Goal: Task Accomplishment & Management: Manage account settings

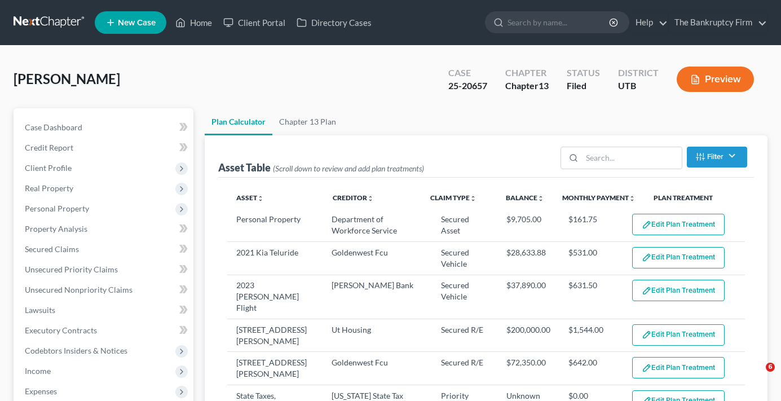
select select "59"
click at [245, 67] on div "[PERSON_NAME] Upgraded Case 25-20657 Chapter Chapter 13 Status Filed District U…" at bounding box center [391, 83] width 754 height 49
click at [236, 69] on div "[PERSON_NAME] Upgraded Case 25-20657 Chapter Chapter 13 Status Filed District U…" at bounding box center [391, 83] width 754 height 49
click at [319, 125] on link "Chapter 13 Plan" at bounding box center [307, 121] width 71 height 27
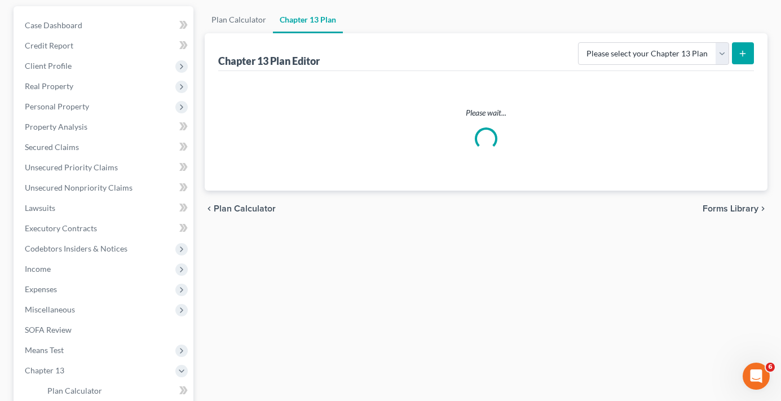
scroll to position [113, 0]
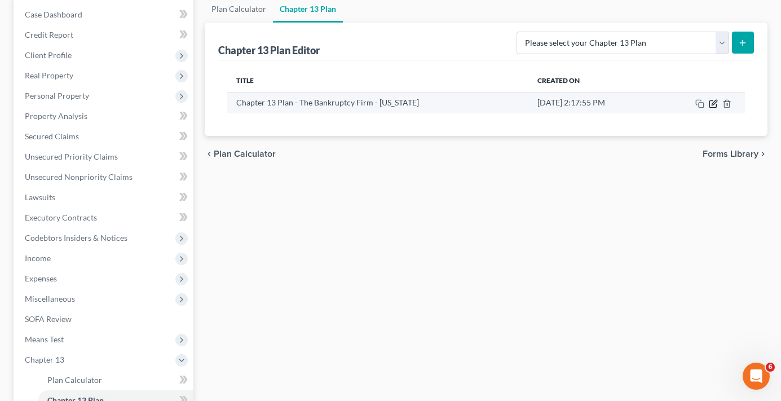
click at [716, 99] on icon "button" at bounding box center [713, 103] width 9 height 9
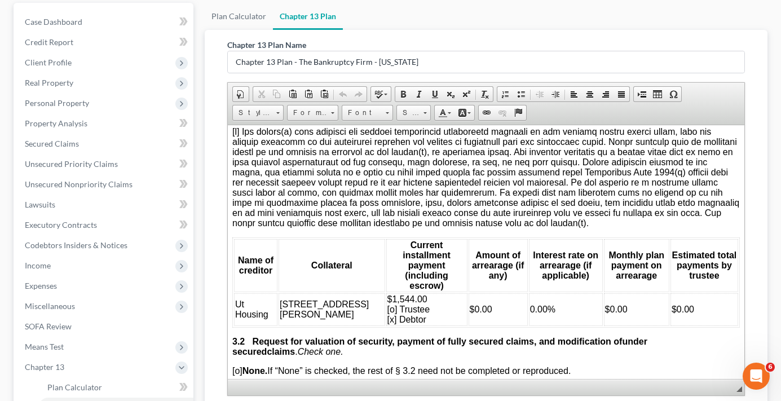
scroll to position [56, 0]
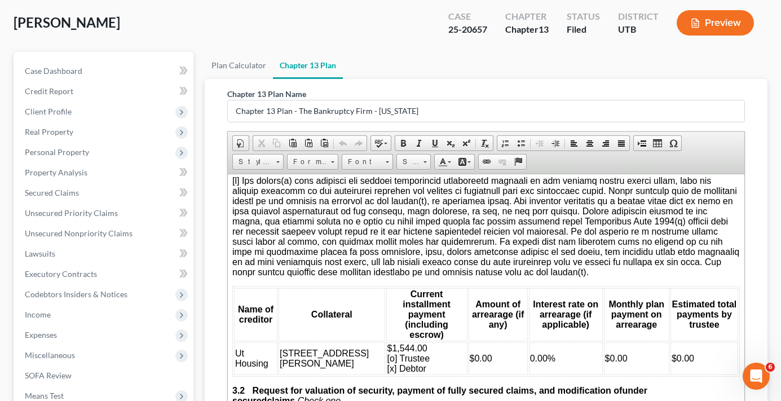
click at [236, 234] on span at bounding box center [485, 225] width 507 height 101
click at [250, 263] on span at bounding box center [485, 225] width 507 height 101
click at [225, 265] on div "Chapter 13 Plan Name Chapter 13 Plan - The Bankruptcy Firm - [US_STATE] Rich Te…" at bounding box center [486, 269] width 536 height 380
drag, startPoint x: 438, startPoint y: 295, endPoint x: 469, endPoint y: 311, distance: 35.1
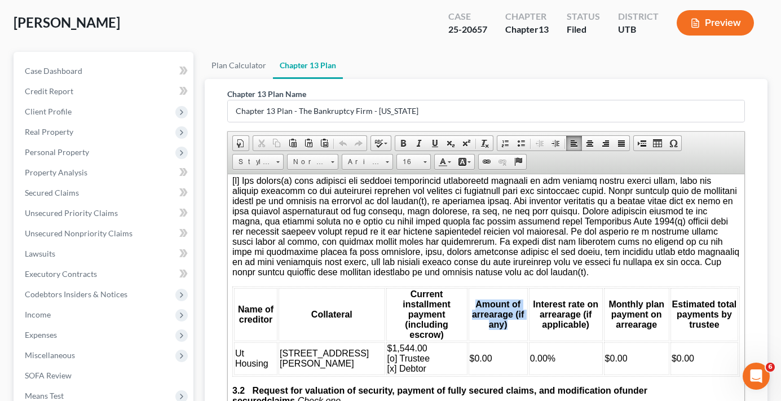
click at [472, 311] on span "Amount of arrearage (if any)" at bounding box center [498, 314] width 52 height 30
copy span "Amount of arrearage (if any)"
click at [222, 279] on div "Chapter 13 Plan Name Chapter 13 Plan - The Bankruptcy Firm - [US_STATE] Rich Te…" at bounding box center [486, 269] width 536 height 380
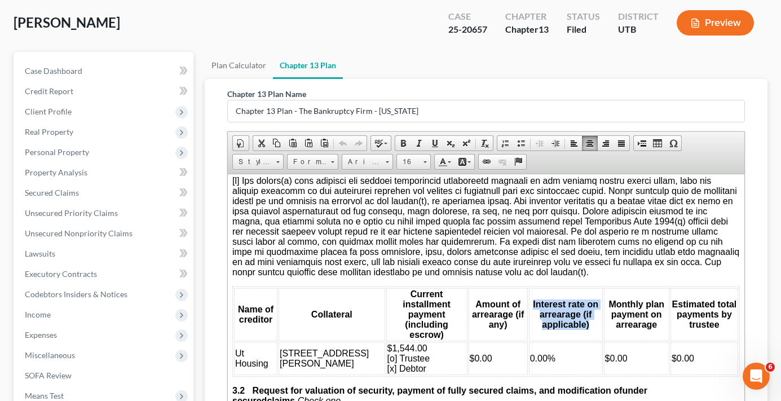
drag, startPoint x: 502, startPoint y: 295, endPoint x: 560, endPoint y: 312, distance: 60.5
click at [560, 312] on th "Interest rate on arrearage (if applicable)" at bounding box center [566, 314] width 74 height 53
copy span "Interest rate on arrearage (if applicable)"
click at [219, 295] on div "Chapter 13 Plan Name Chapter 13 Plan - The Bankruptcy Firm - [US_STATE] Rich Te…" at bounding box center [486, 269] width 536 height 380
drag, startPoint x: 587, startPoint y: 295, endPoint x: 639, endPoint y: 313, distance: 54.2
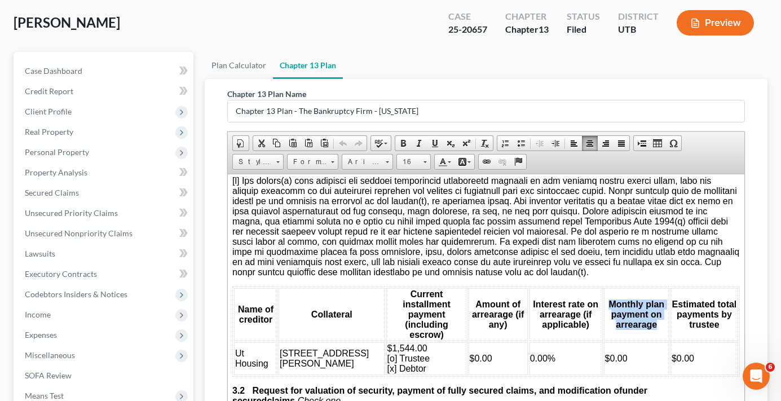
click at [639, 313] on th "Monthly plan payment on arrearage" at bounding box center [636, 314] width 65 height 53
copy span "Monthly plan payment on arrearage"
click at [216, 300] on div "Chapter 13 Plan Name Chapter 13 Plan - The Bankruptcy Firm - [US_STATE] Rich Te…" at bounding box center [486, 289] width 563 height 421
drag, startPoint x: 660, startPoint y: 294, endPoint x: 716, endPoint y: 315, distance: 59.8
click at [716, 315] on th "Estimated total payments by trustee" at bounding box center [705, 314] width 68 height 53
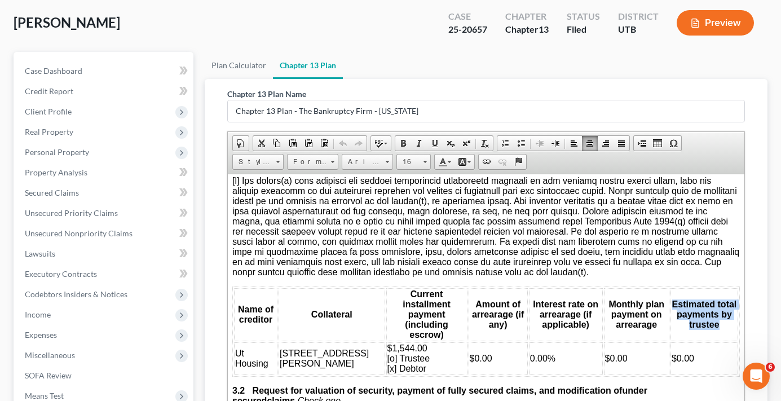
copy span "Estimated total payments by trustee"
click at [214, 254] on div "Chapter 13 Plan Name Chapter 13 Plan - The Bankruptcy Firm - [US_STATE] Rich Te…" at bounding box center [486, 289] width 563 height 421
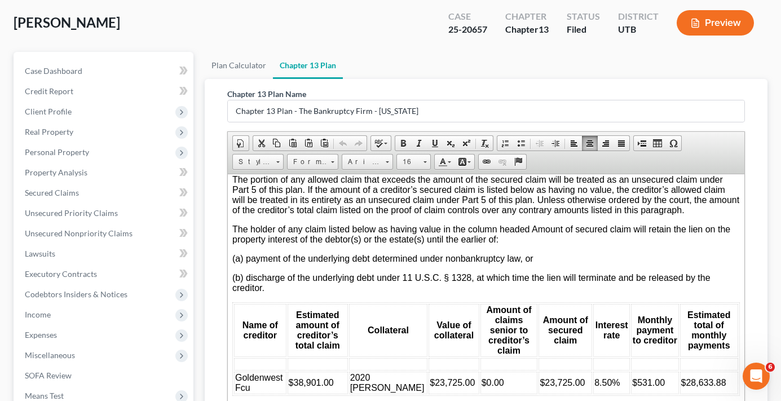
scroll to position [1693, 0]
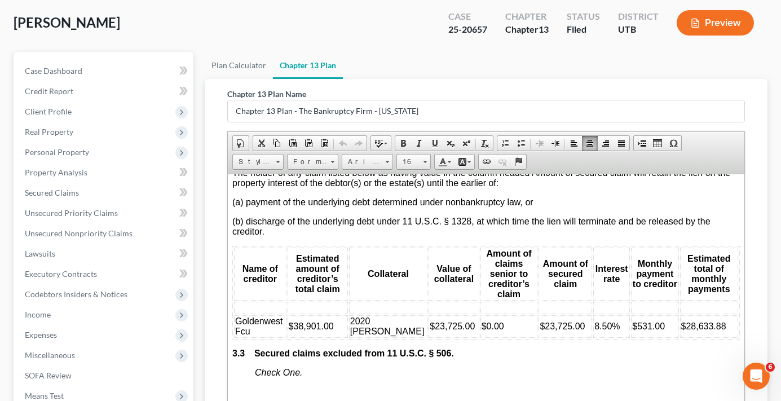
drag, startPoint x: 340, startPoint y: 296, endPoint x: 290, endPoint y: 298, distance: 50.2
click at [290, 315] on td "$38,901.00" at bounding box center [318, 326] width 60 height 23
copy span "$38,901.00"
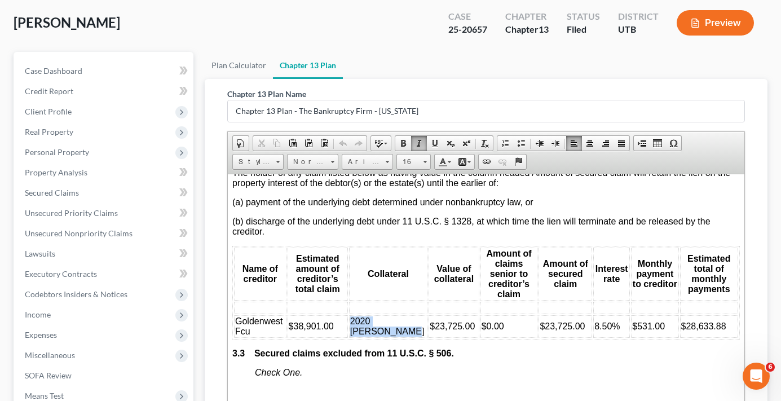
drag, startPoint x: 355, startPoint y: 293, endPoint x: 387, endPoint y: 298, distance: 32.1
click at [387, 316] on span "2020 [PERSON_NAME]" at bounding box center [387, 326] width 74 height 20
copy span "2020 [PERSON_NAME]"
drag, startPoint x: 406, startPoint y: 296, endPoint x: 450, endPoint y: 295, distance: 43.5
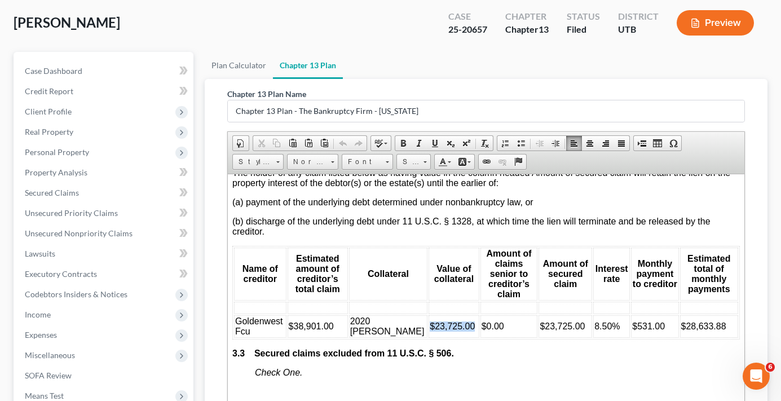
click at [450, 315] on td "$23,725.00" at bounding box center [454, 326] width 50 height 23
copy span "$23,725.00"
drag, startPoint x: 522, startPoint y: 294, endPoint x: 567, endPoint y: 293, distance: 45.1
click at [567, 315] on td "$23,725.00" at bounding box center [566, 326] width 54 height 23
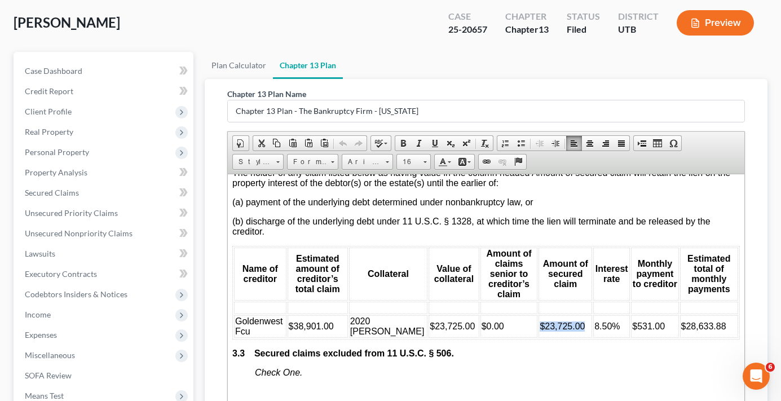
copy span "$23,725.00"
drag, startPoint x: 226, startPoint y: 341, endPoint x: 121, endPoint y: 116, distance: 248.1
click at [226, 341] on div "Chapter 13 Plan Name Chapter 13 Plan - The Bankruptcy Firm - [US_STATE] Rich Te…" at bounding box center [486, 269] width 536 height 380
drag, startPoint x: 577, startPoint y: 294, endPoint x: 605, endPoint y: 294, distance: 28.2
click at [605, 315] on td "8.50%" at bounding box center [612, 326] width 37 height 23
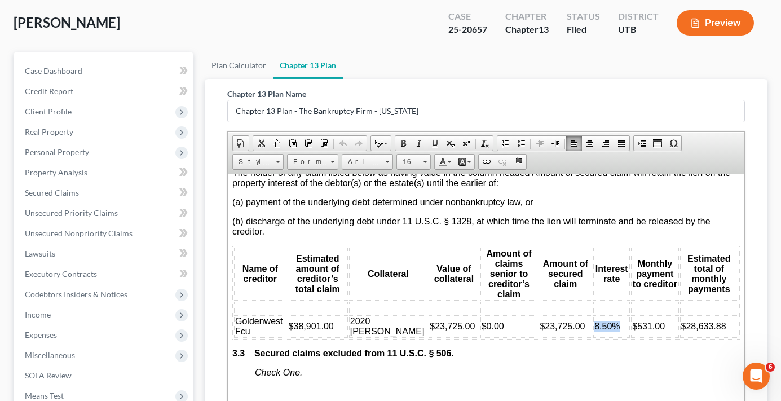
copy span "8.50%"
drag, startPoint x: 615, startPoint y: 295, endPoint x: 648, endPoint y: 295, distance: 32.7
click at [648, 315] on td "$531.00" at bounding box center [654, 326] width 47 height 23
copy span "$531.00"
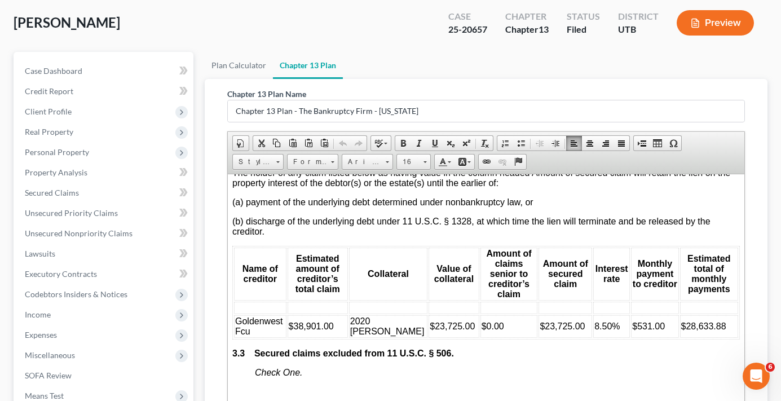
drag, startPoint x: 234, startPoint y: 346, endPoint x: 245, endPoint y: 346, distance: 10.7
drag, startPoint x: 669, startPoint y: 296, endPoint x: 718, endPoint y: 298, distance: 49.7
click at [718, 315] on td "$28,633.88" at bounding box center [709, 326] width 59 height 23
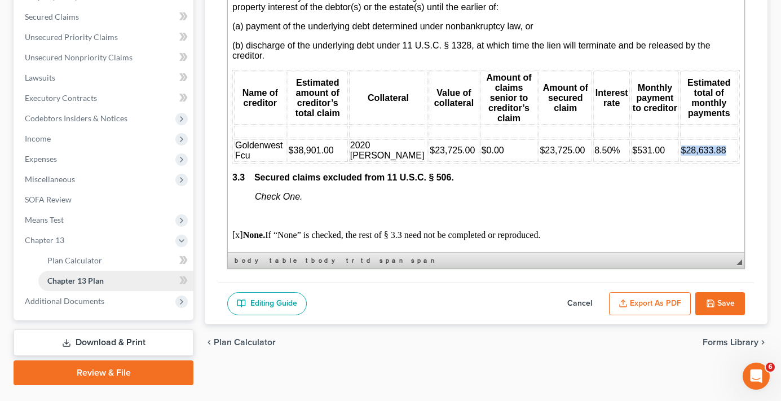
scroll to position [260, 0]
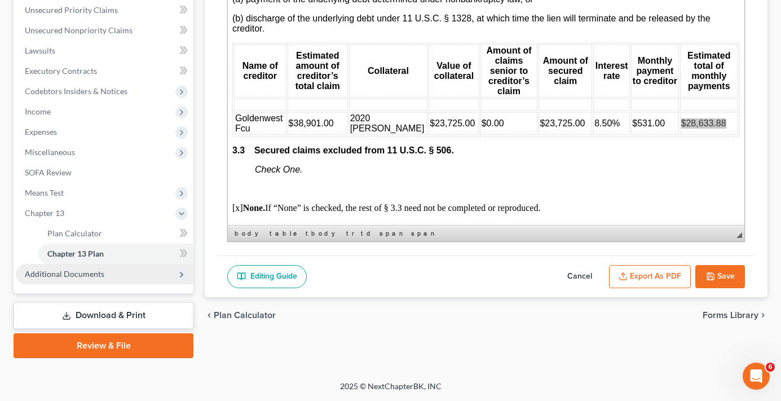
click at [76, 274] on span "Additional Documents" at bounding box center [65, 274] width 80 height 10
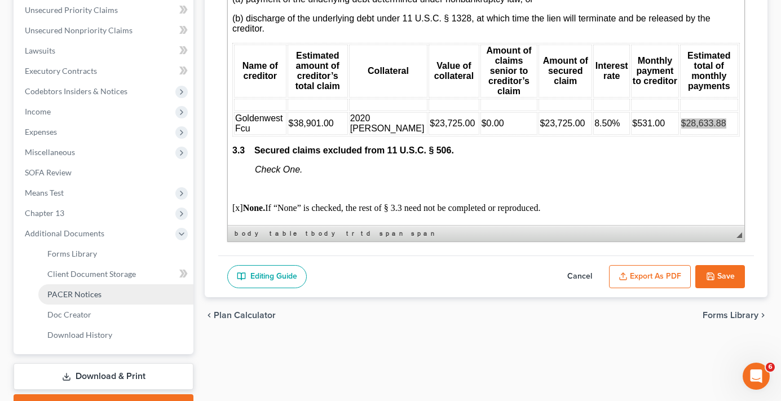
click at [91, 296] on span "PACER Notices" at bounding box center [74, 294] width 54 height 10
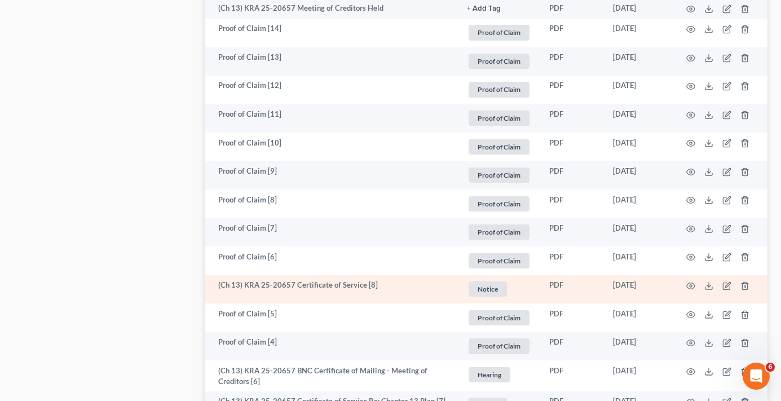
scroll to position [1523, 0]
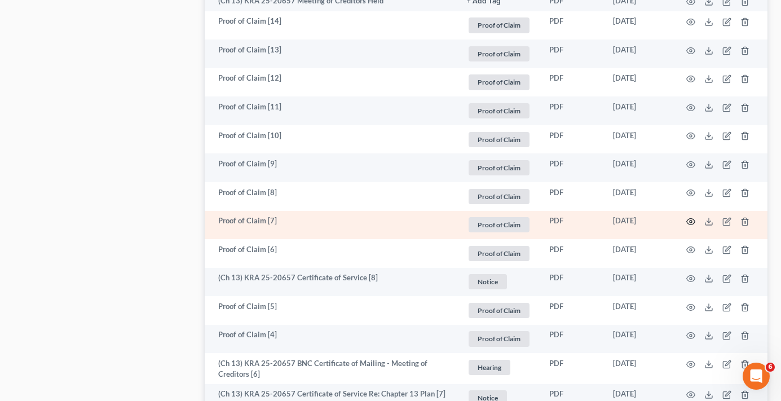
click at [690, 221] on circle "button" at bounding box center [691, 222] width 2 height 2
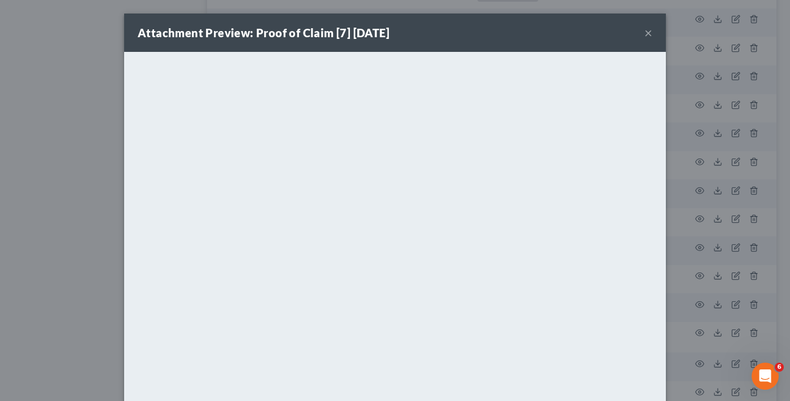
drag, startPoint x: 641, startPoint y: 32, endPoint x: 606, endPoint y: 54, distance: 41.2
click at [644, 31] on button "×" at bounding box center [648, 33] width 8 height 14
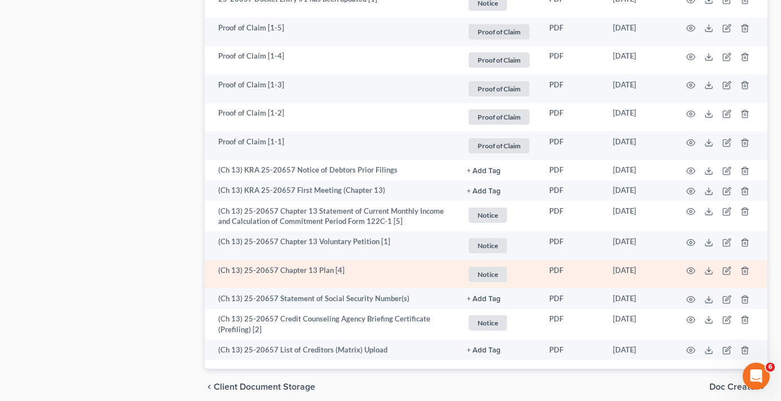
scroll to position [2020, 0]
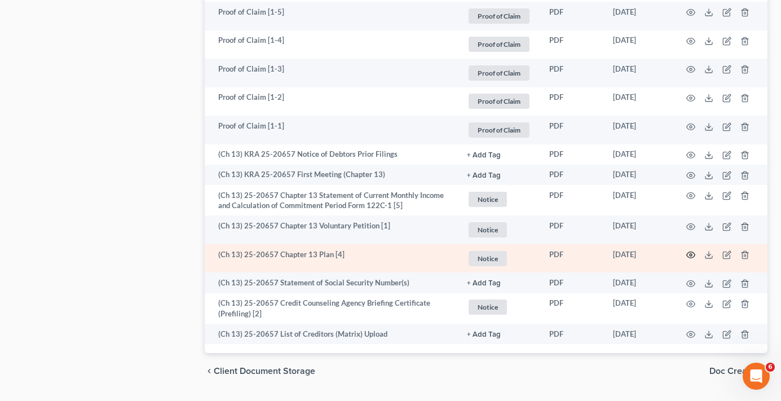
click at [688, 250] on icon "button" at bounding box center [691, 254] width 9 height 9
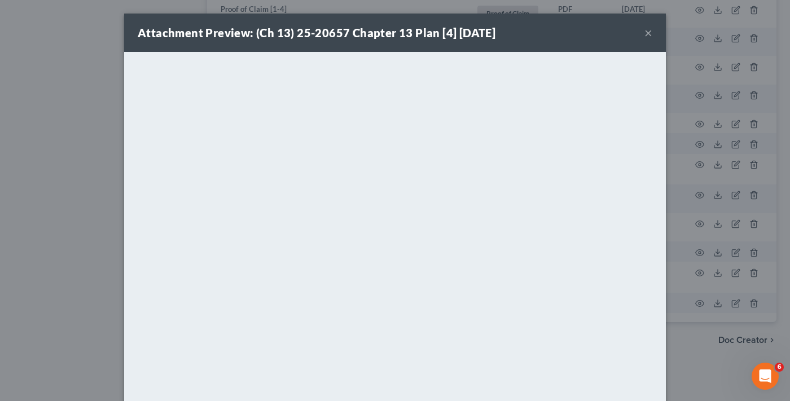
click at [645, 34] on button "×" at bounding box center [648, 33] width 8 height 14
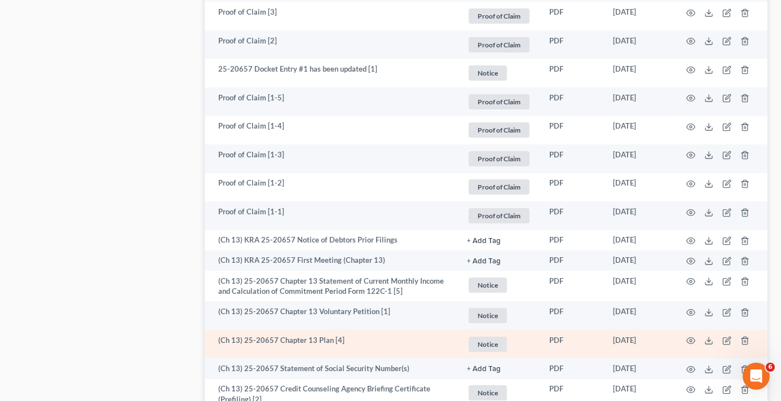
scroll to position [1963, 0]
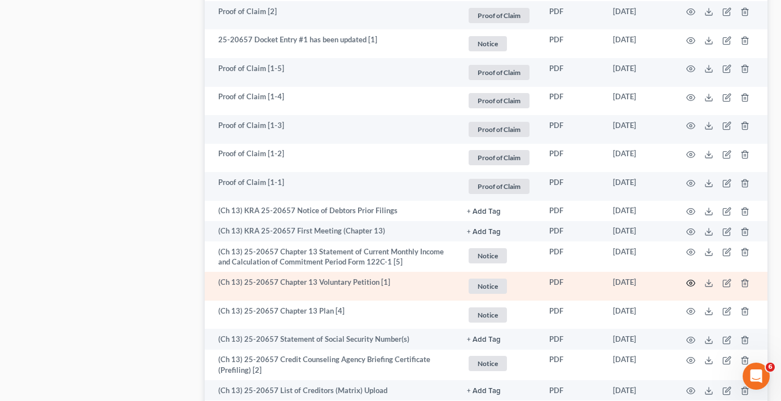
click at [690, 279] on icon "button" at bounding box center [691, 283] width 9 height 9
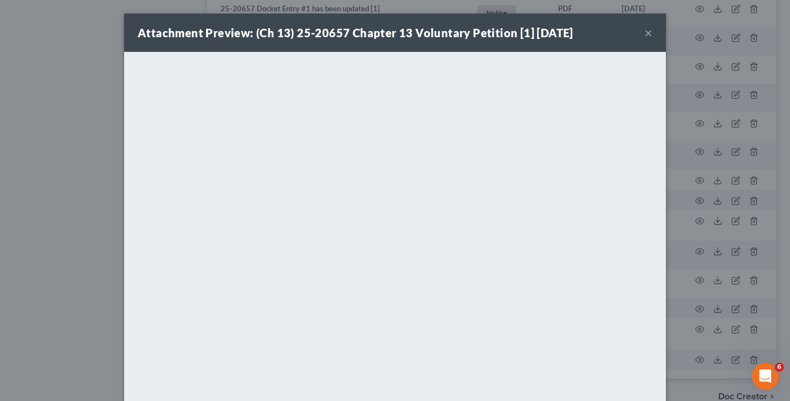
click at [644, 31] on button "×" at bounding box center [648, 33] width 8 height 14
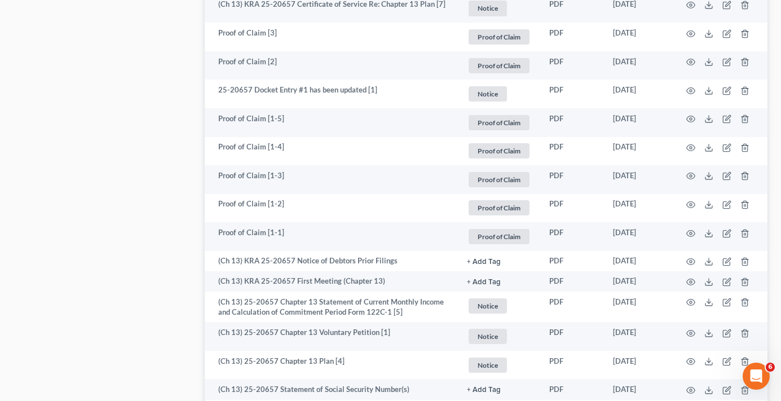
scroll to position [2020, 0]
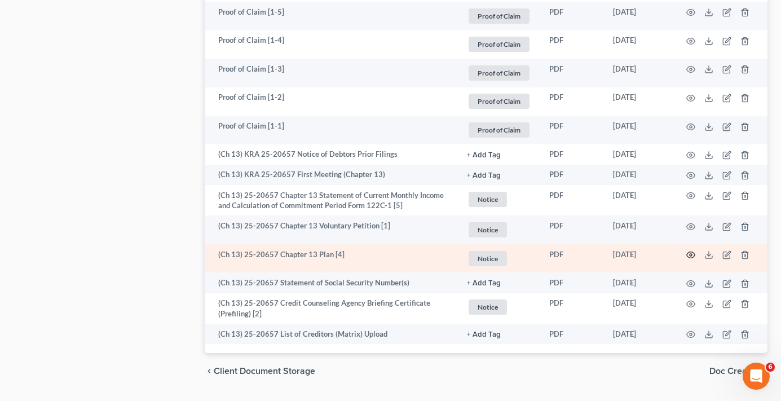
click at [693, 250] on icon "button" at bounding box center [691, 254] width 9 height 9
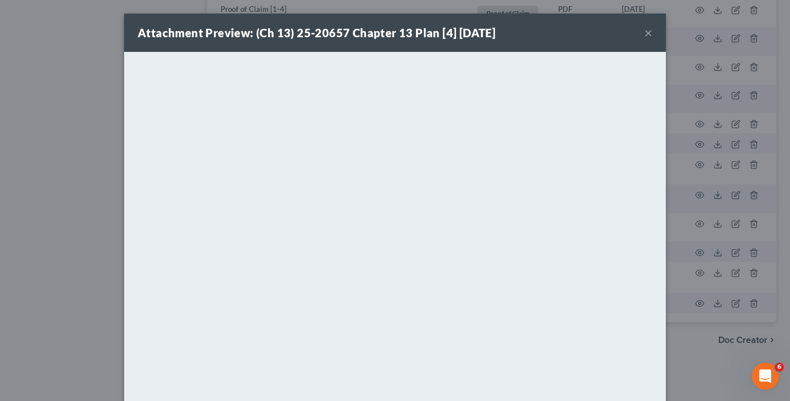
click at [107, 230] on div "Attachment Preview: (Ch 13) 25-20657 Chapter 13 Plan [4] [DATE] × <object ng-at…" at bounding box center [395, 200] width 790 height 401
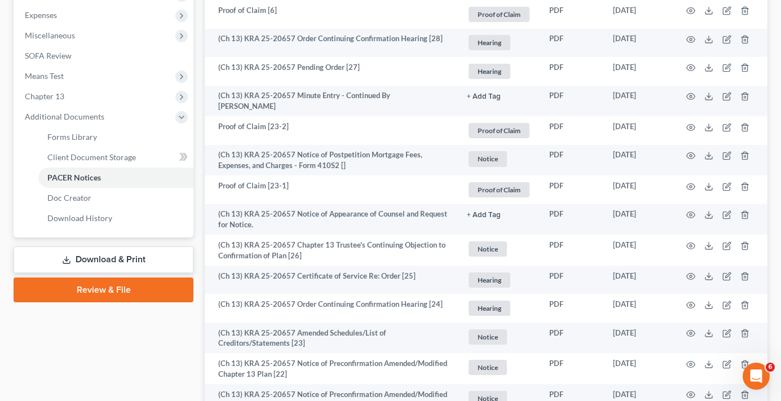
scroll to position [214, 0]
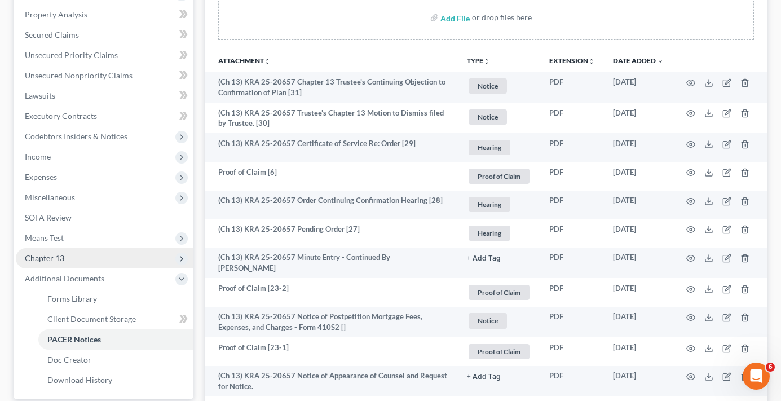
drag, startPoint x: 72, startPoint y: 253, endPoint x: 44, endPoint y: 267, distance: 31.0
click at [72, 253] on span "Chapter 13" at bounding box center [105, 258] width 178 height 20
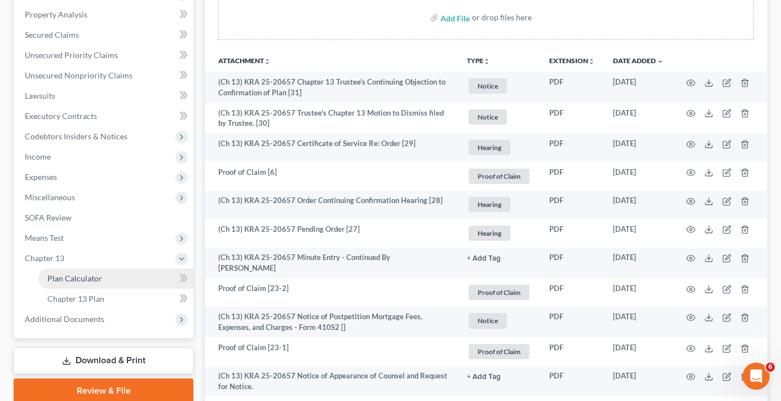
click at [91, 280] on span "Plan Calculator" at bounding box center [74, 279] width 55 height 10
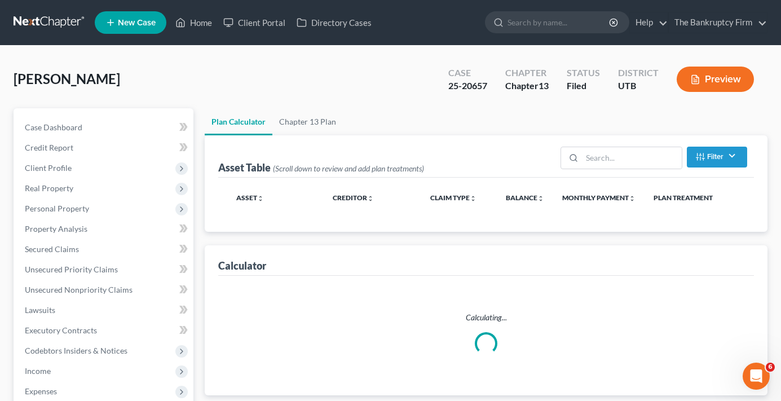
select select "59"
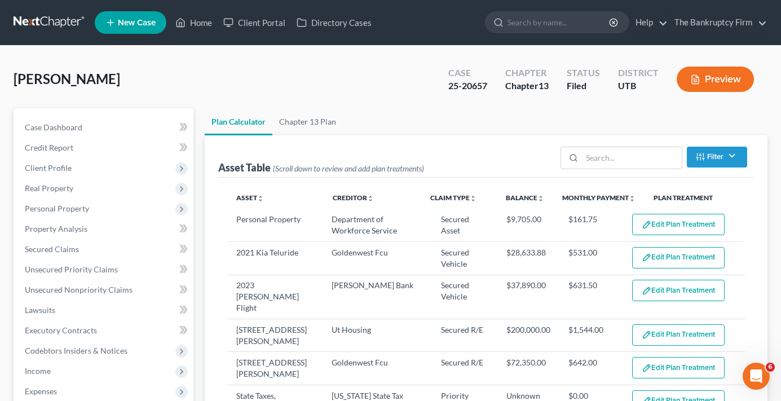
select select "59"
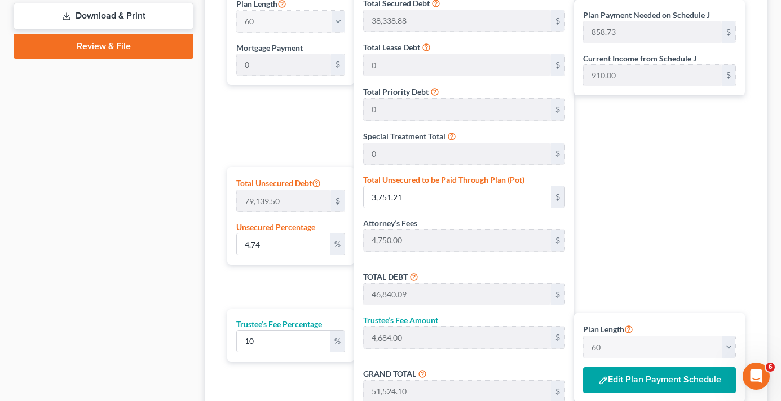
scroll to position [621, 0]
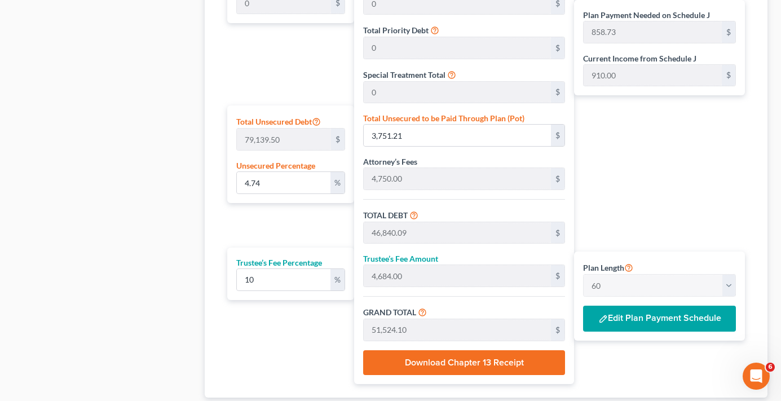
click at [639, 322] on button "Edit Plan Payment Schedule" at bounding box center [659, 319] width 153 height 26
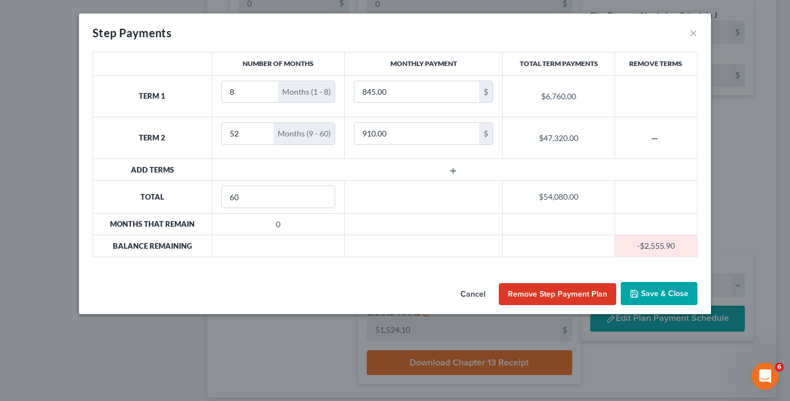
click at [213, 313] on div "Cancel Remove Step Payment Plan Save & Close" at bounding box center [395, 296] width 632 height 37
click at [160, 291] on div "Cancel Remove Step Payment Plan Save & Close" at bounding box center [395, 296] width 632 height 37
click at [664, 285] on button "Save & Close" at bounding box center [659, 294] width 77 height 24
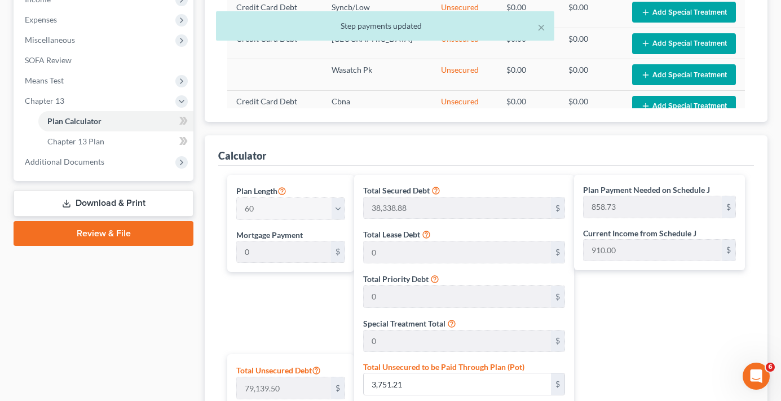
scroll to position [339, 0]
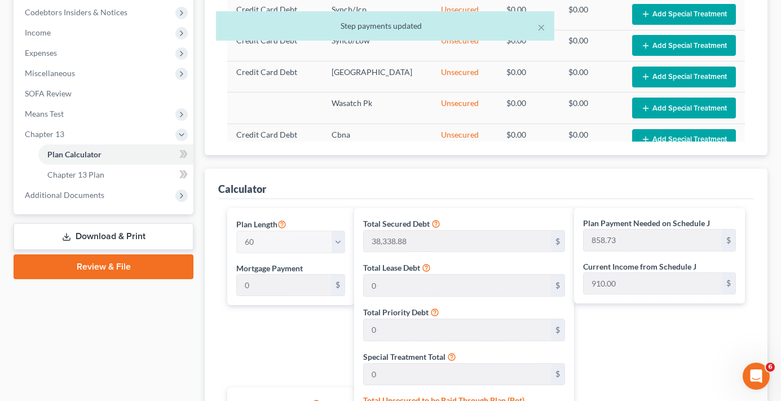
click at [81, 236] on link "Download & Print" at bounding box center [104, 236] width 180 height 27
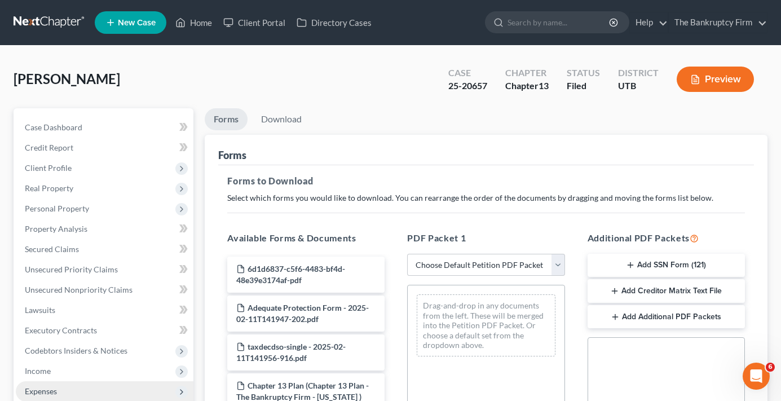
click at [45, 390] on span "Expenses" at bounding box center [41, 391] width 32 height 10
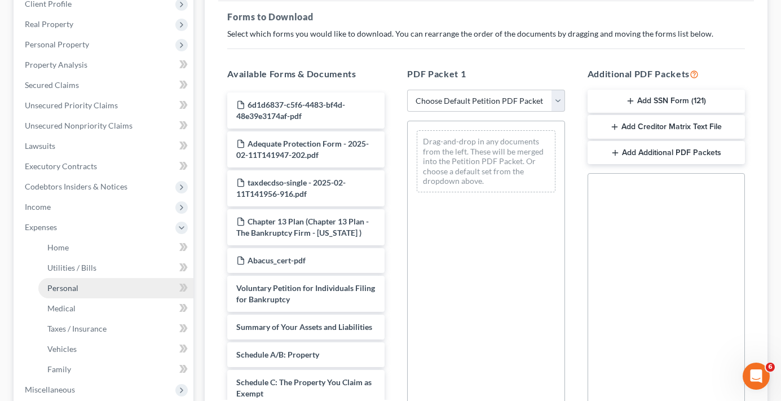
scroll to position [169, 0]
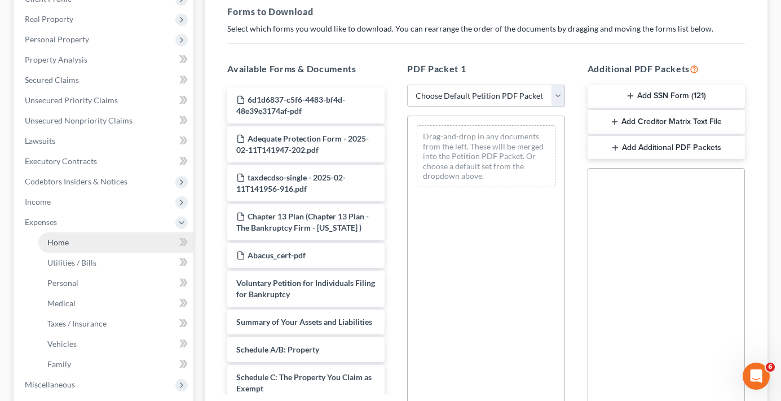
click at [60, 241] on span "Home" at bounding box center [57, 243] width 21 height 10
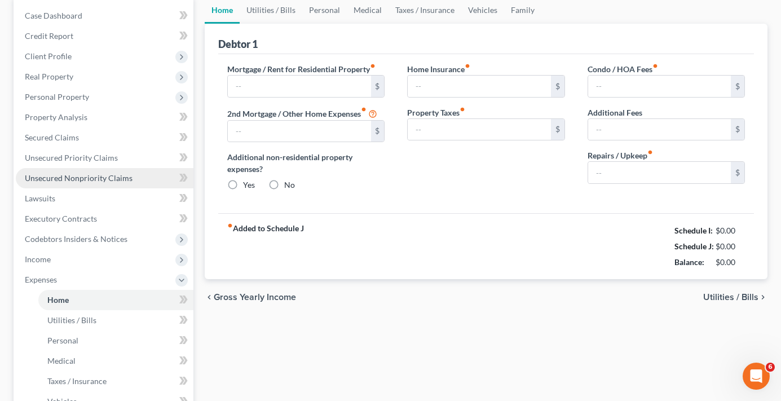
type input "1,544.00"
type input "642.00"
radio input "true"
type input "0.00"
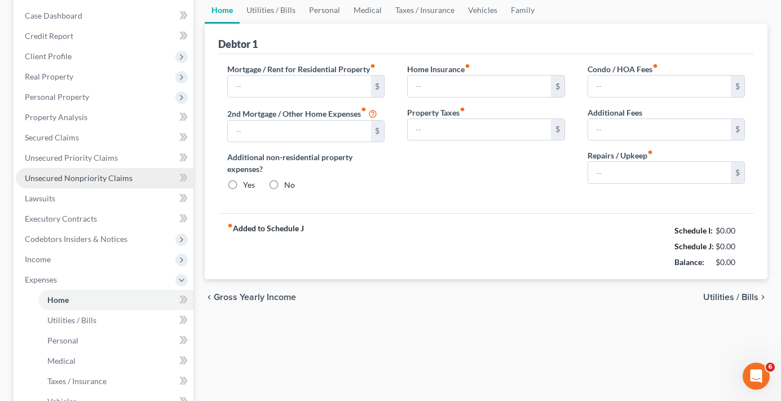
type input "0.00"
type input "86.40"
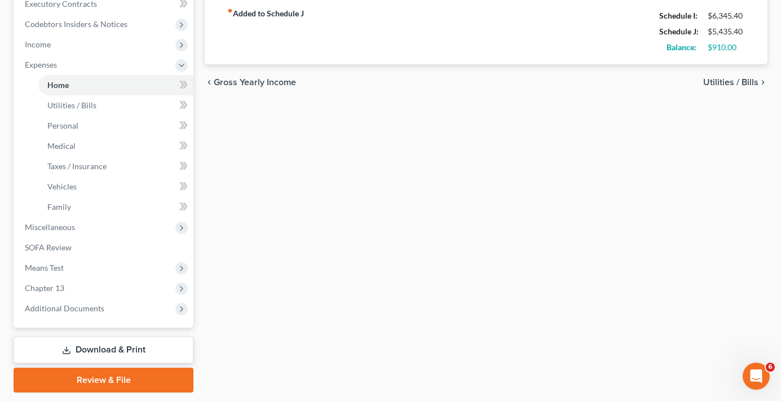
scroll to position [361, 0]
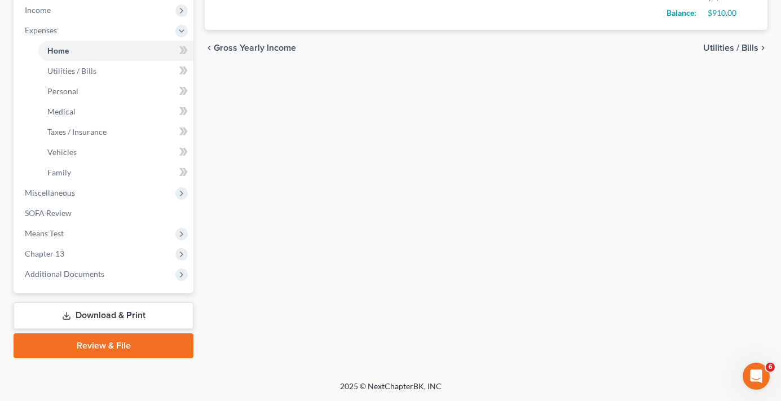
click at [90, 311] on link "Download & Print" at bounding box center [104, 315] width 180 height 27
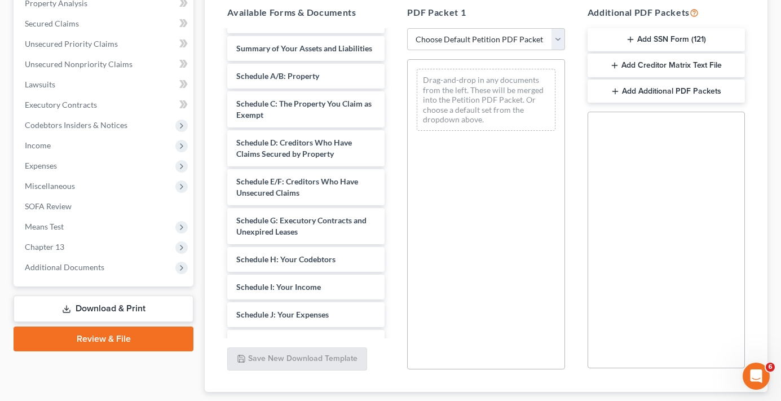
scroll to position [282, 0]
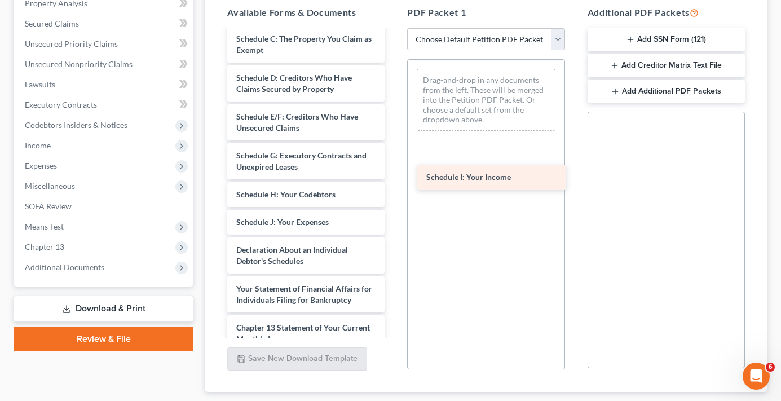
drag, startPoint x: 276, startPoint y: 234, endPoint x: 467, endPoint y: 178, distance: 198.3
click at [394, 178] on div "Schedule I: Your Income 6d1d6837-c5f6-4483-bf4d-48e39e3174af-pdf Adequate Prote…" at bounding box center [305, 130] width 175 height 763
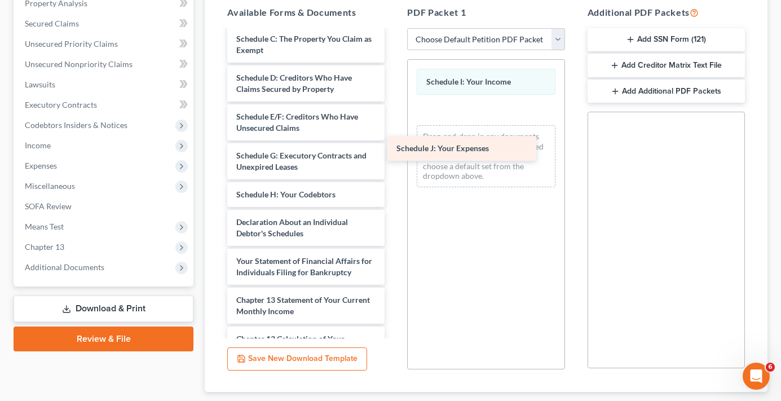
drag, startPoint x: 270, startPoint y: 237, endPoint x: 439, endPoint y: 145, distance: 192.1
click at [394, 145] on div "Schedule J: Your Expenses 6d1d6837-c5f6-4483-bf4d-48e39e3174af-pdf Adequate Pro…" at bounding box center [305, 117] width 175 height 736
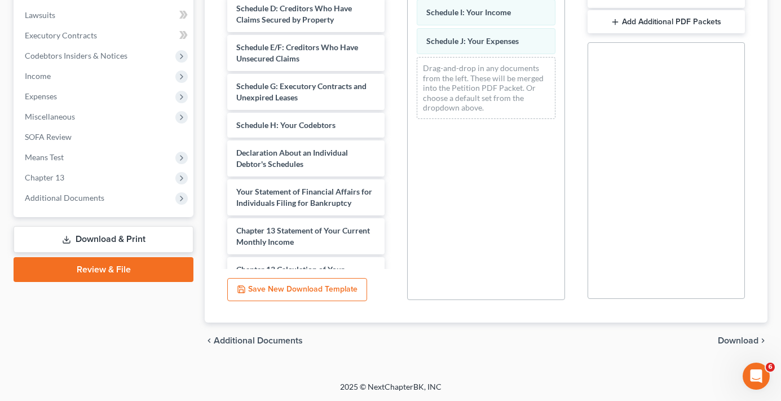
scroll to position [296, 0]
click at [737, 339] on span "Download" at bounding box center [738, 340] width 41 height 9
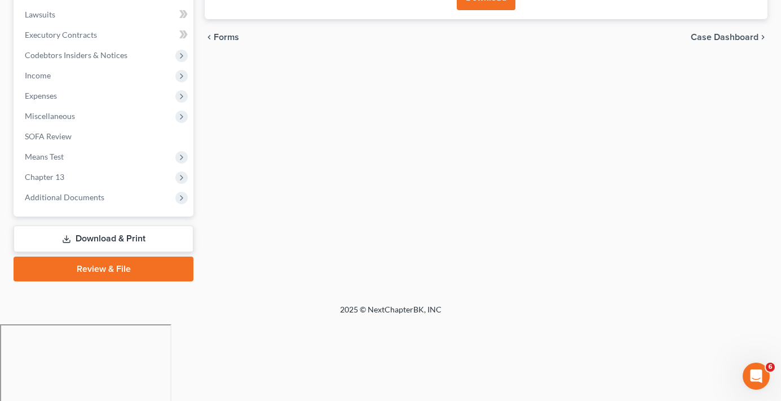
scroll to position [219, 0]
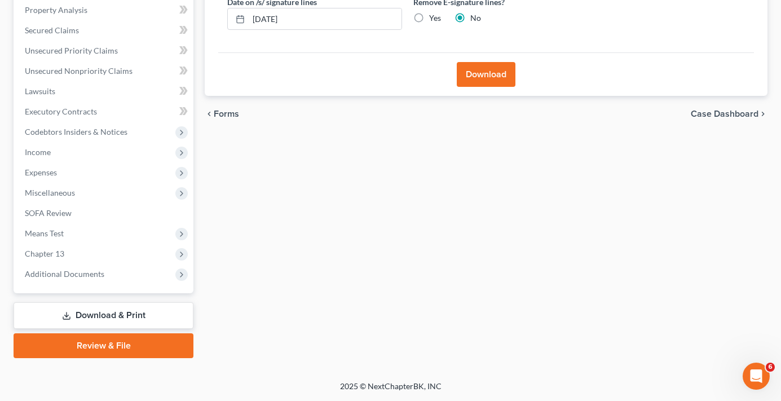
click at [491, 70] on button "Download" at bounding box center [486, 74] width 59 height 25
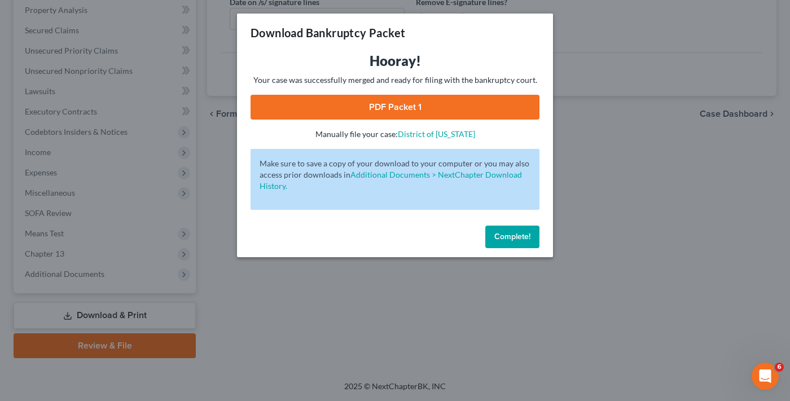
click at [378, 111] on link "PDF Packet 1" at bounding box center [394, 107] width 289 height 25
click at [514, 226] on button "Complete!" at bounding box center [512, 237] width 54 height 23
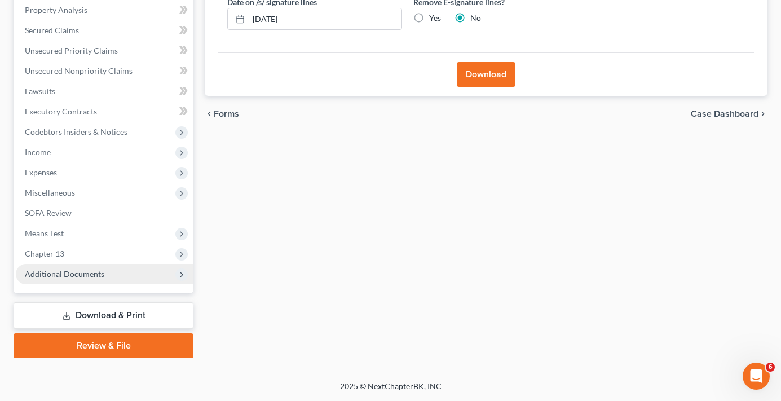
click at [124, 270] on span "Additional Documents" at bounding box center [105, 274] width 178 height 20
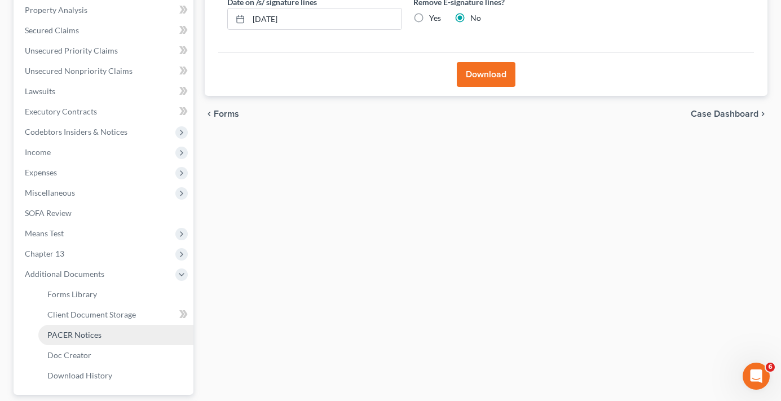
click at [92, 337] on span "PACER Notices" at bounding box center [74, 335] width 54 height 10
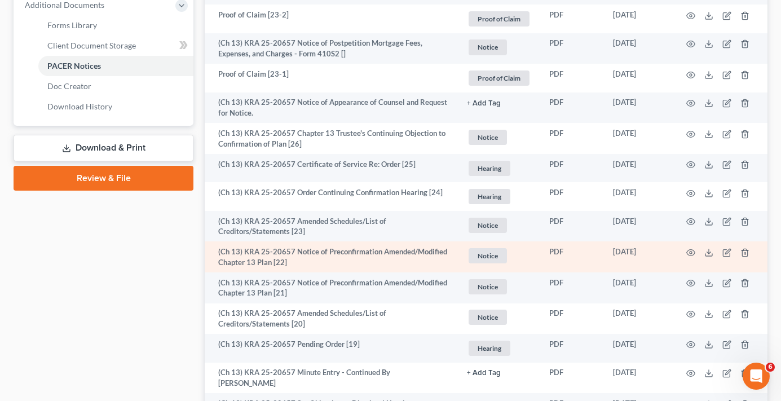
scroll to position [508, 0]
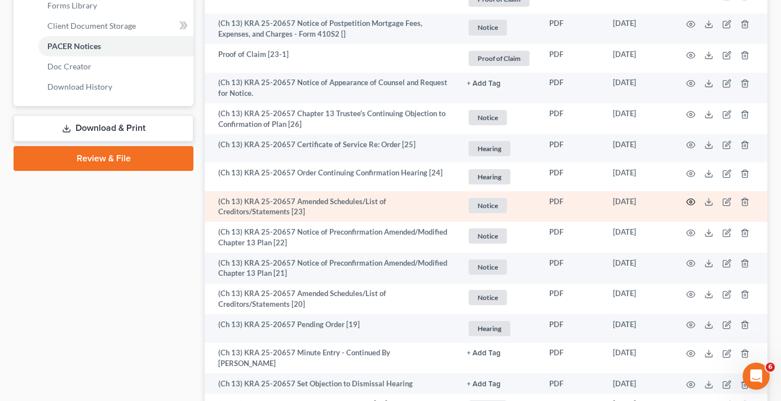
click at [694, 197] on icon "button" at bounding box center [691, 201] width 9 height 9
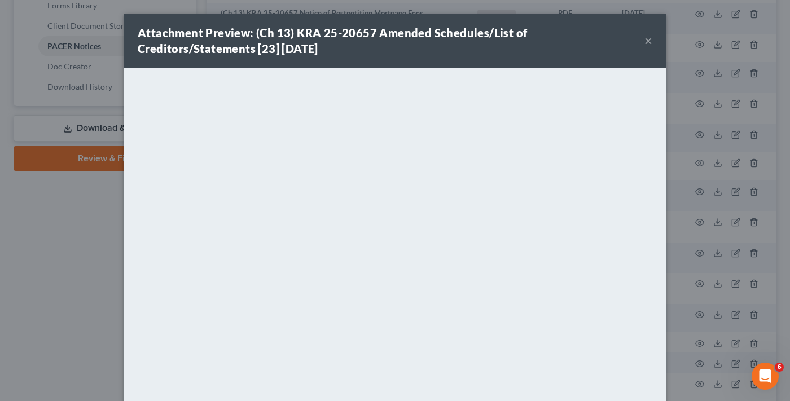
click at [644, 45] on button "×" at bounding box center [648, 41] width 8 height 14
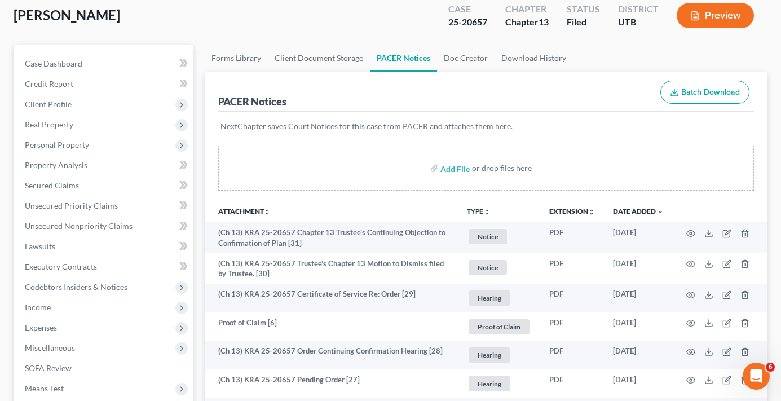
scroll to position [0, 0]
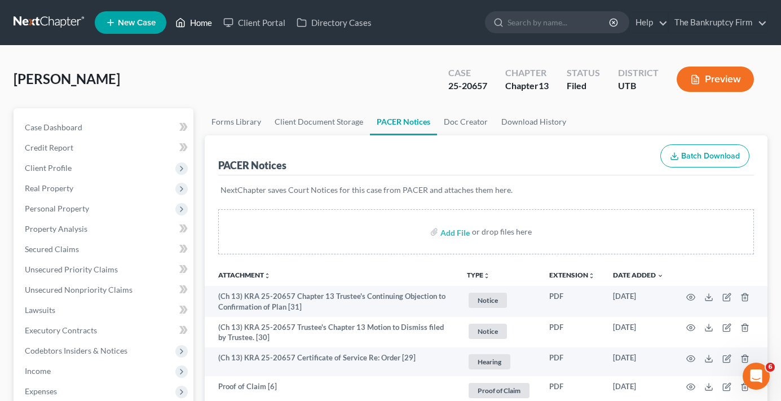
drag, startPoint x: 180, startPoint y: 27, endPoint x: 236, endPoint y: 34, distance: 56.3
click at [180, 27] on polyline at bounding box center [180, 25] width 3 height 5
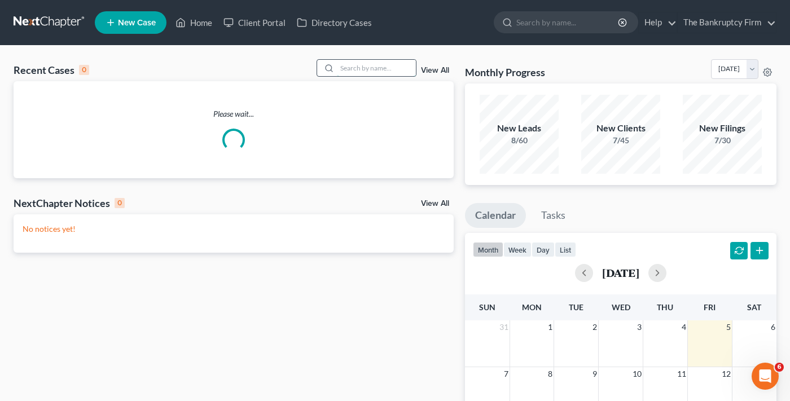
click at [367, 67] on input "search" at bounding box center [376, 68] width 79 height 16
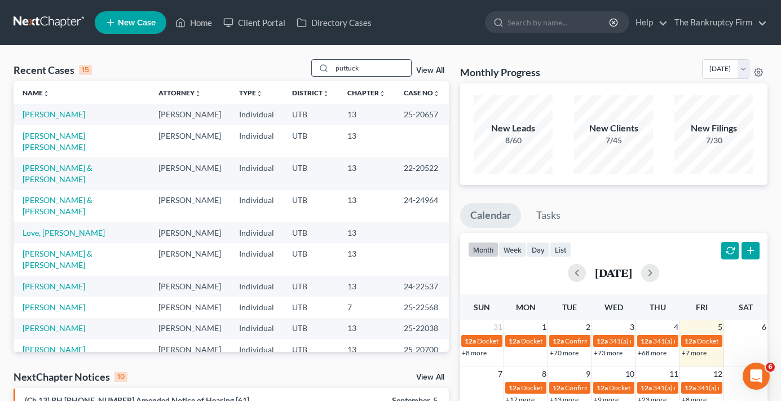
type input "puttuck"
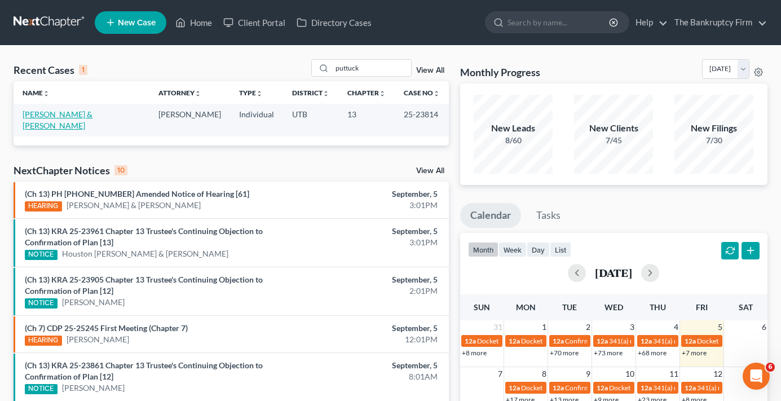
click at [83, 109] on link "[PERSON_NAME] & [PERSON_NAME]" at bounding box center [58, 119] width 70 height 21
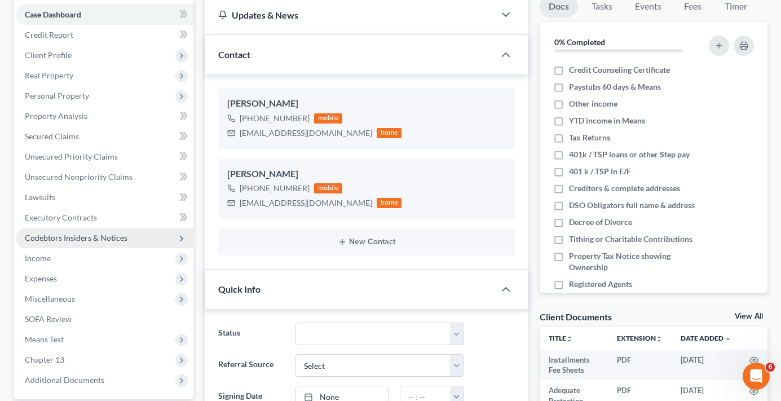
scroll to position [169, 0]
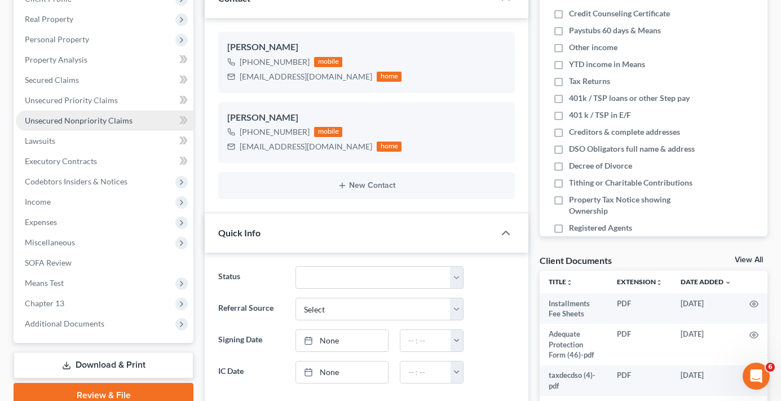
click at [83, 112] on link "Unsecured Nonpriority Claims" at bounding box center [105, 121] width 178 height 20
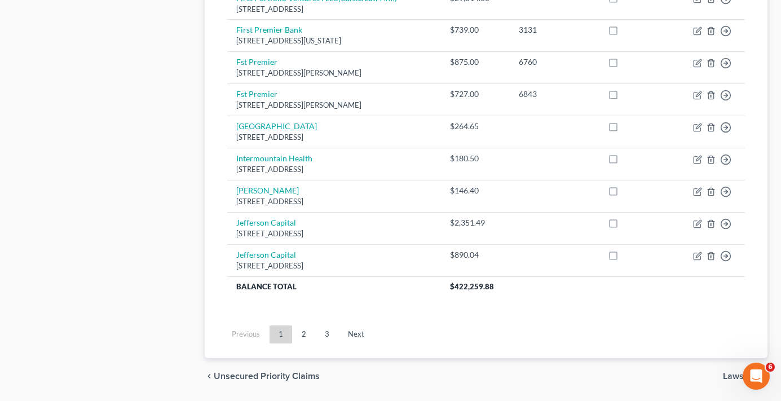
scroll to position [903, 0]
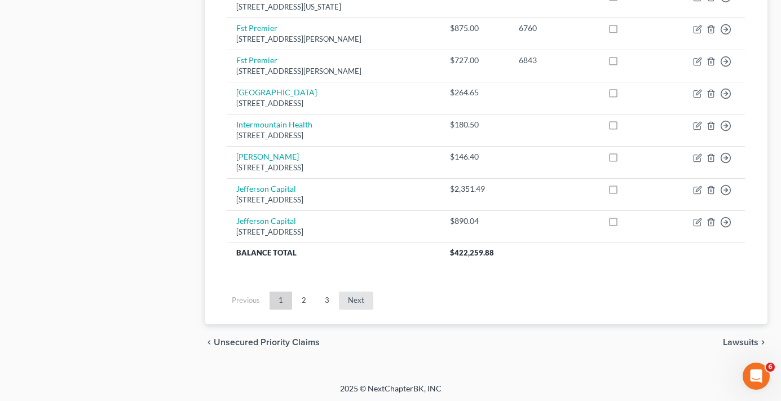
click at [353, 301] on link "Next" at bounding box center [356, 301] width 34 height 18
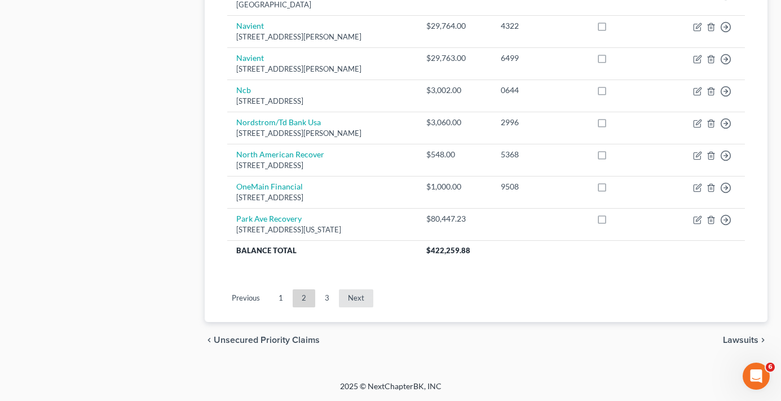
click at [369, 294] on link "Next" at bounding box center [356, 298] width 34 height 18
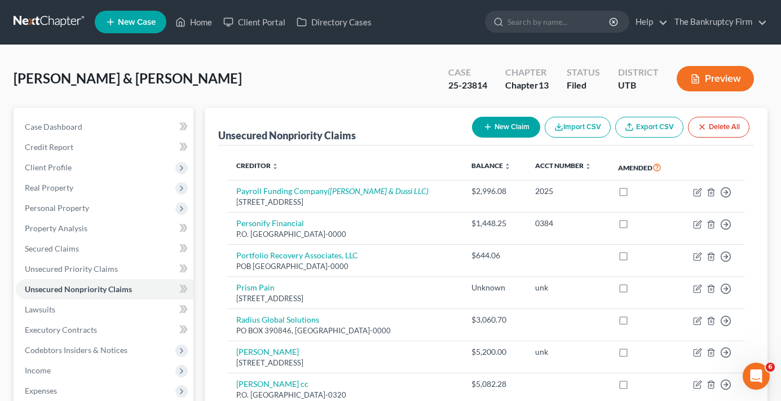
scroll to position [0, 0]
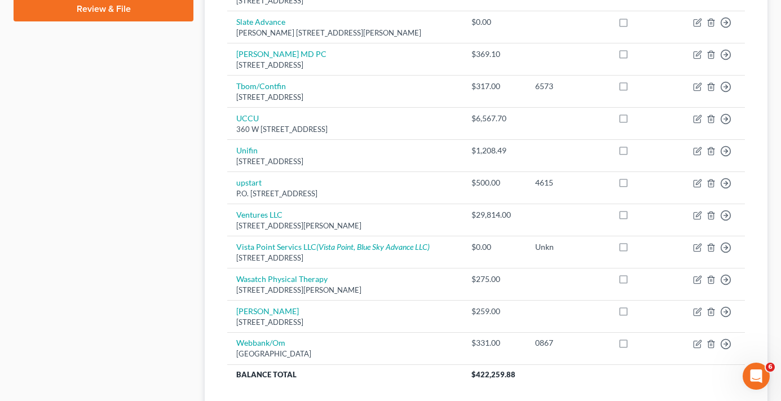
scroll to position [680, 0]
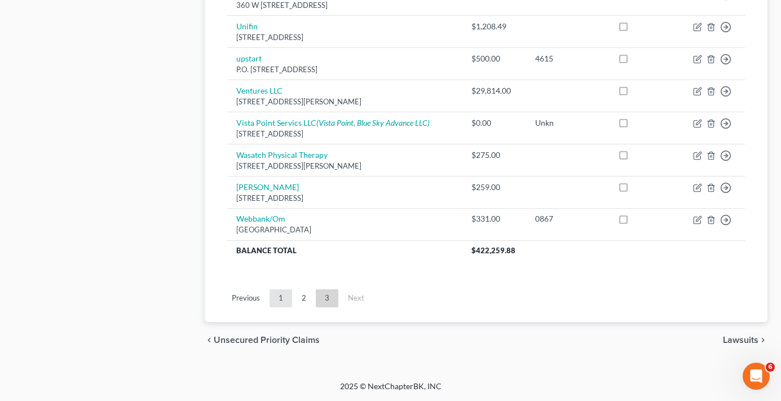
click at [272, 298] on link "1" at bounding box center [281, 298] width 23 height 18
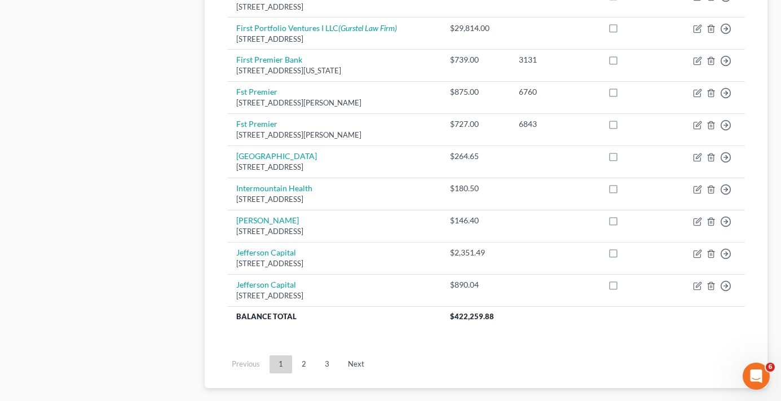
scroll to position [903, 0]
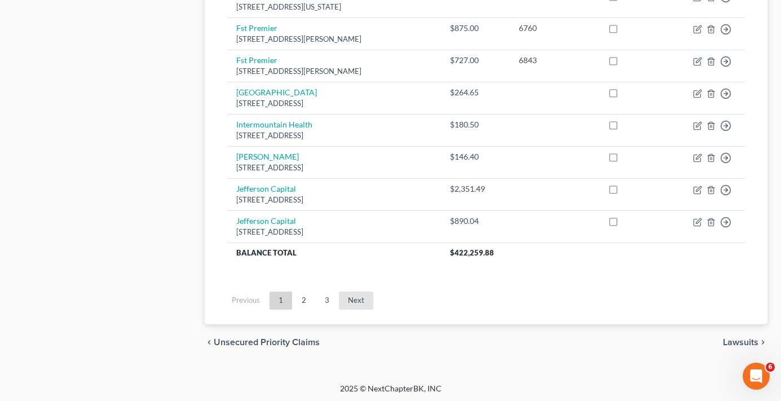
click at [359, 304] on link "Next" at bounding box center [356, 301] width 34 height 18
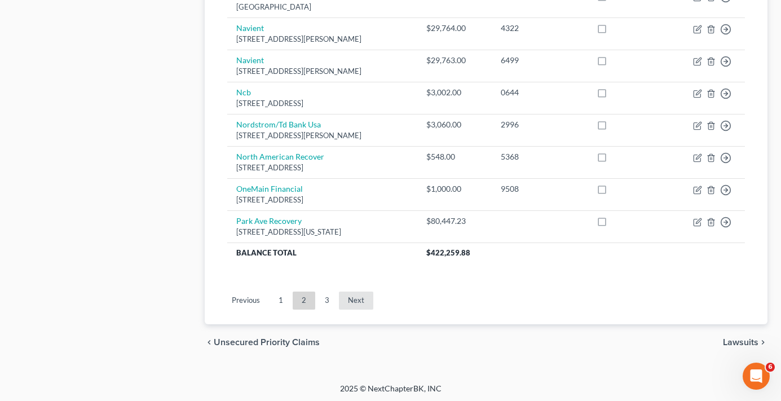
click at [353, 300] on link "Next" at bounding box center [356, 301] width 34 height 18
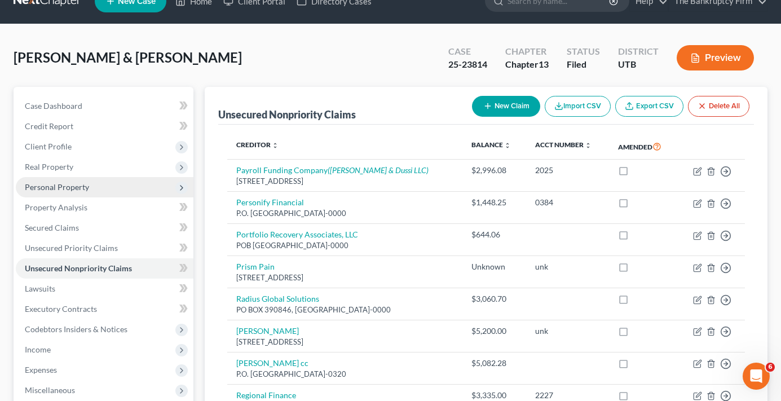
scroll to position [0, 0]
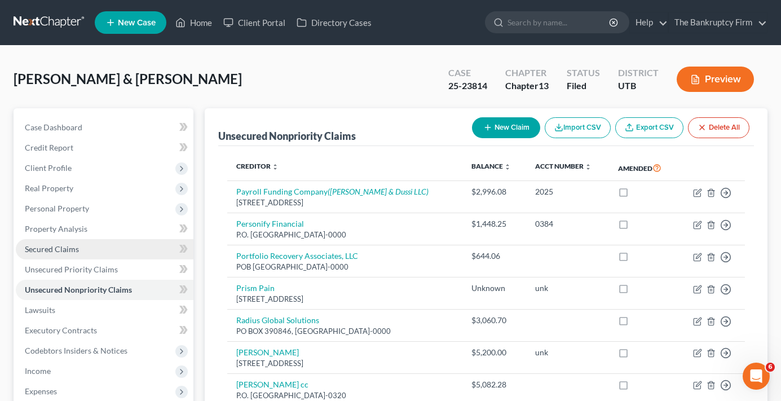
drag, startPoint x: 56, startPoint y: 245, endPoint x: 79, endPoint y: 255, distance: 24.7
click at [56, 245] on span "Secured Claims" at bounding box center [52, 249] width 54 height 10
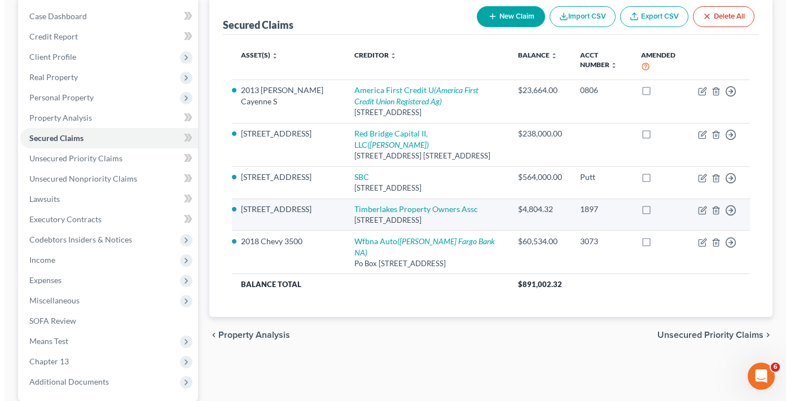
scroll to position [113, 0]
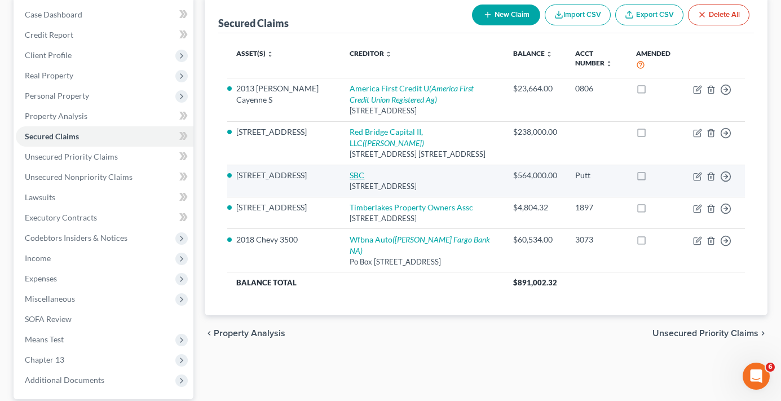
click at [350, 175] on link "SBC" at bounding box center [357, 175] width 15 height 10
select select "46"
select select "18"
select select "2"
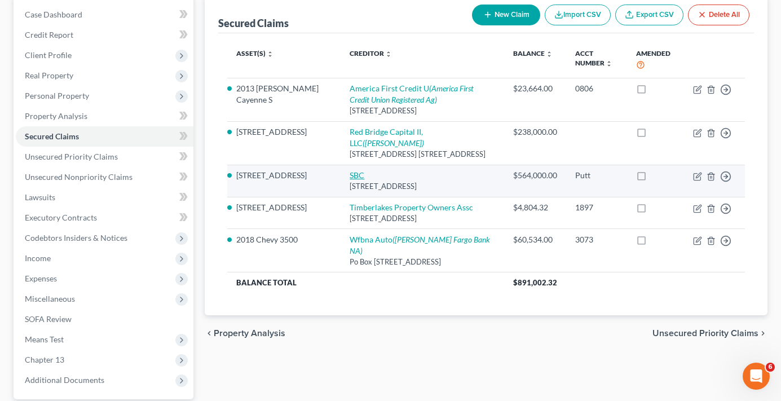
select select "0"
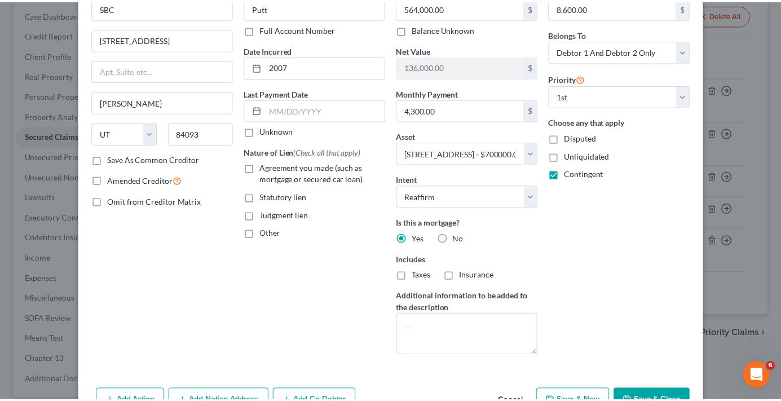
scroll to position [134, 0]
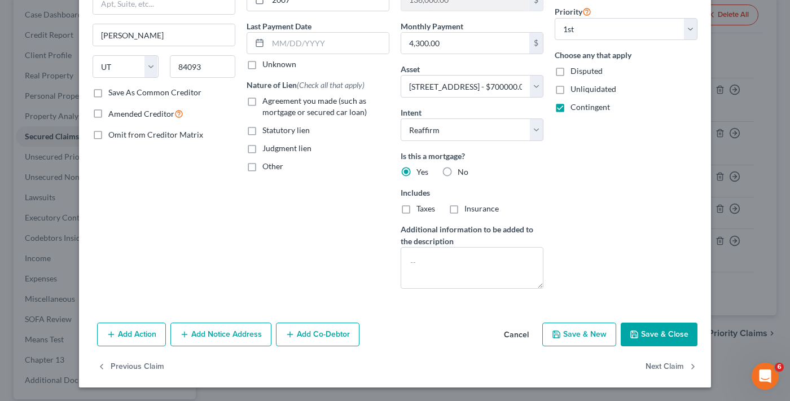
click at [513, 332] on button "Cancel" at bounding box center [516, 335] width 43 height 23
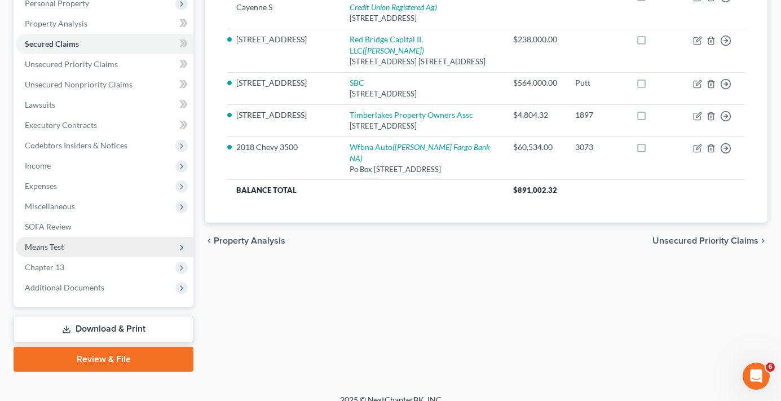
scroll to position [219, 0]
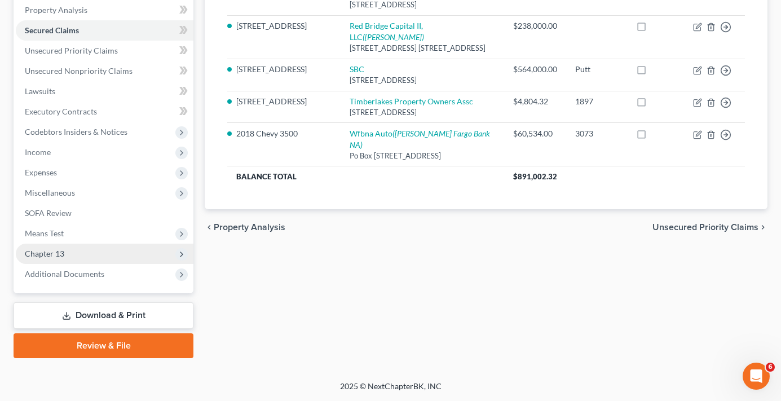
click at [68, 264] on span "Additional Documents" at bounding box center [105, 274] width 178 height 20
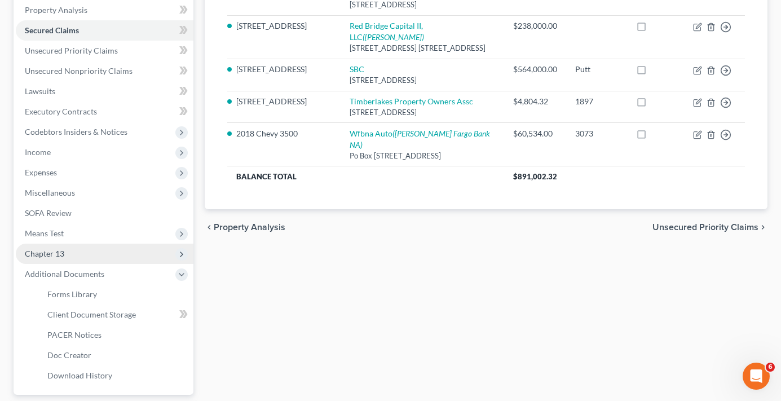
click at [73, 253] on span "Chapter 13" at bounding box center [105, 254] width 178 height 20
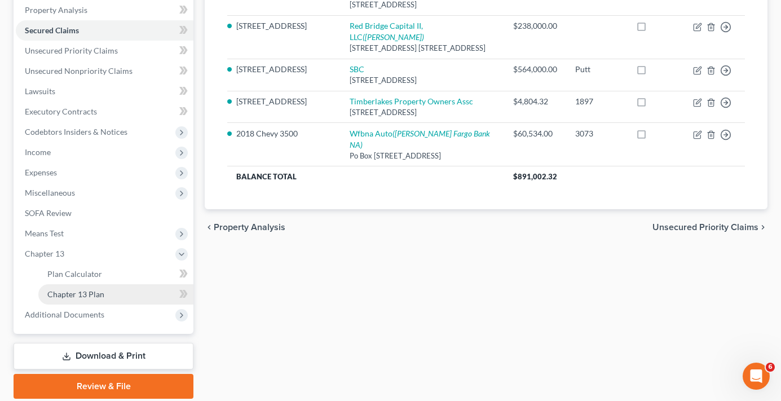
click at [95, 294] on span "Chapter 13 Plan" at bounding box center [75, 294] width 57 height 10
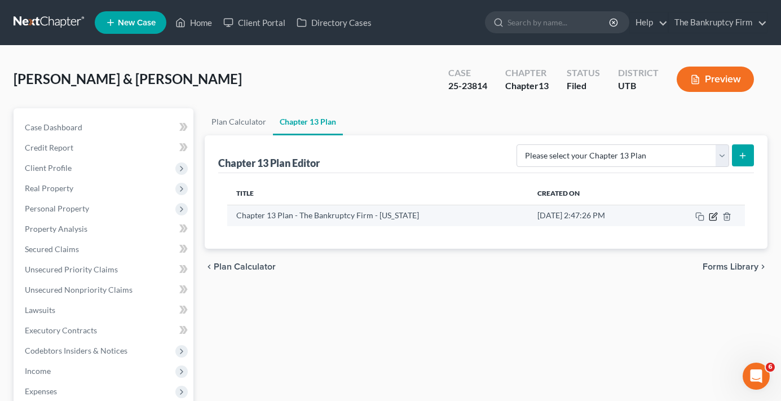
click at [713, 216] on icon "button" at bounding box center [713, 216] width 9 height 9
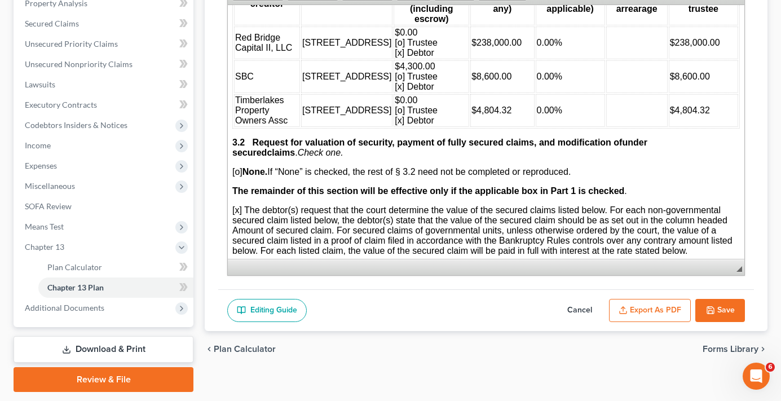
scroll to position [1410, 0]
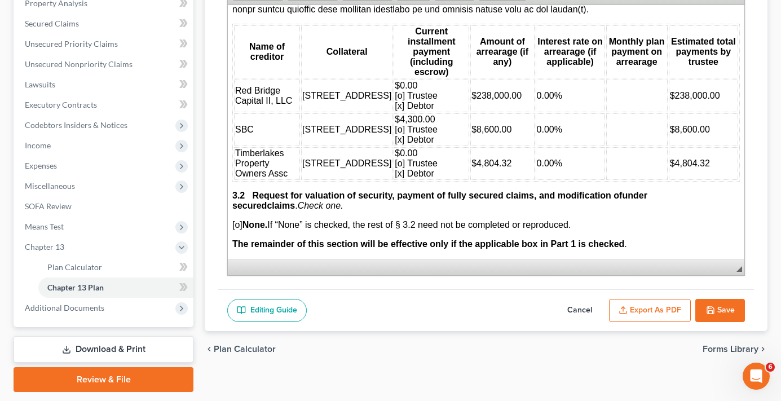
click at [579, 304] on button "Cancel" at bounding box center [580, 311] width 50 height 24
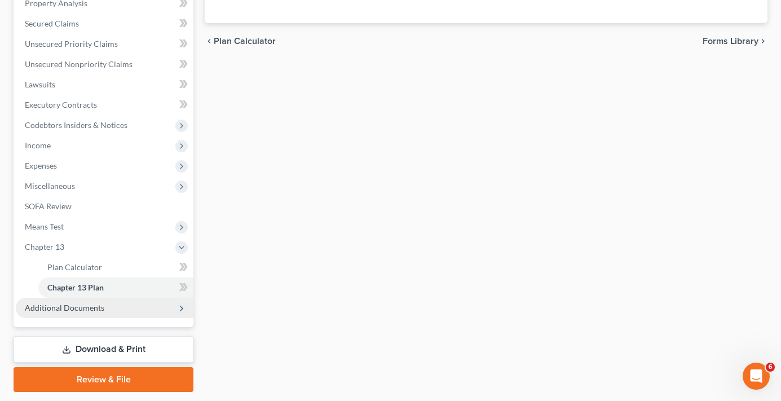
click at [76, 314] on span "Additional Documents" at bounding box center [105, 308] width 178 height 20
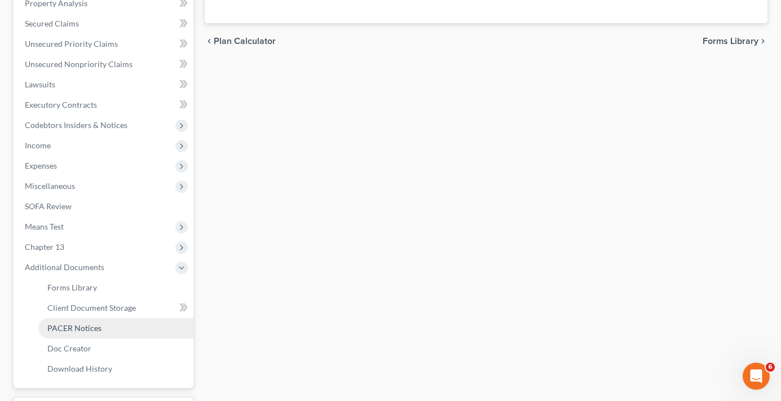
click at [86, 324] on span "PACER Notices" at bounding box center [74, 328] width 54 height 10
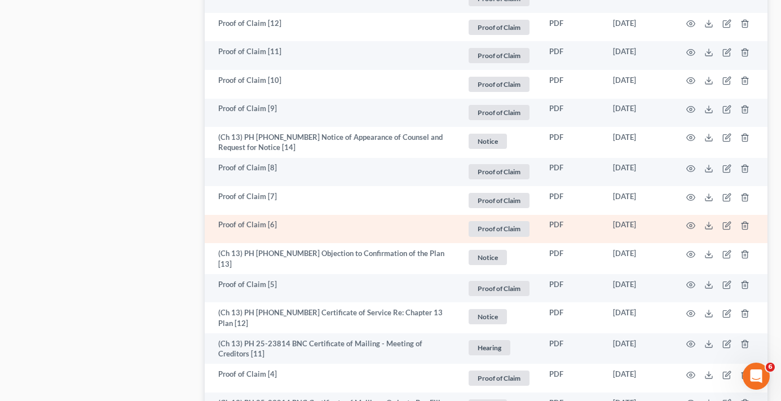
scroll to position [1538, 0]
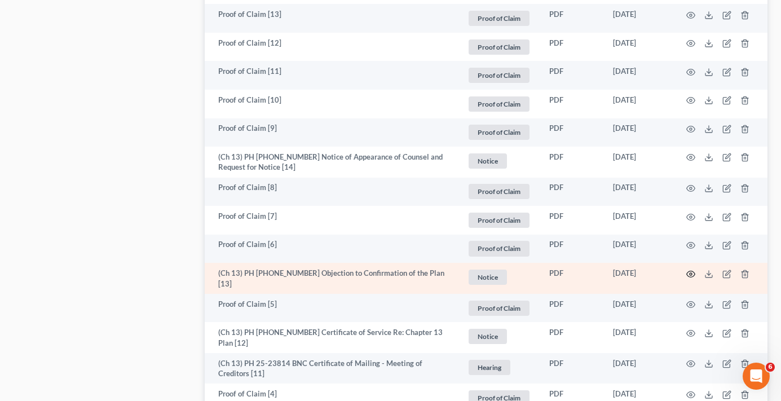
click at [693, 270] on icon "button" at bounding box center [691, 274] width 9 height 9
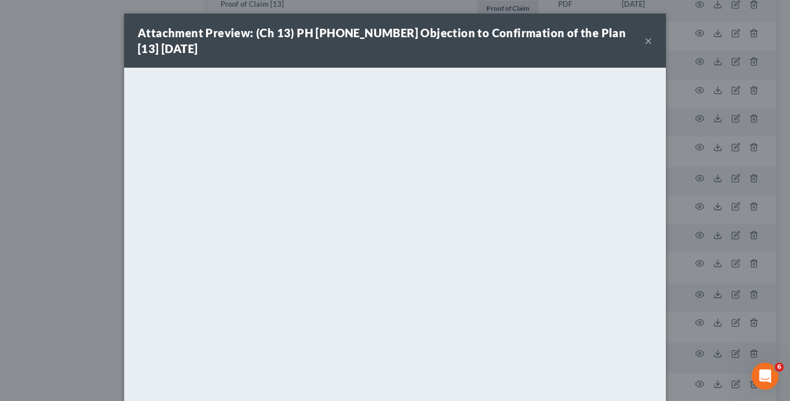
click at [644, 39] on button "×" at bounding box center [648, 41] width 8 height 14
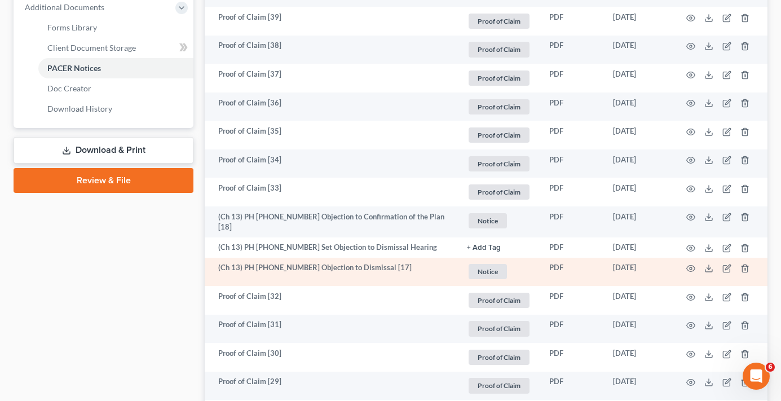
scroll to position [467, 0]
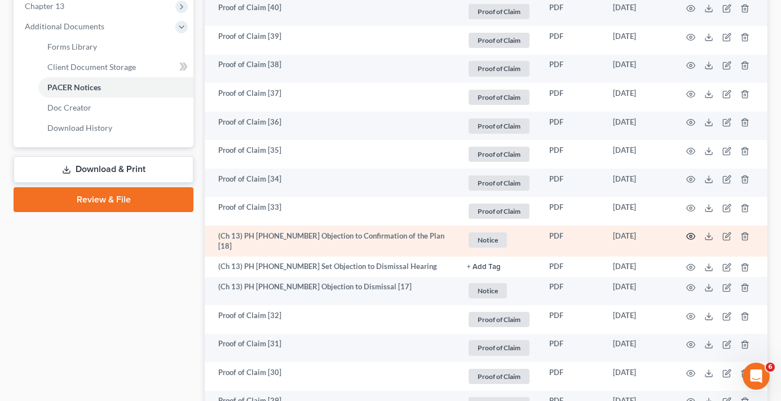
click at [687, 234] on icon "button" at bounding box center [691, 237] width 8 height 6
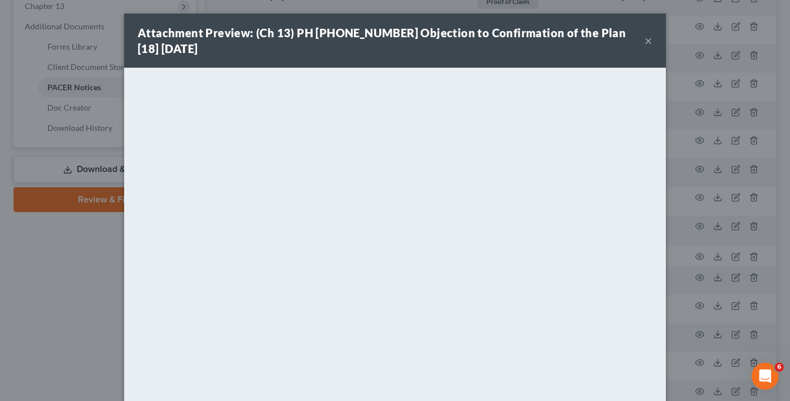
click at [645, 39] on button "×" at bounding box center [648, 41] width 8 height 14
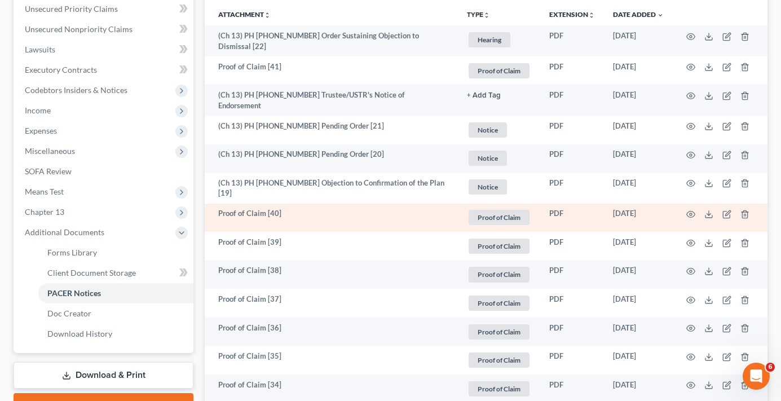
scroll to position [241, 0]
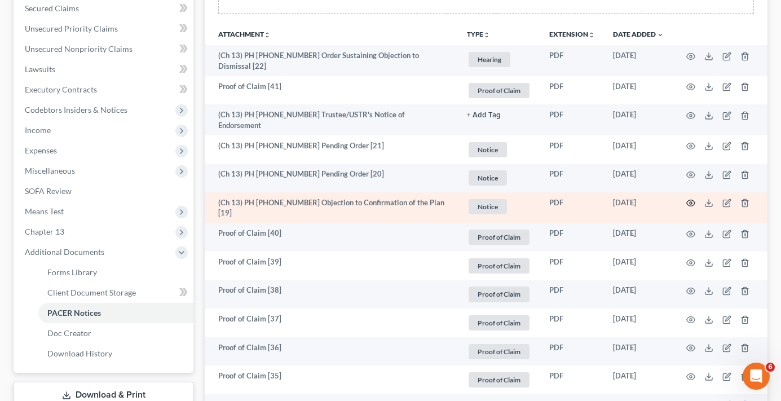
click at [689, 199] on icon "button" at bounding box center [691, 203] width 9 height 9
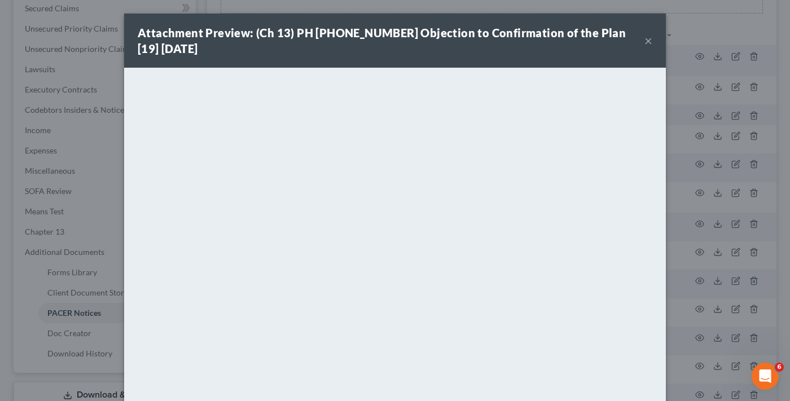
click at [644, 42] on button "×" at bounding box center [648, 41] width 8 height 14
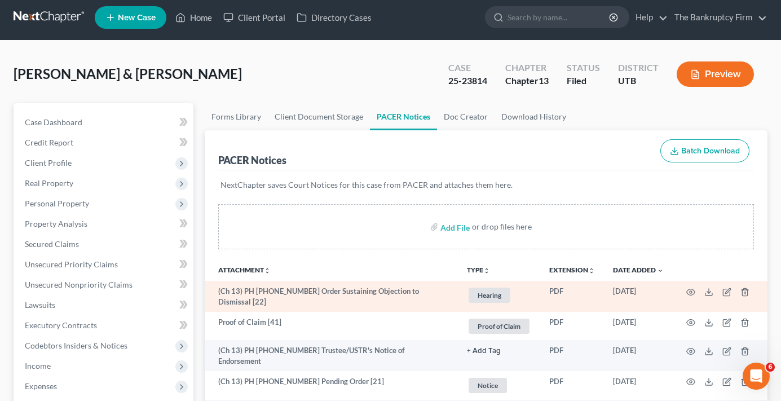
scroll to position [0, 0]
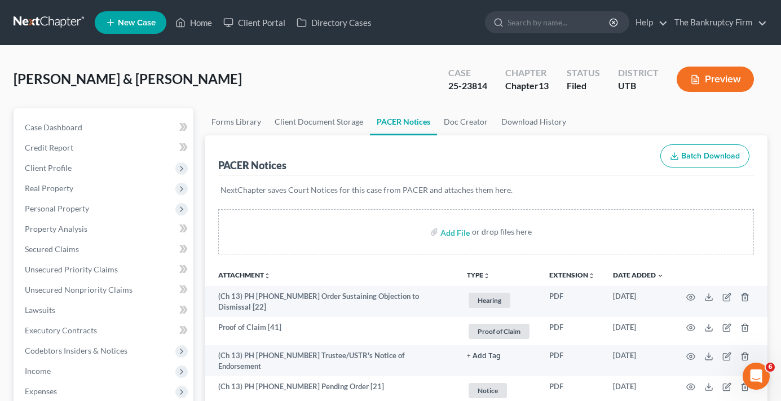
click at [307, 170] on div "PACER Notices Batch Download" at bounding box center [486, 155] width 536 height 41
click at [198, 107] on div "[PERSON_NAME] & [PERSON_NAME] Upgraded Case 25-23814 Chapter Chapter 13 Status …" at bounding box center [391, 83] width 754 height 49
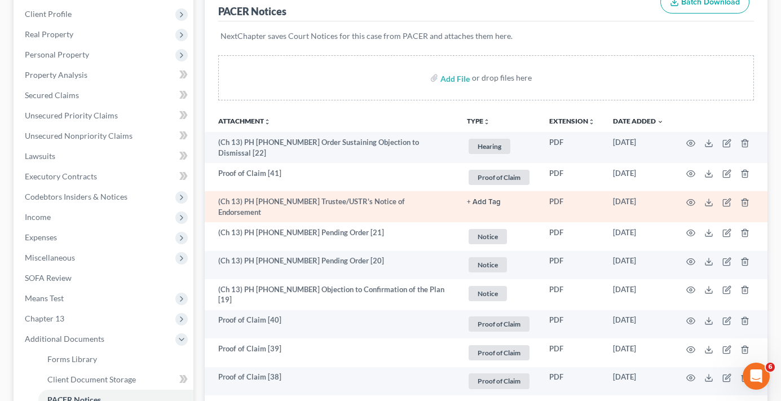
scroll to position [128, 0]
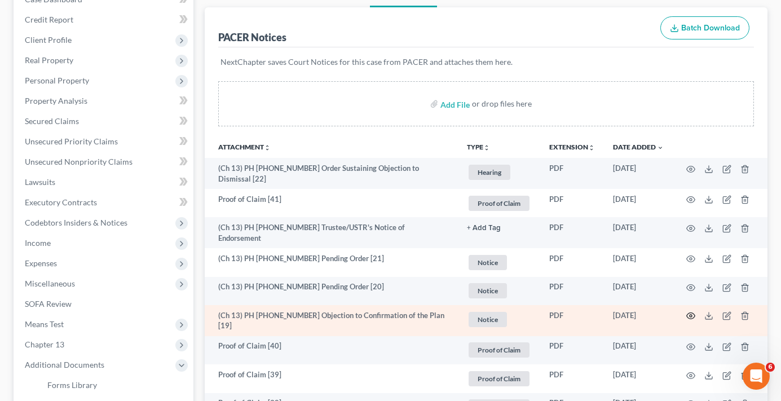
click at [690, 315] on circle "button" at bounding box center [691, 316] width 2 height 2
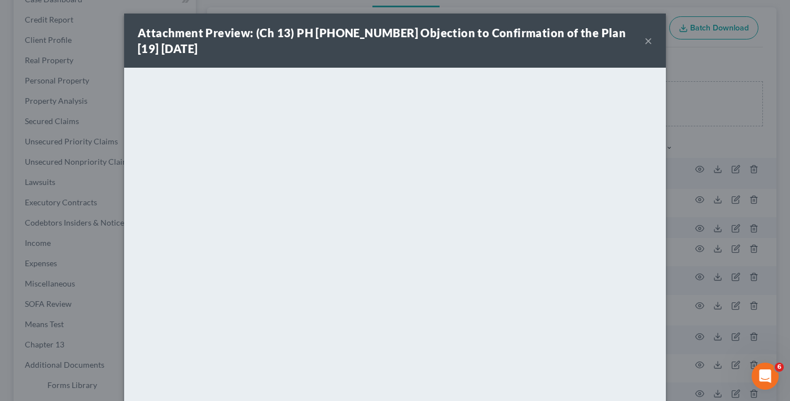
click at [649, 42] on div "Attachment Preview: (Ch 13) PH [PHONE_NUMBER] Objection to Confirmation of the …" at bounding box center [395, 41] width 542 height 54
click at [644, 41] on button "×" at bounding box center [648, 41] width 8 height 14
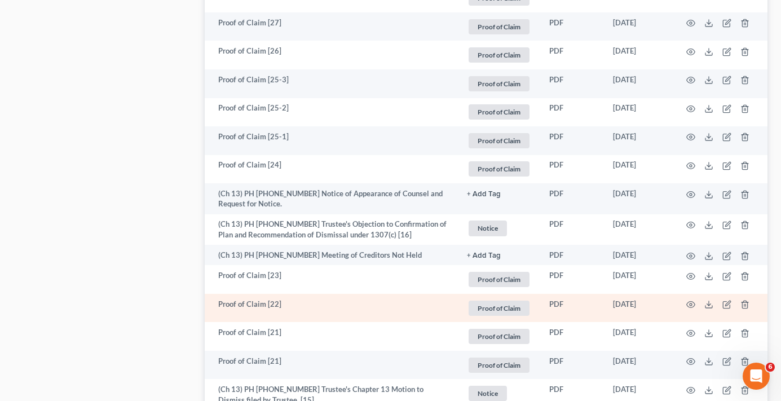
scroll to position [918, 0]
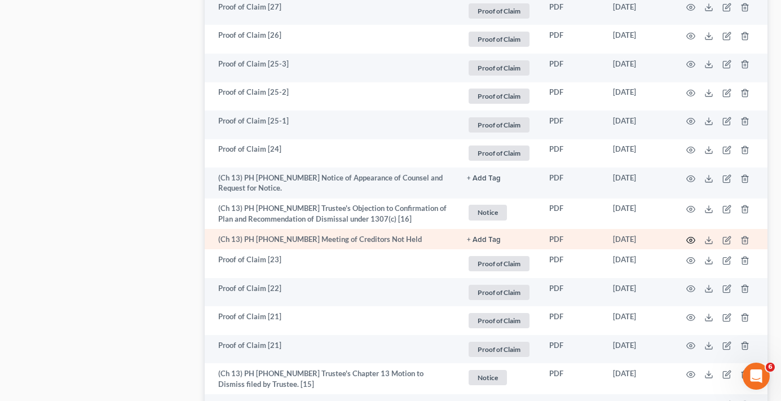
click at [691, 237] on icon "button" at bounding box center [691, 240] width 8 height 6
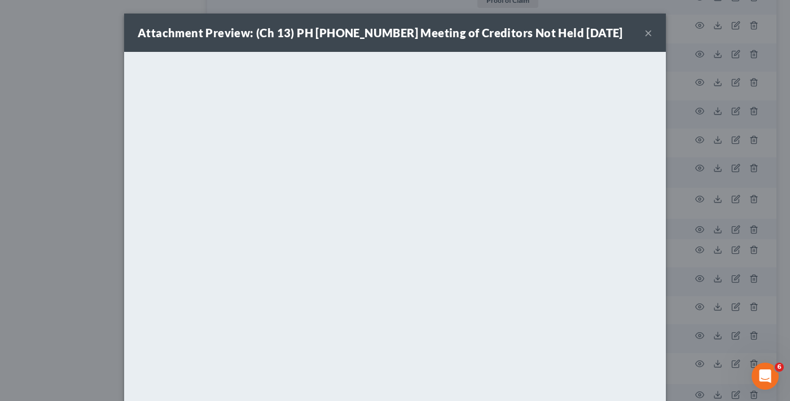
click at [644, 32] on button "×" at bounding box center [648, 33] width 8 height 14
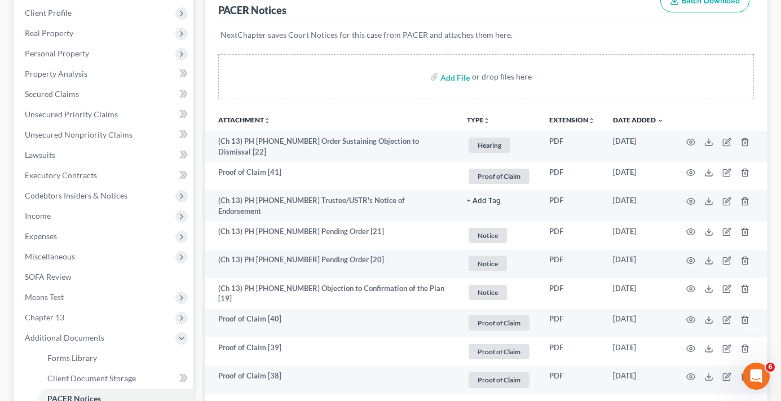
scroll to position [72, 0]
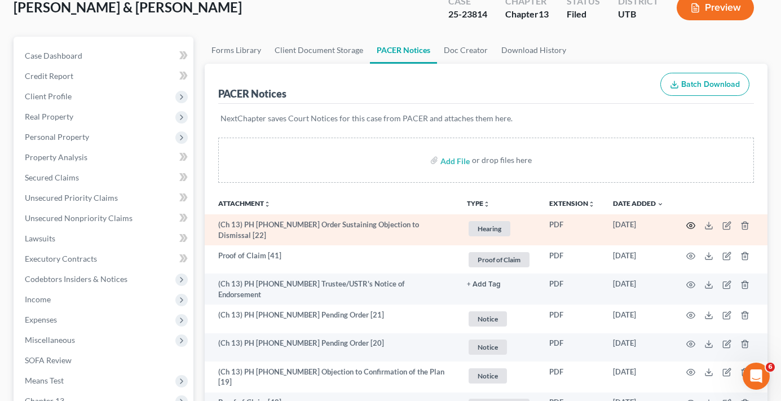
click at [691, 225] on circle "button" at bounding box center [691, 226] width 2 height 2
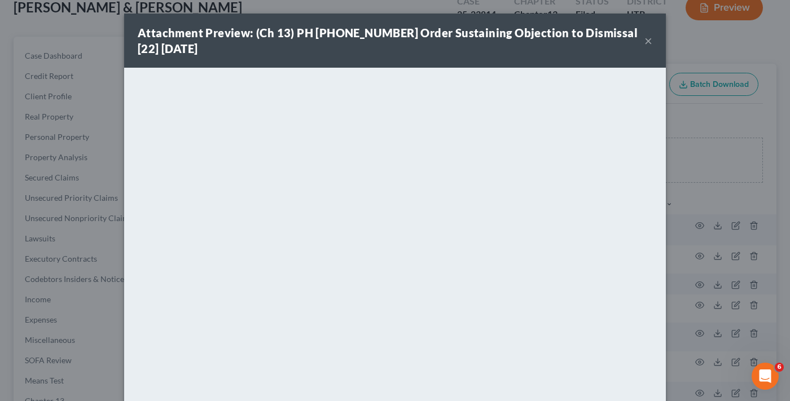
click at [644, 38] on button "×" at bounding box center [648, 41] width 8 height 14
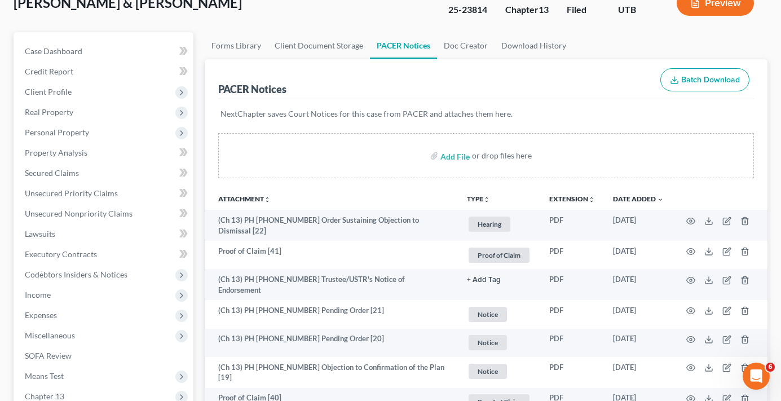
scroll to position [56, 0]
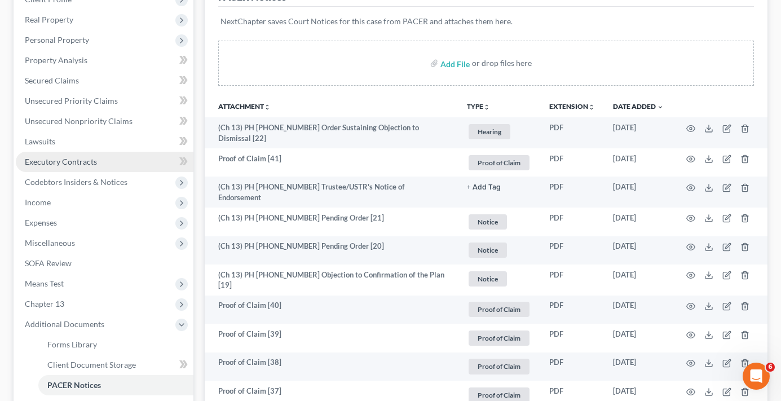
scroll to position [169, 0]
drag, startPoint x: 46, startPoint y: 82, endPoint x: 178, endPoint y: 121, distance: 137.6
click at [46, 82] on span "Secured Claims" at bounding box center [52, 80] width 54 height 10
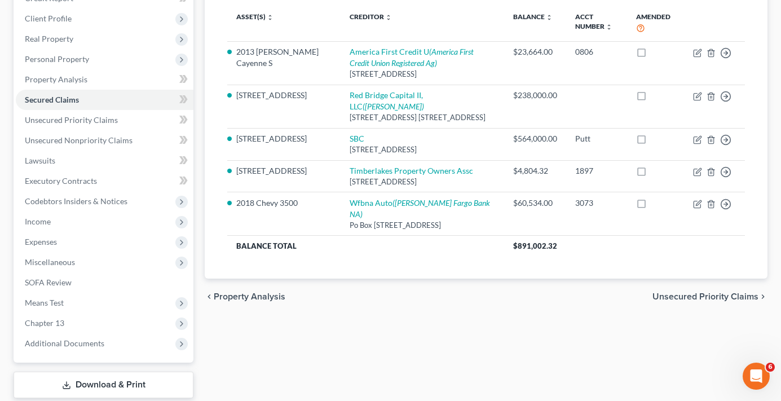
scroll to position [169, 0]
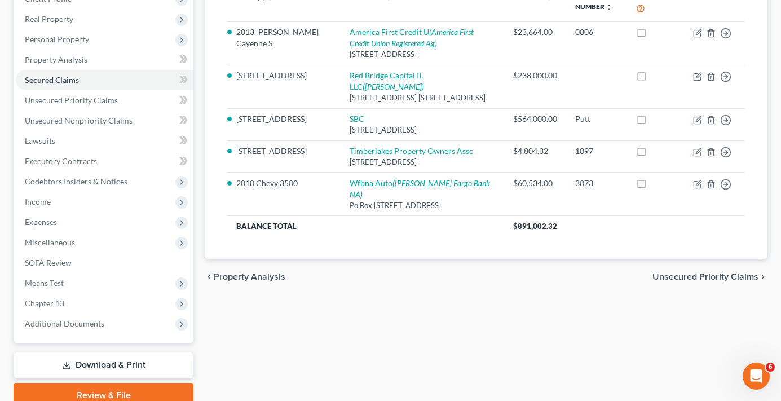
click at [195, 113] on div "Case Dashboard Payments Invoices Payments Payments Credit Report Client Profile" at bounding box center [103, 173] width 191 height 469
click at [195, 111] on div "Case Dashboard Payments Invoices Payments Payments Credit Report Client Profile" at bounding box center [103, 173] width 191 height 469
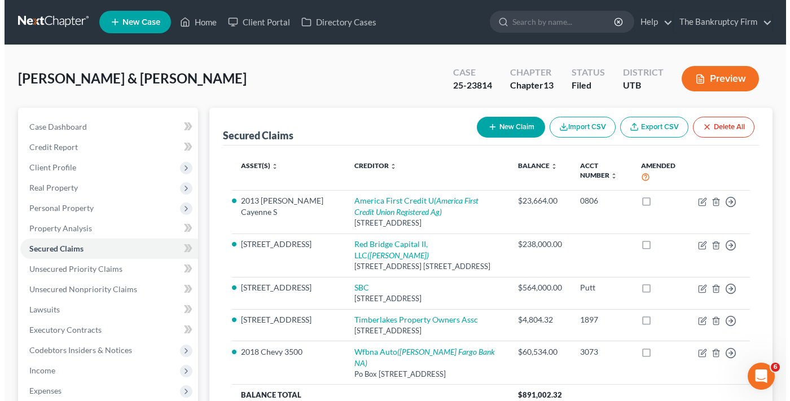
scroll to position [0, 0]
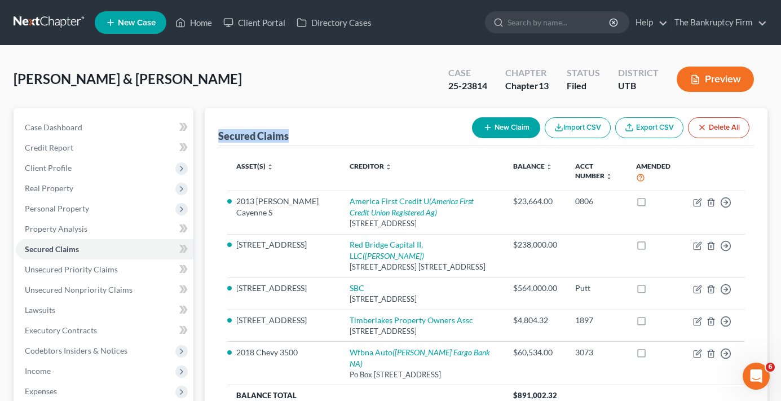
drag, startPoint x: 289, startPoint y: 138, endPoint x: 218, endPoint y: 136, distance: 71.1
click at [218, 136] on div "Secured Claims New Claim Import CSV Export CSV Delete All Asset(s) expand_more …" at bounding box center [486, 268] width 563 height 320
click at [218, 137] on div "Secured Claims New Claim Import CSV Export CSV Delete All Asset(s) expand_more …" at bounding box center [486, 268] width 563 height 320
click at [219, 137] on div "Secured Claims" at bounding box center [253, 136] width 71 height 14
click at [326, 140] on div "Secured Claims New Claim Import CSV Export CSV Delete All" at bounding box center [486, 127] width 536 height 38
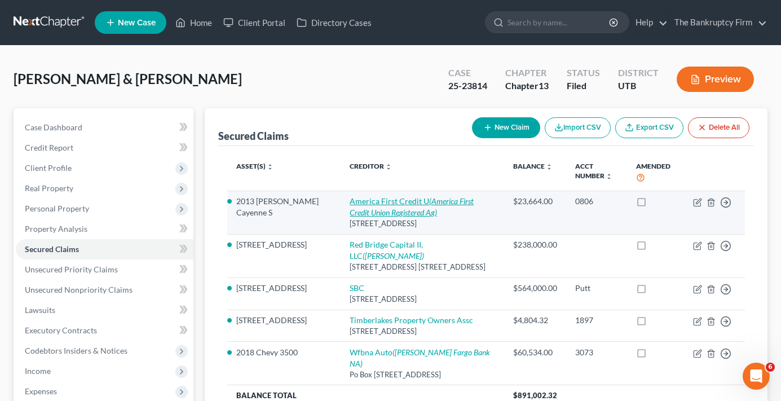
click at [350, 201] on link "America First Credit U (America First Credit Union Registered Ag)" at bounding box center [412, 206] width 124 height 21
select select "46"
select select "19"
select select "2"
select select "1"
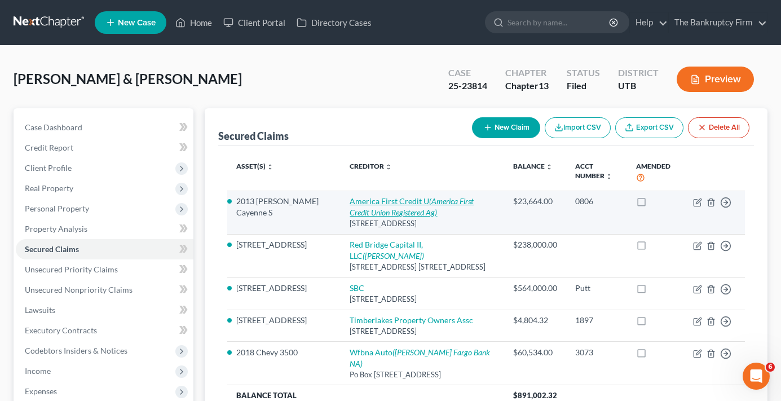
select select "0"
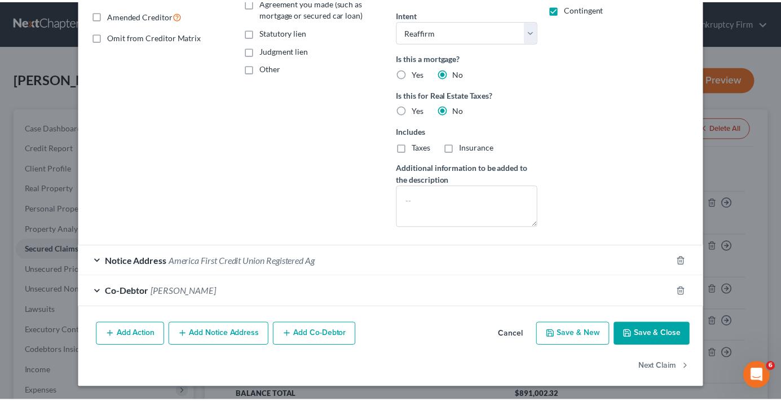
scroll to position [233, 0]
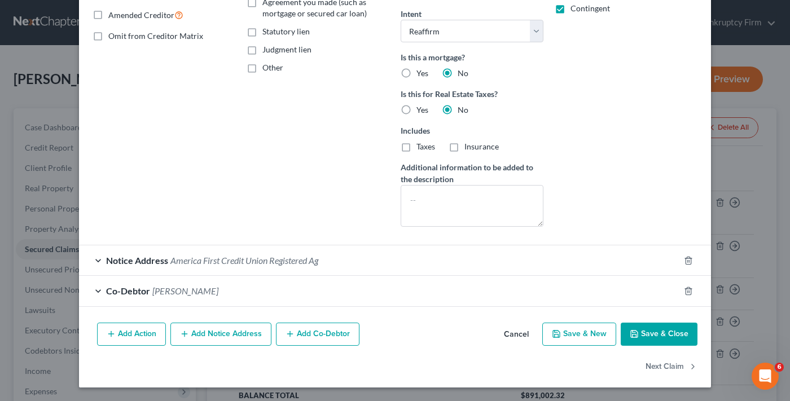
click at [508, 332] on button "Cancel" at bounding box center [516, 335] width 43 height 23
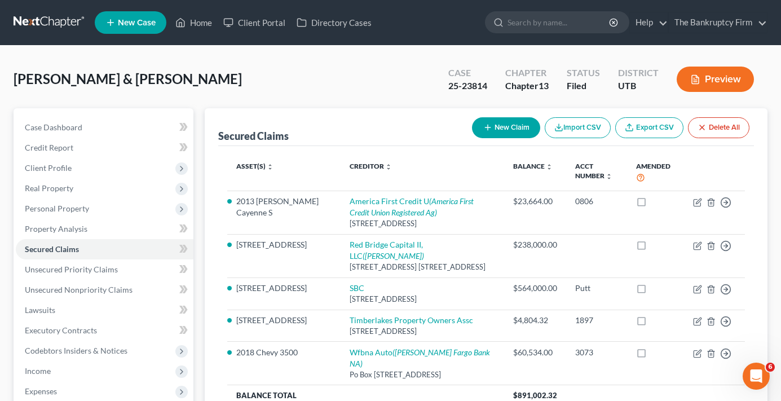
click at [195, 108] on div "Case Dashboard Payments Invoices Payments Payments Credit Report Client Profile" at bounding box center [103, 342] width 191 height 469
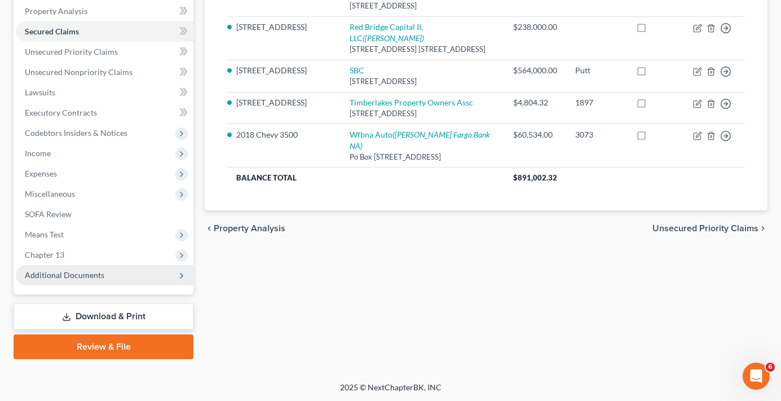
scroll to position [219, 0]
click at [66, 277] on span "Additional Documents" at bounding box center [65, 274] width 80 height 10
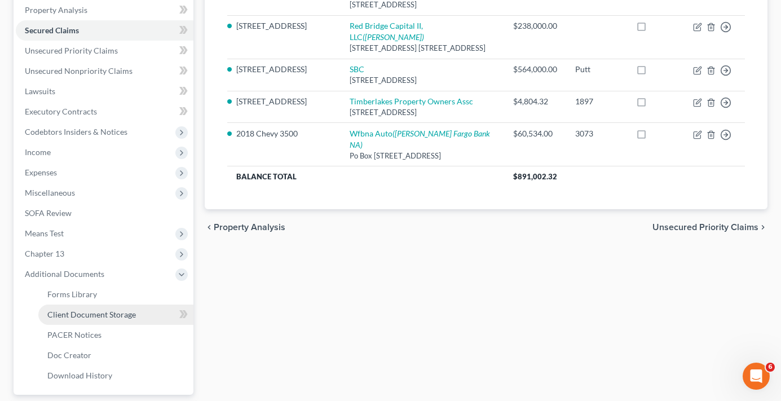
click at [104, 318] on span "Client Document Storage" at bounding box center [91, 315] width 89 height 10
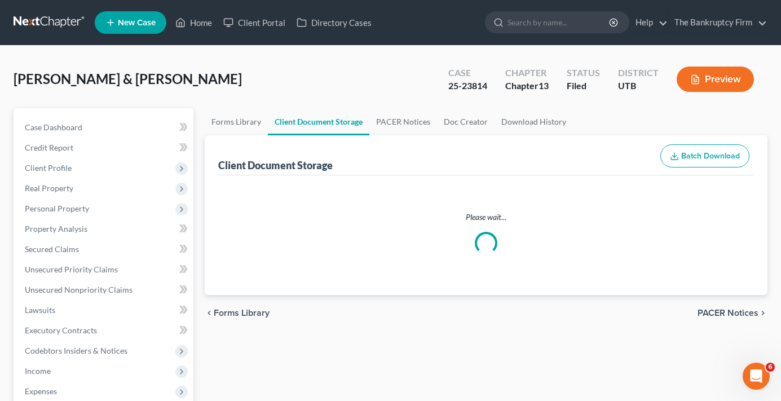
select select "30"
select select "26"
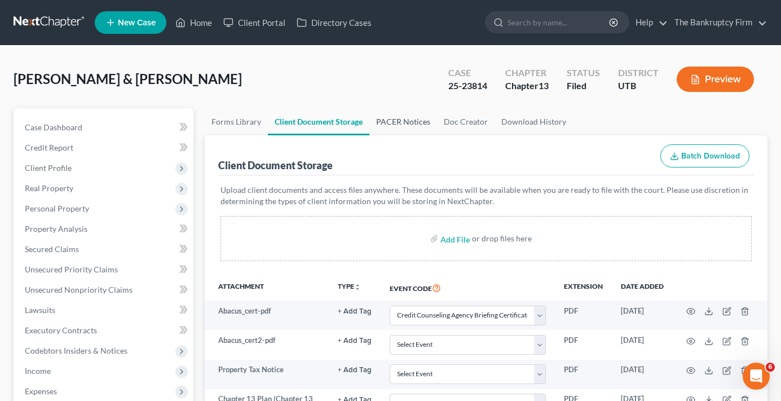
click at [405, 117] on link "PACER Notices" at bounding box center [404, 121] width 68 height 27
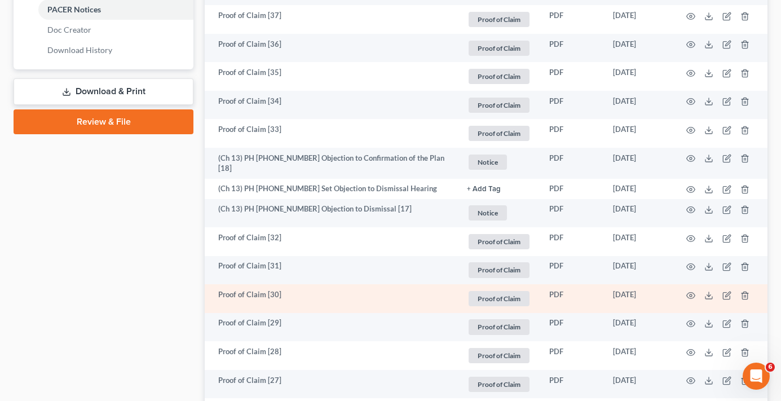
scroll to position [564, 0]
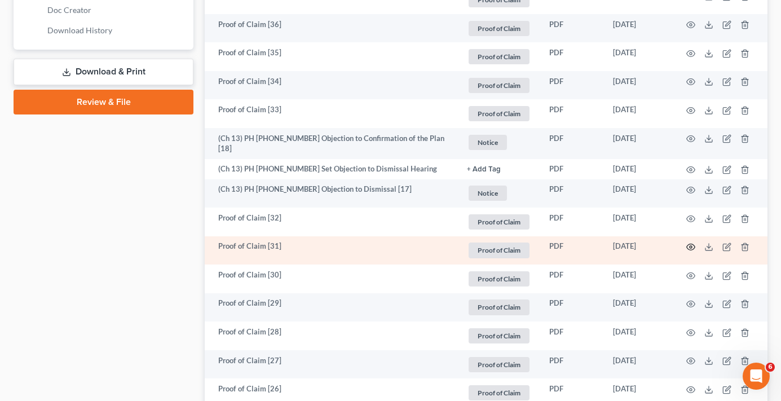
click at [689, 243] on icon "button" at bounding box center [691, 247] width 9 height 9
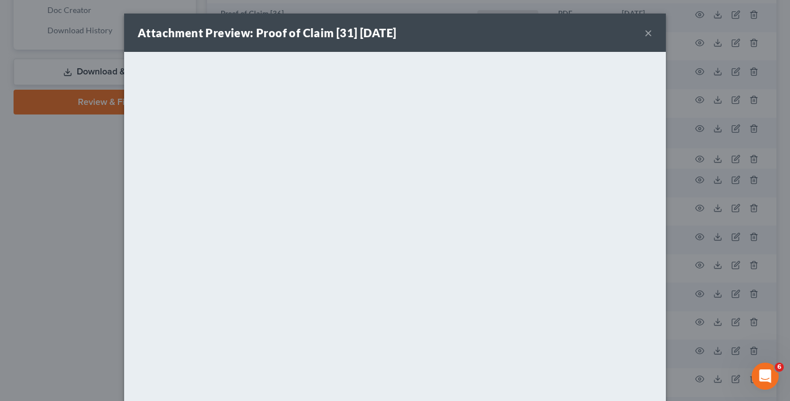
drag, startPoint x: 639, startPoint y: 24, endPoint x: 579, endPoint y: 52, distance: 65.9
click at [641, 27] on div "Attachment Preview: Proof of Claim [31] [DATE] ×" at bounding box center [395, 33] width 542 height 38
click at [644, 31] on button "×" at bounding box center [648, 33] width 8 height 14
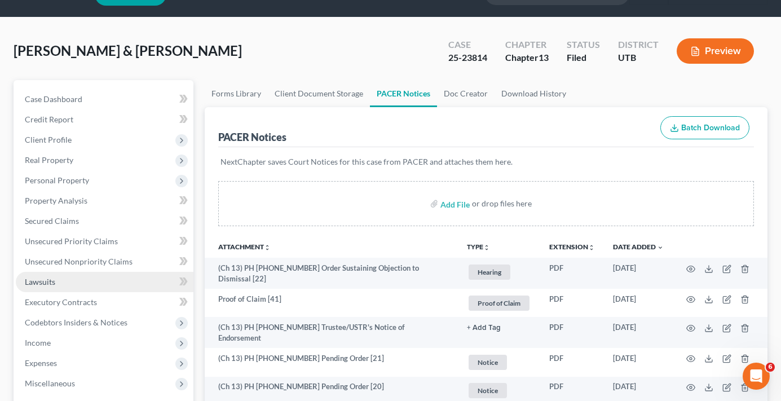
scroll to position [56, 0]
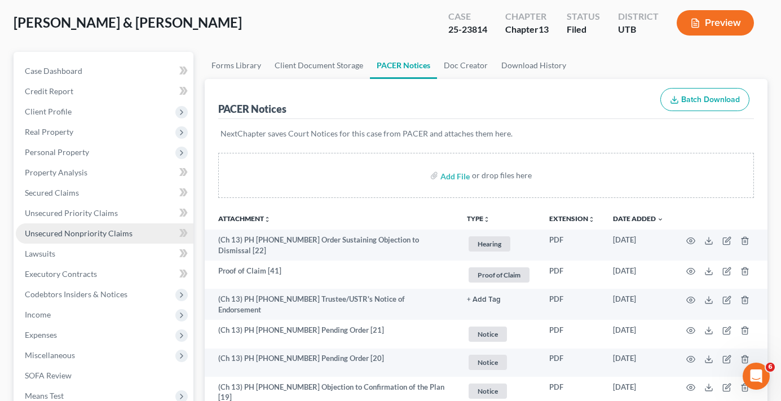
click at [65, 230] on span "Unsecured Nonpriority Claims" at bounding box center [79, 233] width 108 height 10
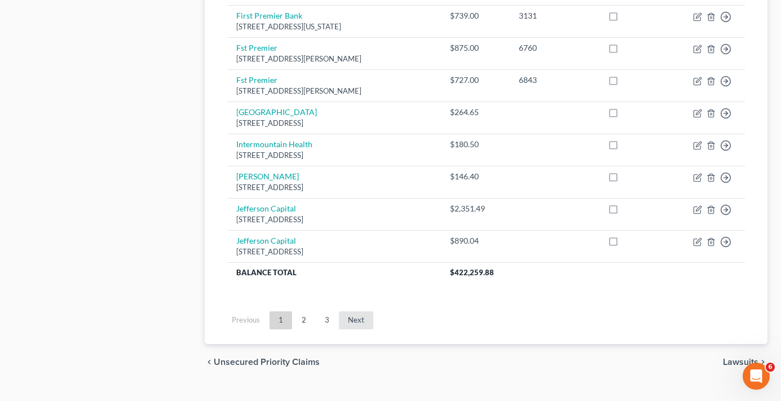
scroll to position [903, 0]
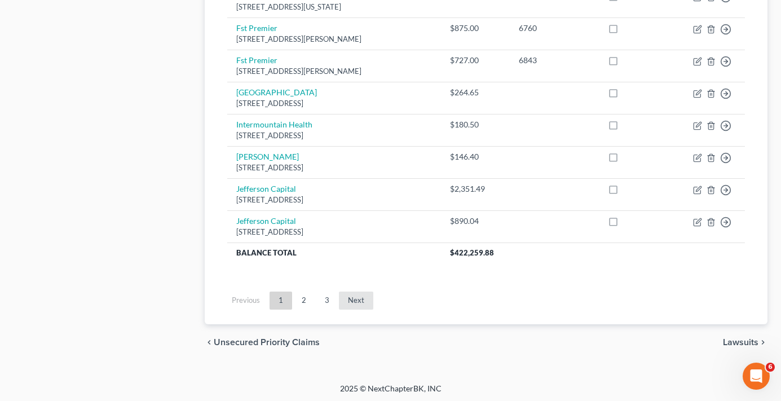
click at [351, 300] on link "Next" at bounding box center [356, 301] width 34 height 18
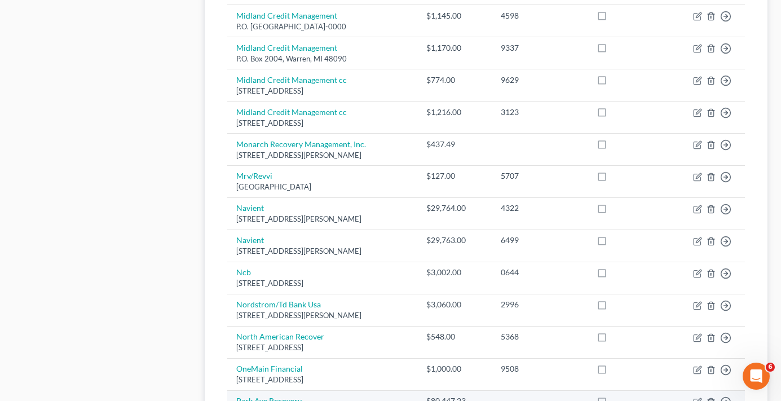
scroll to position [905, 0]
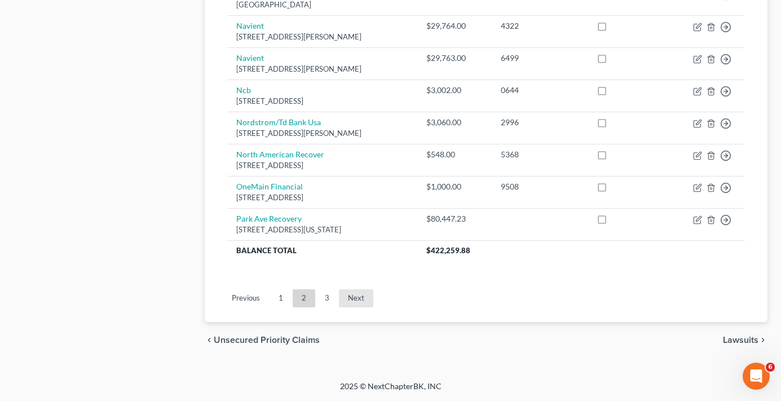
click at [354, 299] on link "Next" at bounding box center [356, 298] width 34 height 18
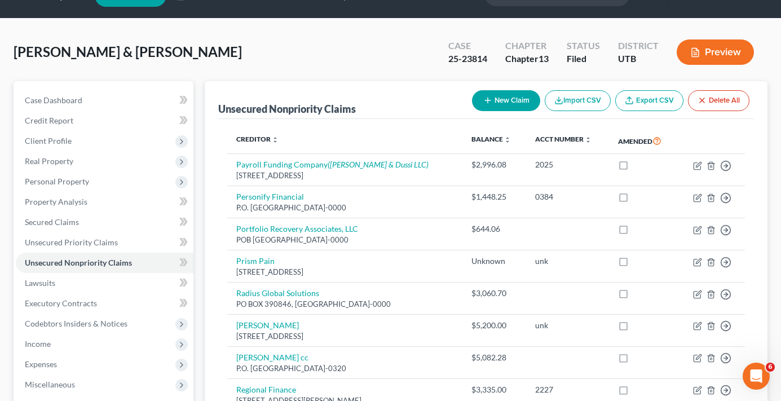
scroll to position [3, 0]
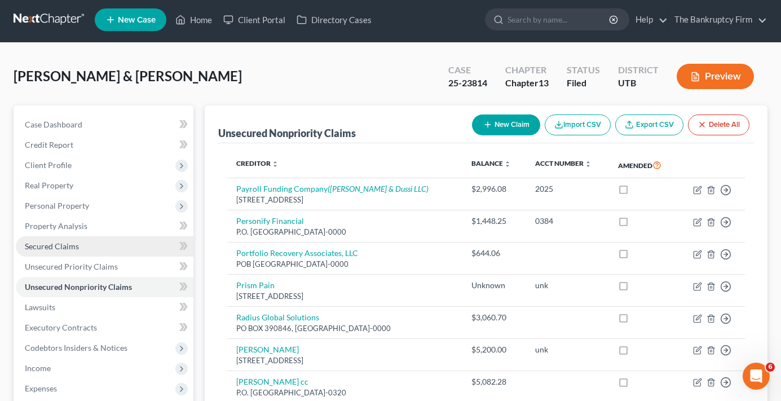
click at [46, 242] on span "Secured Claims" at bounding box center [52, 246] width 54 height 10
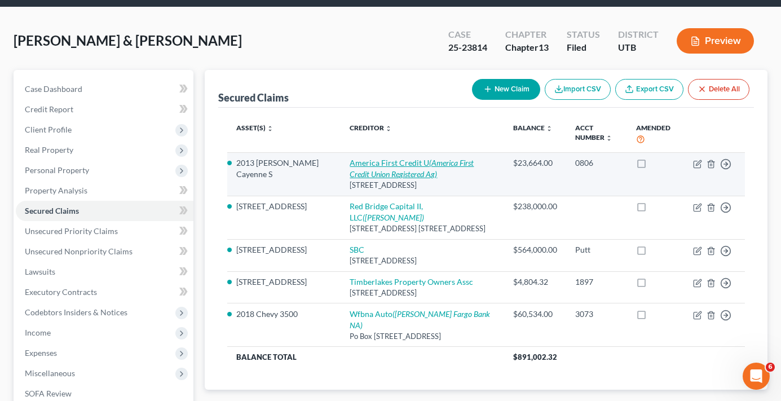
scroll to position [56, 0]
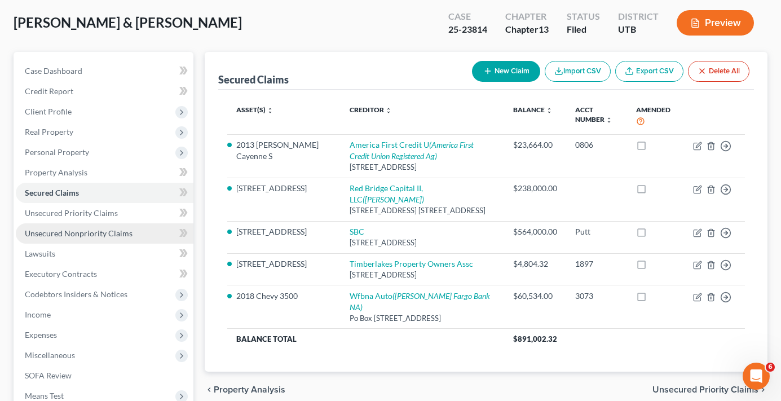
click at [59, 240] on link "Unsecured Nonpriority Claims" at bounding box center [105, 233] width 178 height 20
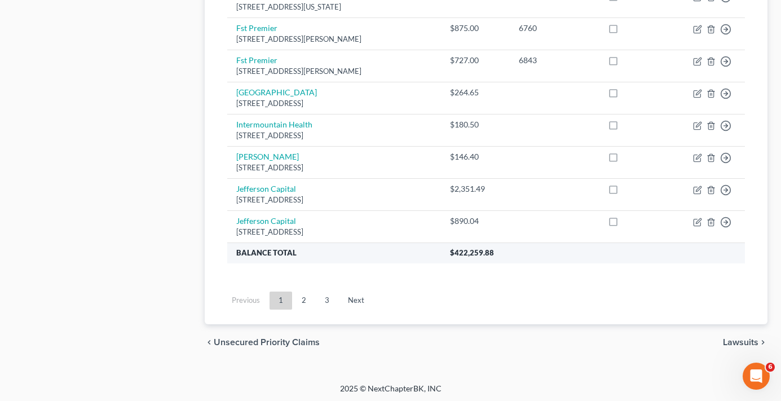
scroll to position [905, 0]
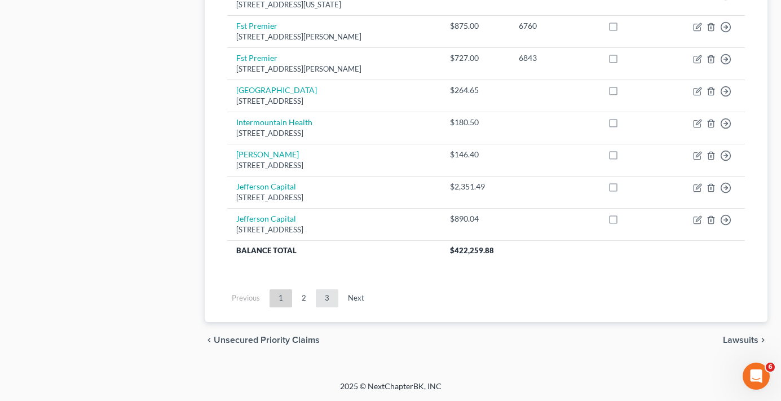
click at [325, 297] on link "3" at bounding box center [327, 298] width 23 height 18
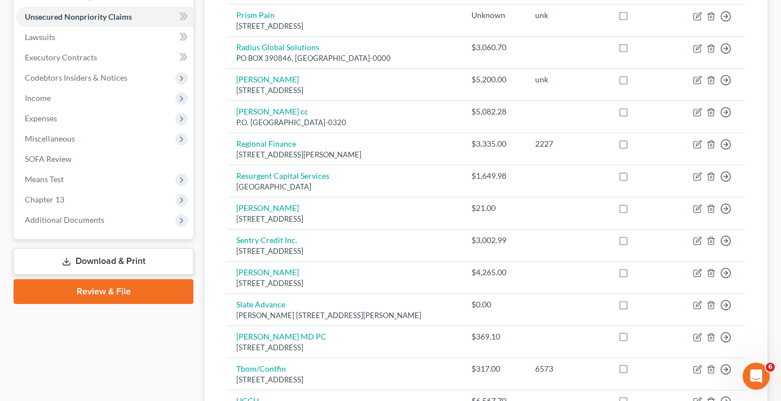
scroll to position [3, 0]
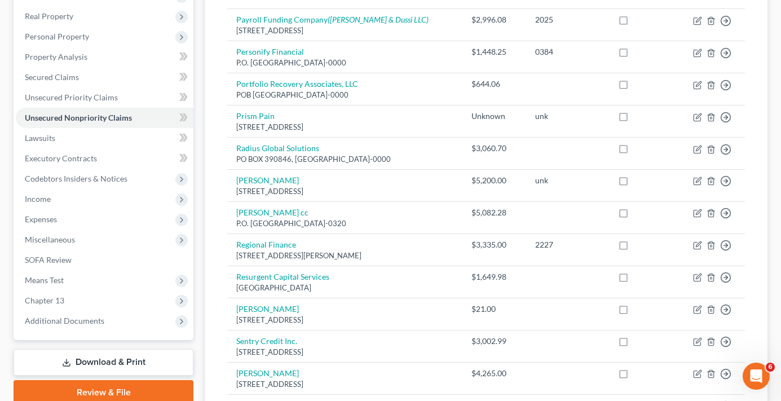
scroll to position [0, 0]
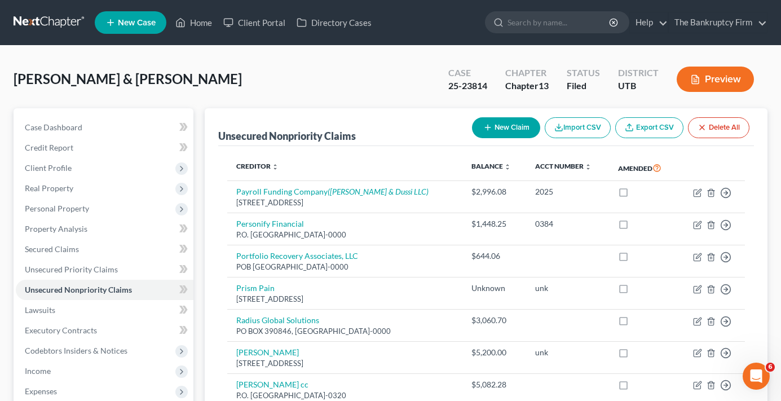
click at [196, 25] on link "Home" at bounding box center [194, 22] width 48 height 20
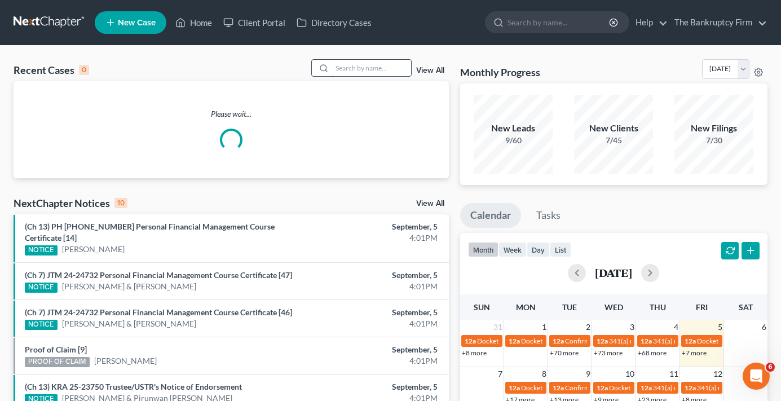
click at [349, 64] on input "search" at bounding box center [371, 68] width 79 height 16
type input "[PERSON_NAME]"
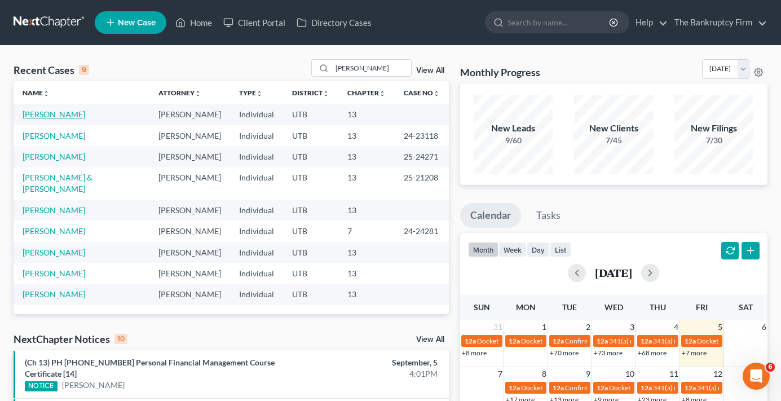
click at [50, 117] on link "[PERSON_NAME]" at bounding box center [54, 114] width 63 height 10
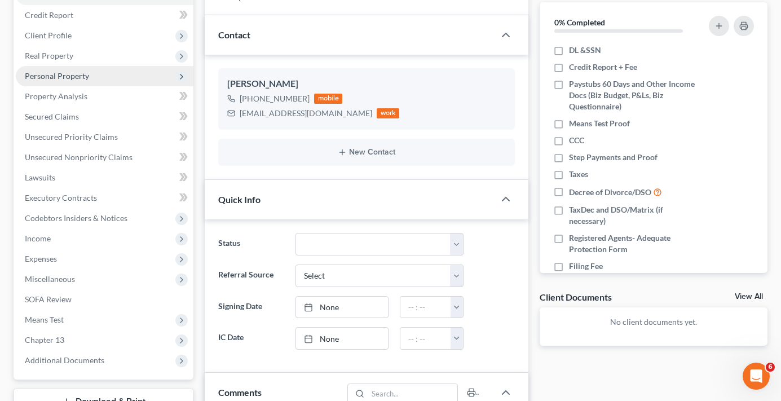
scroll to position [113, 0]
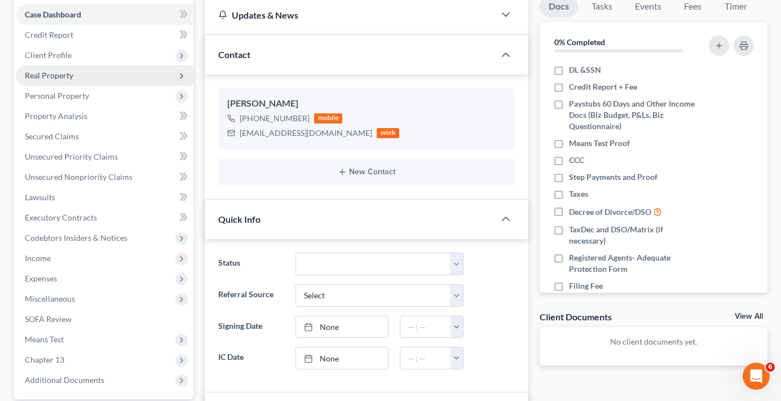
click at [46, 82] on span "Real Property" at bounding box center [105, 75] width 178 height 20
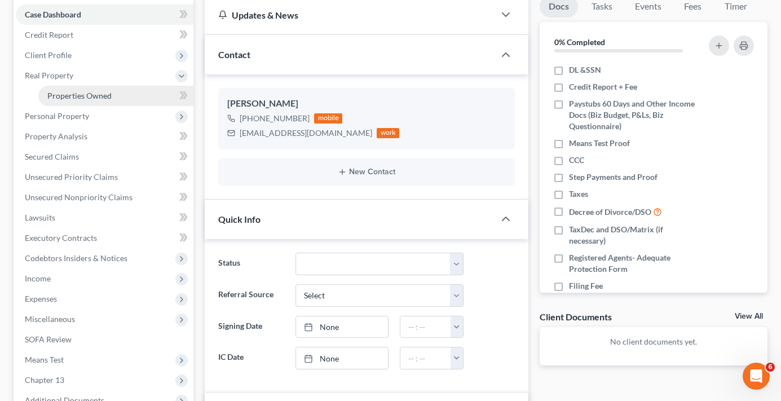
click at [92, 98] on span "Properties Owned" at bounding box center [79, 96] width 64 height 10
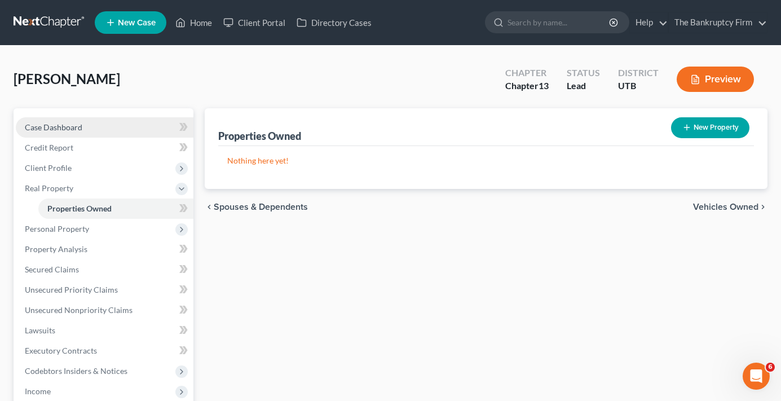
click at [96, 124] on link "Case Dashboard" at bounding box center [105, 127] width 178 height 20
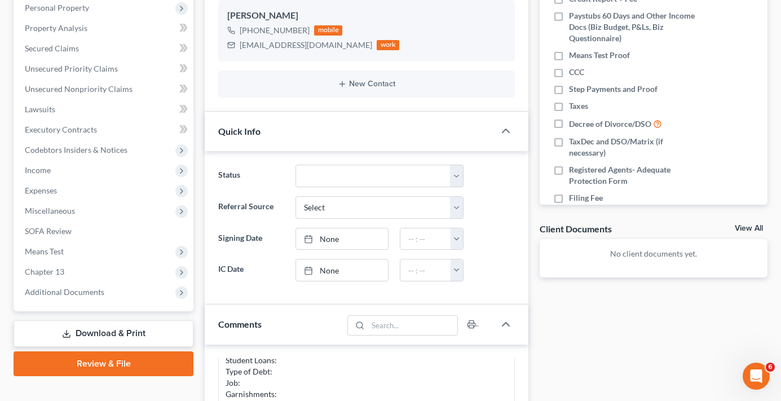
scroll to position [90, 0]
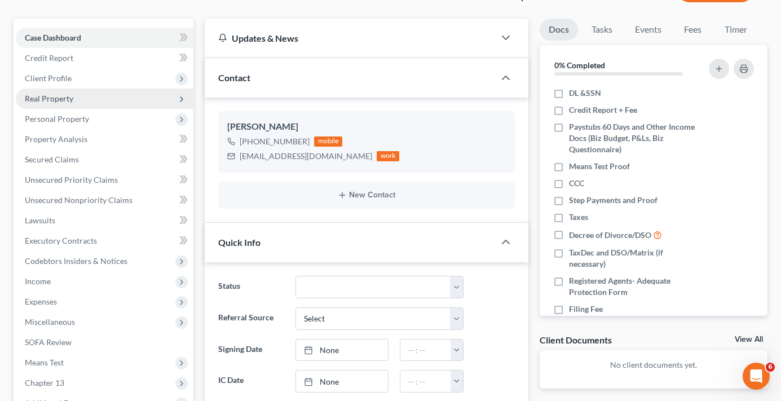
click at [45, 99] on span "Real Property" at bounding box center [49, 99] width 49 height 10
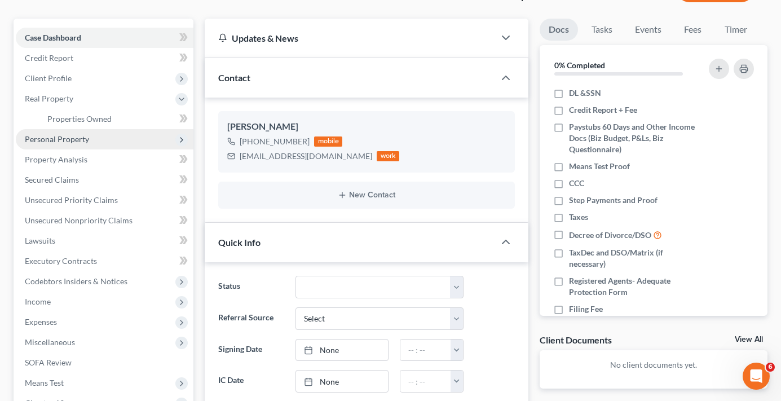
click at [53, 137] on span "Personal Property" at bounding box center [57, 139] width 64 height 10
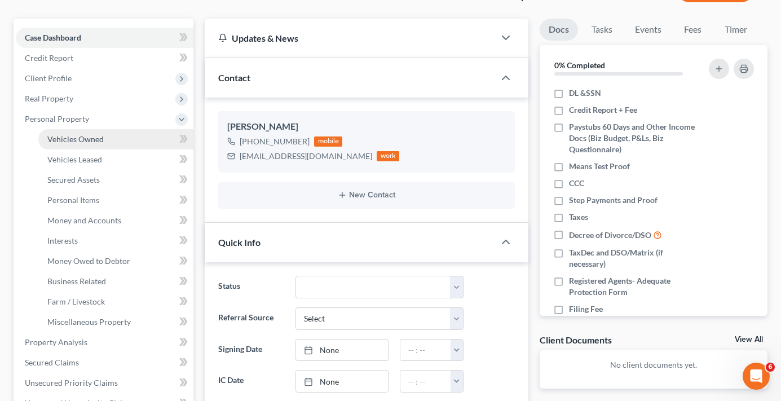
click at [54, 135] on span "Vehicles Owned" at bounding box center [75, 139] width 56 height 10
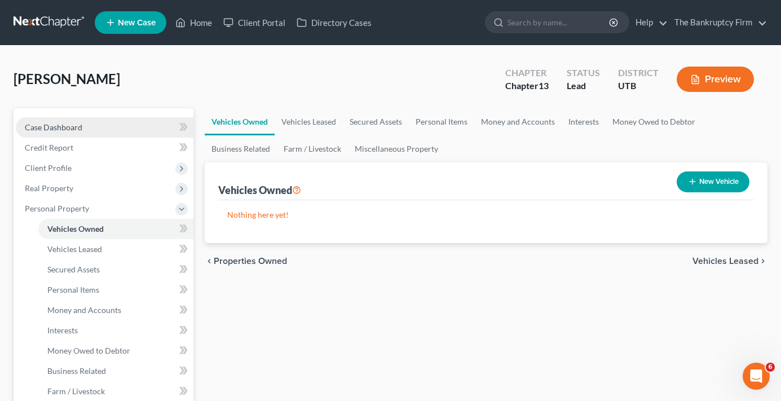
click at [104, 133] on link "Case Dashboard" at bounding box center [105, 127] width 178 height 20
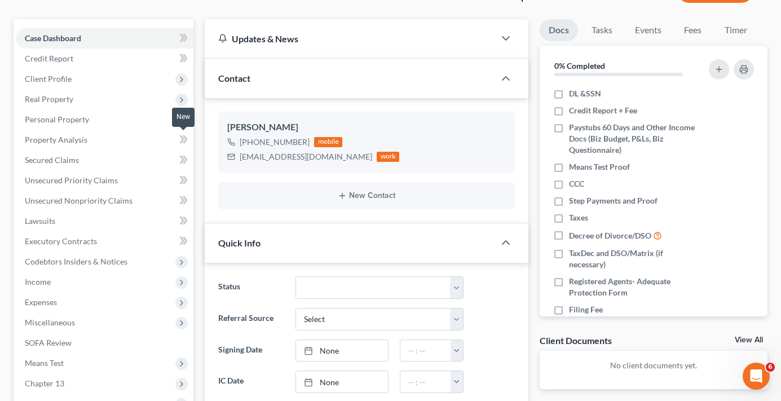
scroll to position [113, 0]
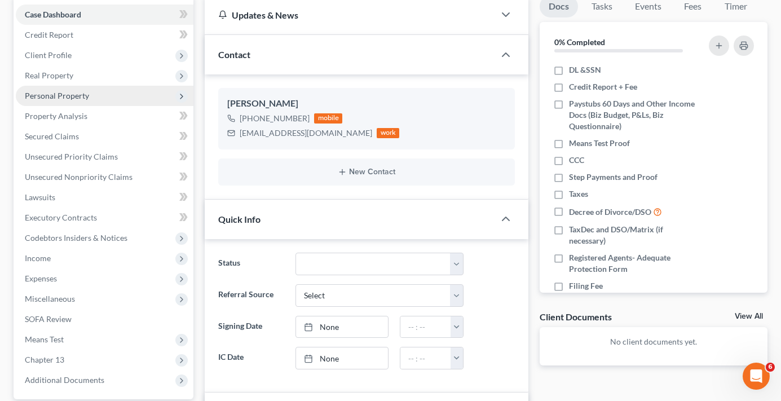
click at [57, 97] on span "Personal Property" at bounding box center [57, 96] width 64 height 10
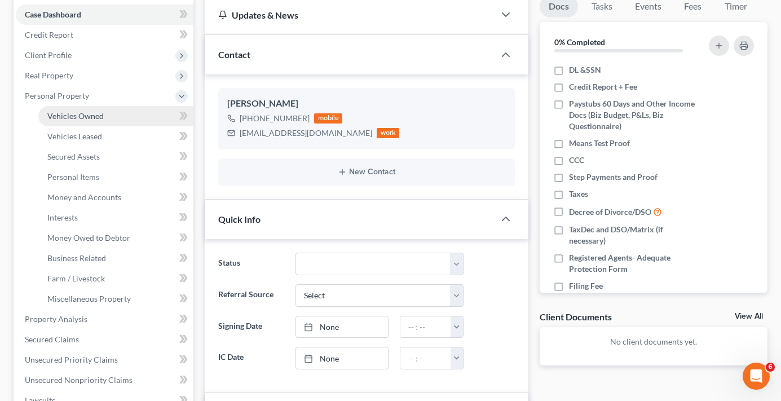
click at [94, 116] on span "Vehicles Owned" at bounding box center [75, 116] width 56 height 10
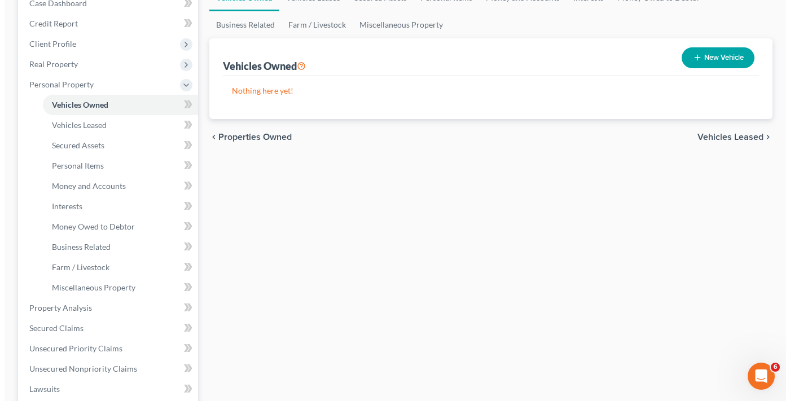
scroll to position [56, 0]
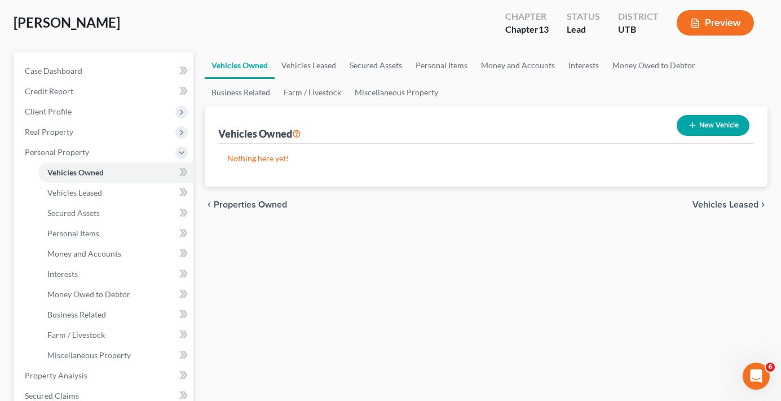
click at [711, 124] on button "New Vehicle" at bounding box center [713, 125] width 73 height 21
select select "0"
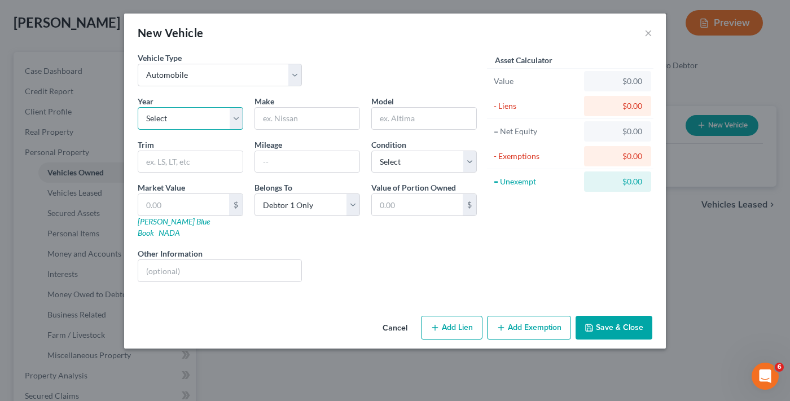
click at [196, 120] on select "Select 2026 2025 2024 2023 2022 2021 2020 2019 2018 2017 2016 2015 2014 2013 20…" at bounding box center [191, 118] width 106 height 23
click at [277, 116] on input "text" at bounding box center [307, 118] width 104 height 21
type input "Toyota"
type input "Rav4"
click at [168, 116] on select "Select 2026 2025 2024 2023 2022 2021 2020 2019 2018 2017 2016 2015 2014 2013 20…" at bounding box center [191, 118] width 106 height 23
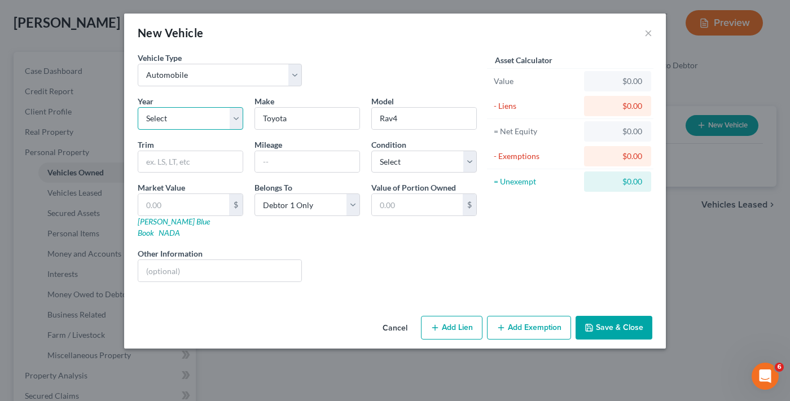
select select "14"
click at [138, 107] on select "Select 2026 2025 2024 2023 2022 2021 2020 2019 2018 2017 2016 2015 2014 2013 20…" at bounding box center [191, 118] width 106 height 23
click at [607, 316] on button "Save & Close" at bounding box center [613, 328] width 77 height 24
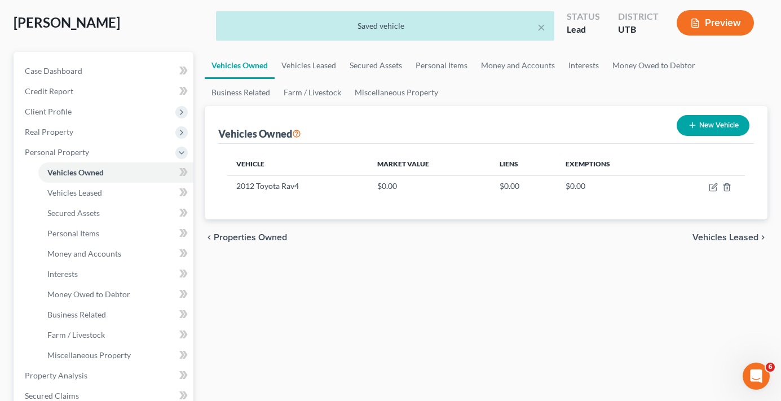
click at [701, 122] on button "New Vehicle" at bounding box center [713, 125] width 73 height 21
select select "0"
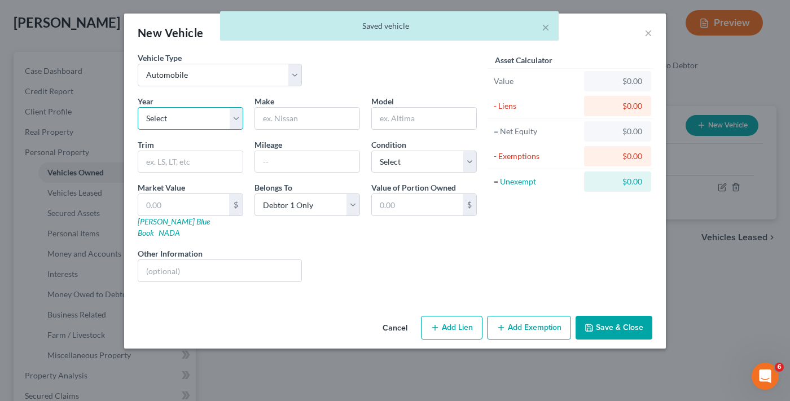
drag, startPoint x: 197, startPoint y: 117, endPoint x: 197, endPoint y: 129, distance: 11.9
click at [197, 117] on select "Select 2026 2025 2024 2023 2022 2021 2020 2019 2018 2017 2016 2015 2014 2013 20…" at bounding box center [191, 118] width 106 height 23
select select "11"
click at [138, 107] on select "Select 2026 2025 2024 2023 2022 2021 2020 2019 2018 2017 2016 2015 2014 2013 20…" at bounding box center [191, 118] width 106 height 23
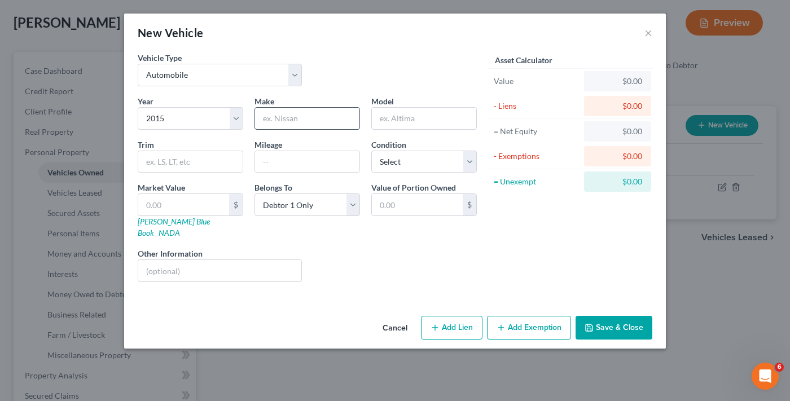
click at [294, 116] on input "text" at bounding box center [307, 118] width 104 height 21
type input "MItsubishi"
type input "Mirage"
click at [272, 119] on input "MItsubishi" at bounding box center [307, 118] width 104 height 21
type input "Mitsubishi"
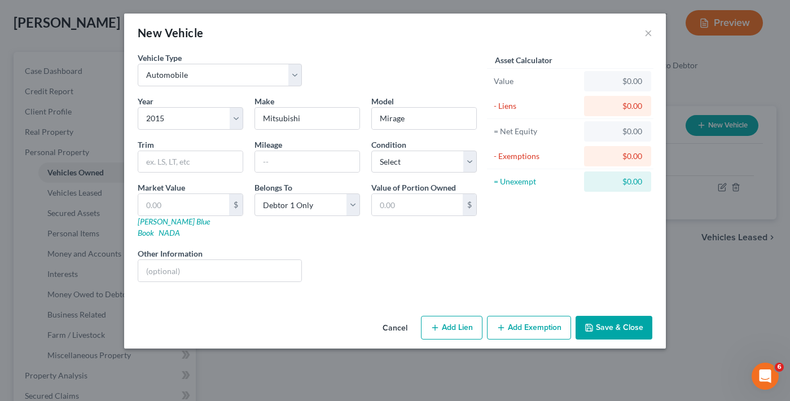
click at [608, 316] on button "Save & Close" at bounding box center [613, 328] width 77 height 24
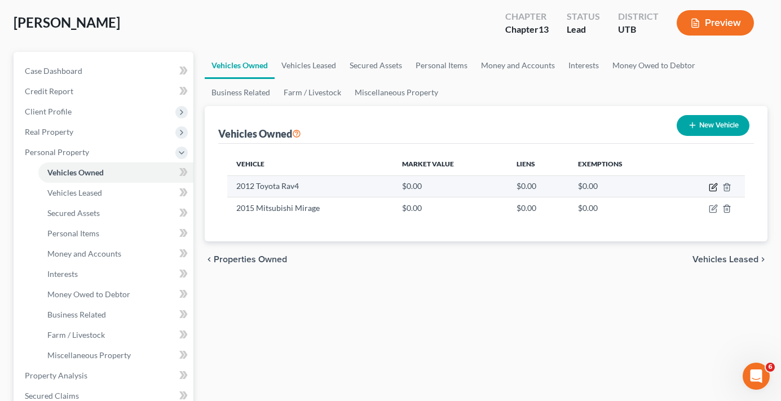
click at [715, 188] on icon "button" at bounding box center [713, 187] width 9 height 9
select select "0"
select select "14"
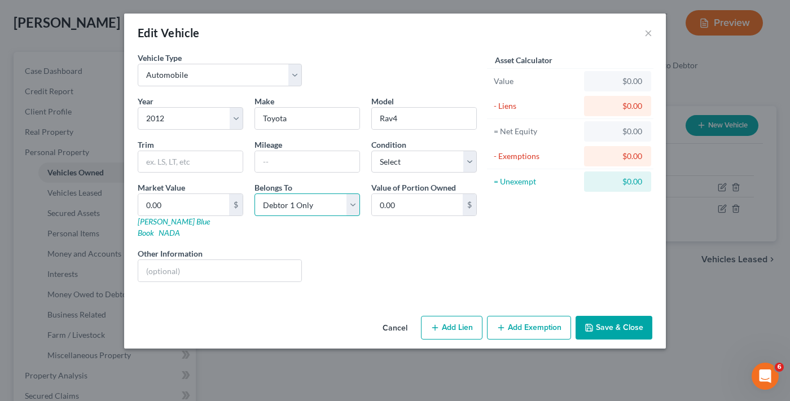
click at [297, 197] on select "Select Debtor 1 Only Debtor 2 Only Debtor 1 And Debtor 2 Only At Least One Of T…" at bounding box center [307, 205] width 106 height 23
select select "3"
click at [254, 194] on select "Select Debtor 1 Only Debtor 2 Only Debtor 1 And Debtor 2 Only At Least One Of T…" at bounding box center [307, 205] width 106 height 23
click at [631, 317] on button "Save & Close" at bounding box center [613, 328] width 77 height 24
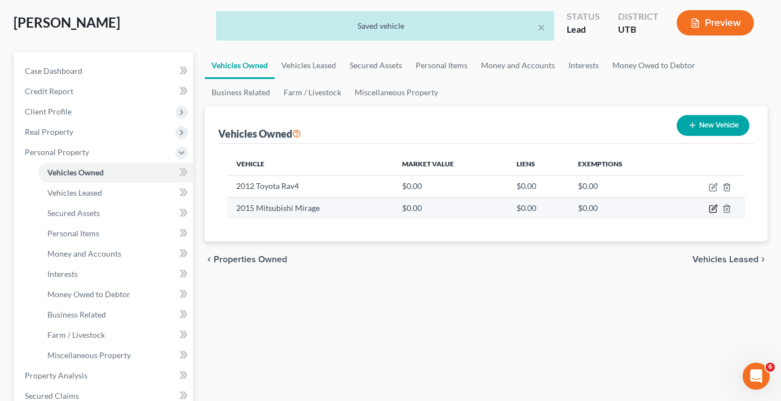
click at [714, 210] on icon "button" at bounding box center [713, 208] width 9 height 9
select select "0"
select select "11"
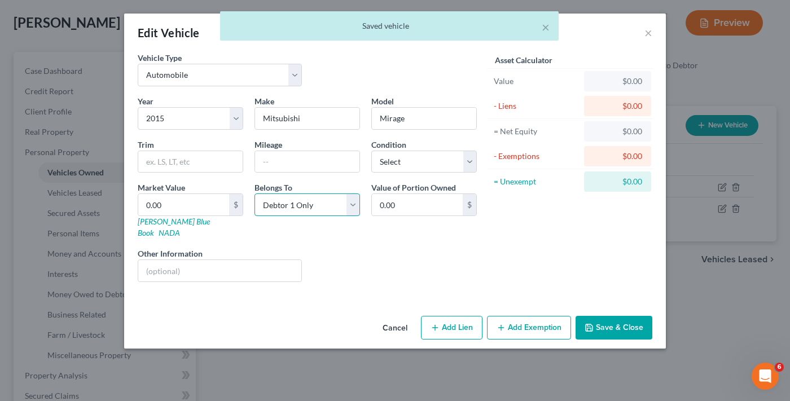
click at [306, 205] on select "Select Debtor 1 Only Debtor 2 Only Debtor 1 And Debtor 2 Only At Least One Of T…" at bounding box center [307, 205] width 106 height 23
select select "3"
click at [254, 194] on select "Select Debtor 1 Only Debtor 2 Only Debtor 1 And Debtor 2 Only At Least One Of T…" at bounding box center [307, 205] width 106 height 23
click at [617, 316] on button "Save & Close" at bounding box center [613, 328] width 77 height 24
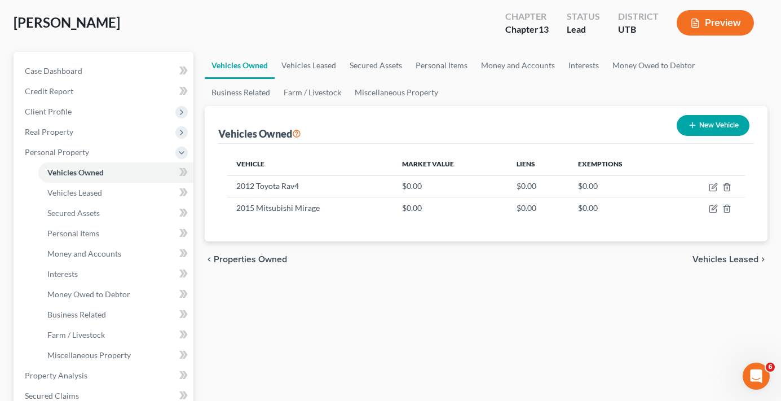
drag, startPoint x: 272, startPoint y: 300, endPoint x: 694, endPoint y: 161, distance: 444.2
click at [272, 300] on div "Vehicles Owned Vehicles Leased Secured Assets Personal Items Money and Accounts…" at bounding box center [486, 388] width 574 height 672
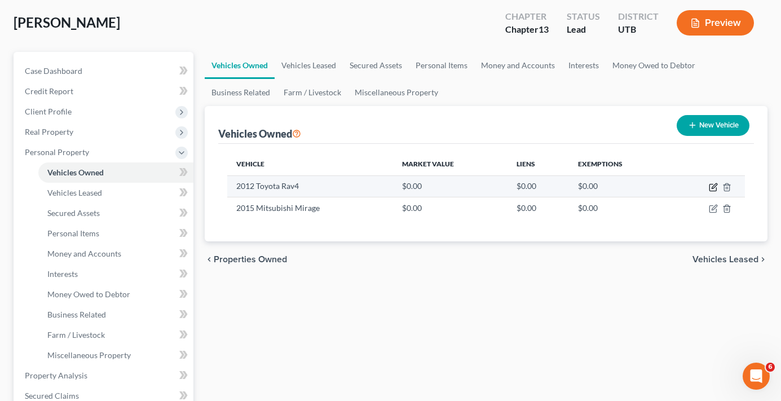
click at [712, 186] on icon "button" at bounding box center [713, 187] width 9 height 9
select select "0"
select select "14"
select select "3"
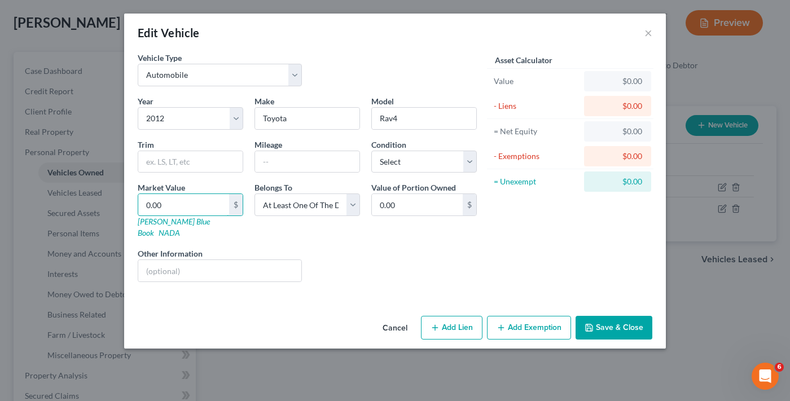
type input "6"
type input "6.00"
type input "65"
type input "65.00"
type input "650"
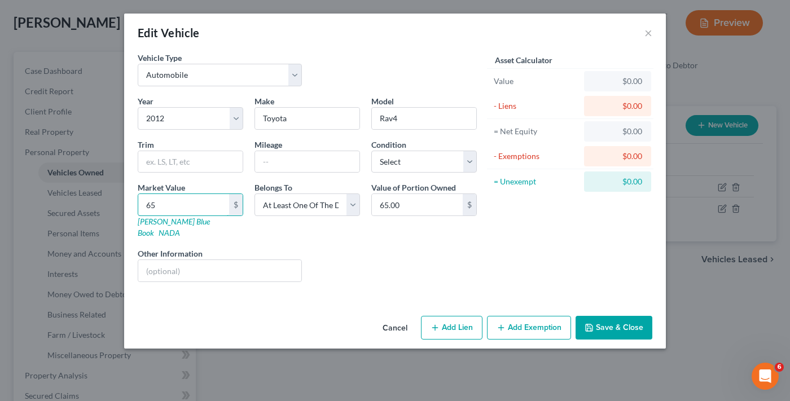
type input "650.00"
type input "6500"
type input "6,500.00"
type input "6,500"
click at [617, 316] on button "Save & Close" at bounding box center [613, 328] width 77 height 24
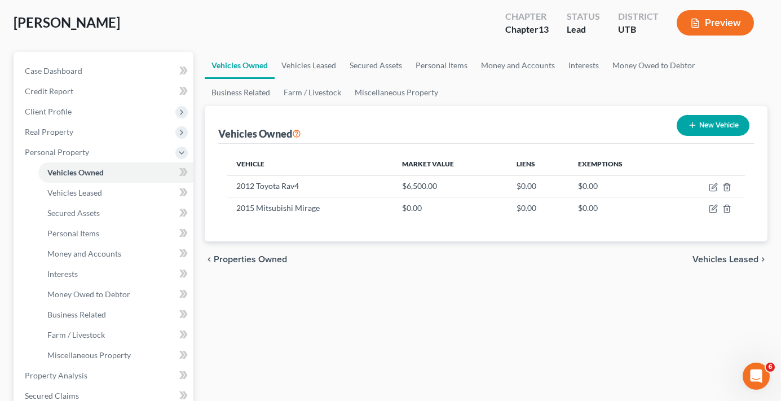
drag, startPoint x: 261, startPoint y: 304, endPoint x: 337, endPoint y: 243, distance: 97.2
click at [261, 304] on div "Vehicles Owned Vehicles Leased Secured Assets Personal Items Money and Accounts…" at bounding box center [486, 388] width 574 height 672
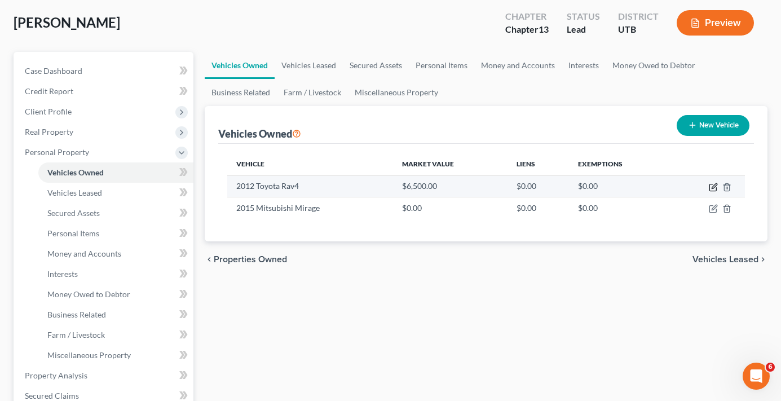
click at [710, 184] on icon "button" at bounding box center [713, 187] width 7 height 7
select select "0"
select select "14"
select select "3"
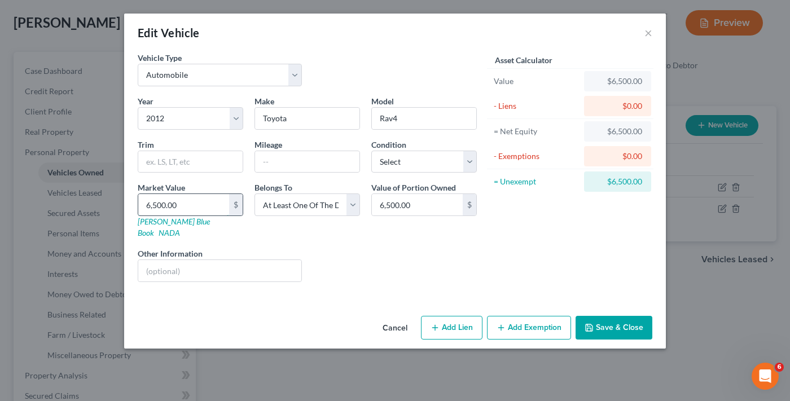
click at [151, 204] on input "6,500.00" at bounding box center [183, 204] width 91 height 21
click at [150, 207] on input "6,500.00" at bounding box center [183, 204] width 91 height 21
click at [145, 208] on input "6,500.00" at bounding box center [183, 204] width 91 height 21
type input "5,500.00"
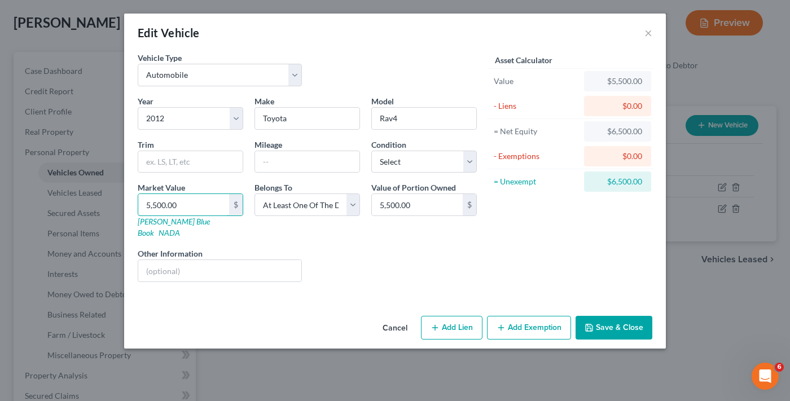
type input "5,500.00"
click at [614, 316] on button "Save & Close" at bounding box center [613, 328] width 77 height 24
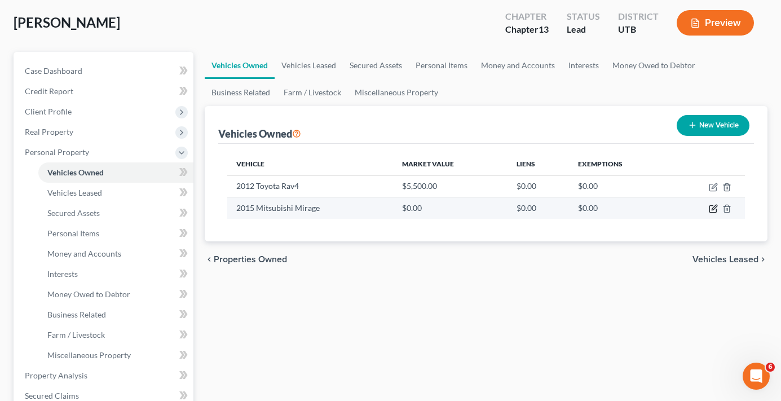
click at [713, 206] on icon "button" at bounding box center [713, 209] width 7 height 7
select select "0"
select select "11"
select select "3"
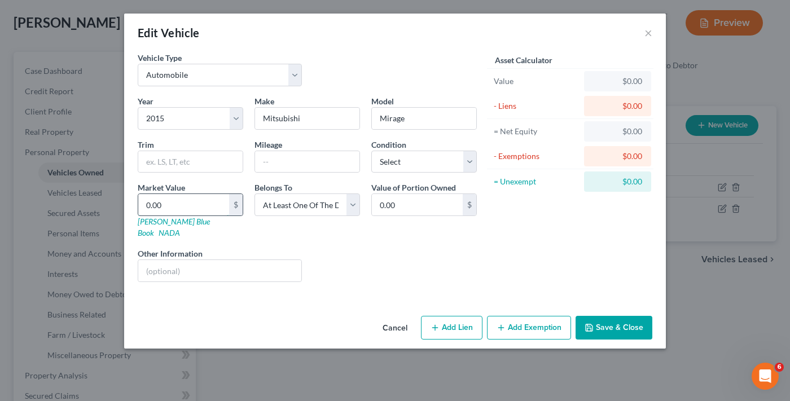
click at [189, 197] on input "0.00" at bounding box center [183, 204] width 91 height 21
type input "4"
type input "4.00"
type input "40"
type input "40.00"
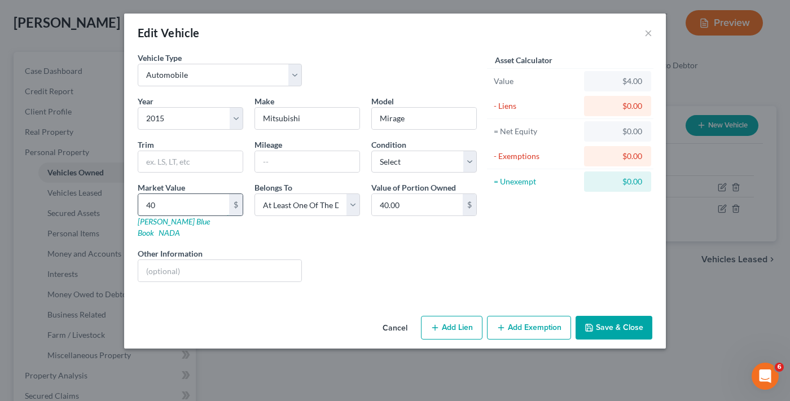
type input "400"
type input "400.00"
type input "4000"
type input "4,000.00"
type input "4,000"
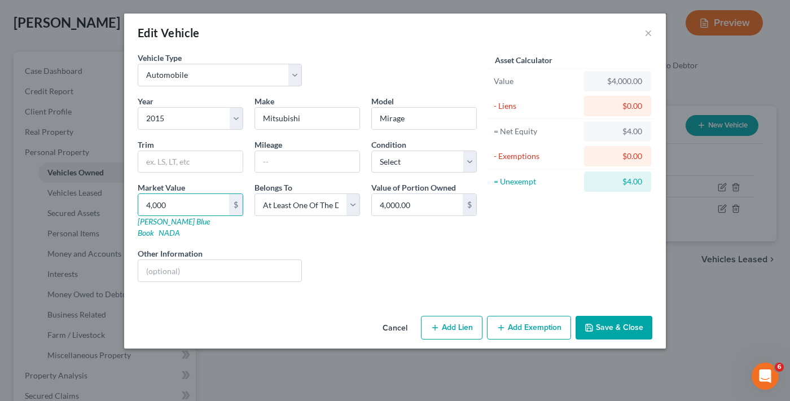
click at [610, 316] on button "Save & Close" at bounding box center [613, 328] width 77 height 24
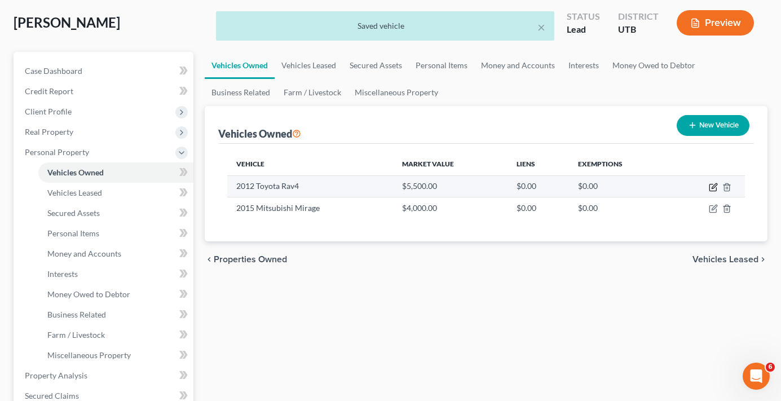
click at [711, 185] on icon "button" at bounding box center [713, 187] width 9 height 9
select select "0"
select select "14"
select select "3"
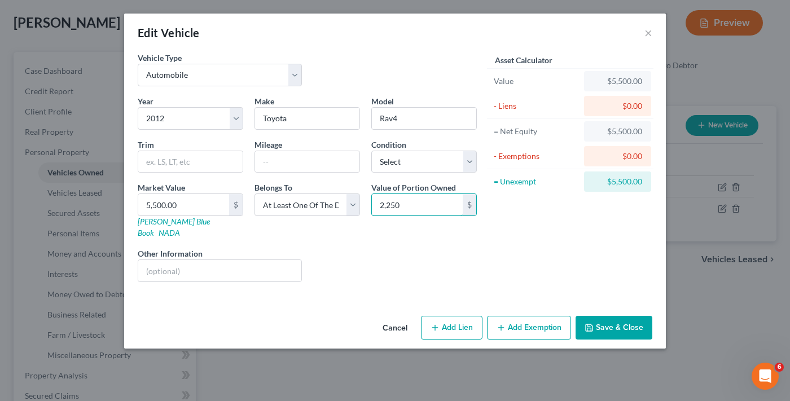
type input "2,250"
click at [533, 319] on button "Add Exemption" at bounding box center [529, 328] width 84 height 24
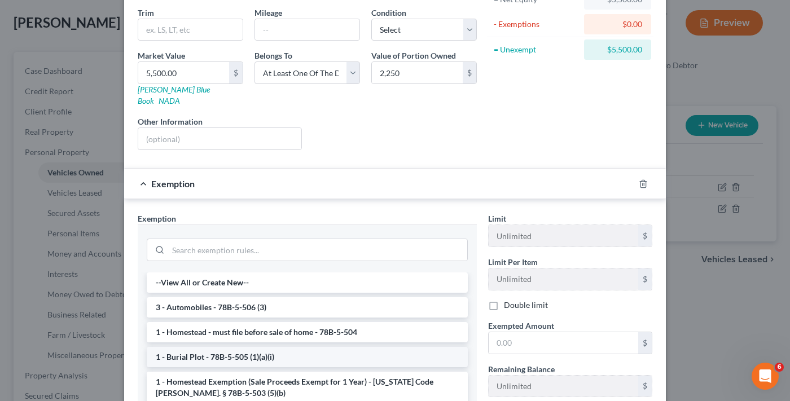
scroll to position [169, 0]
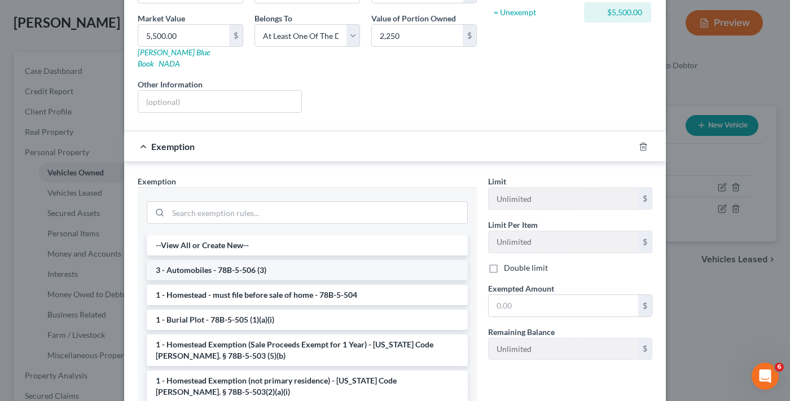
click at [212, 260] on li "3 - Automobiles - 78B-5-506 (3)" at bounding box center [307, 270] width 321 height 20
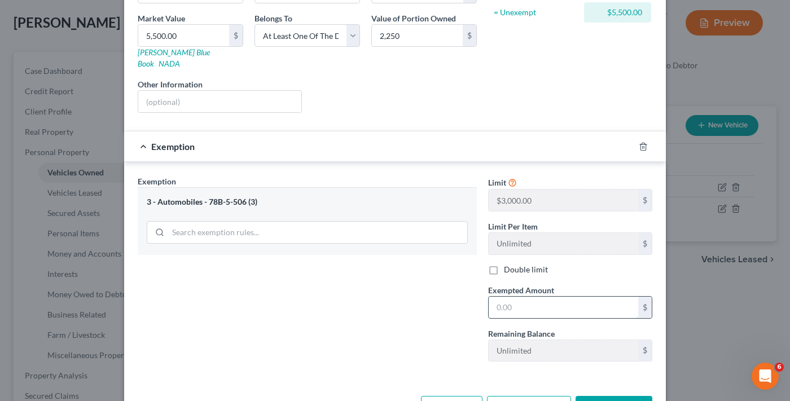
click at [536, 297] on input "text" at bounding box center [564, 307] width 150 height 21
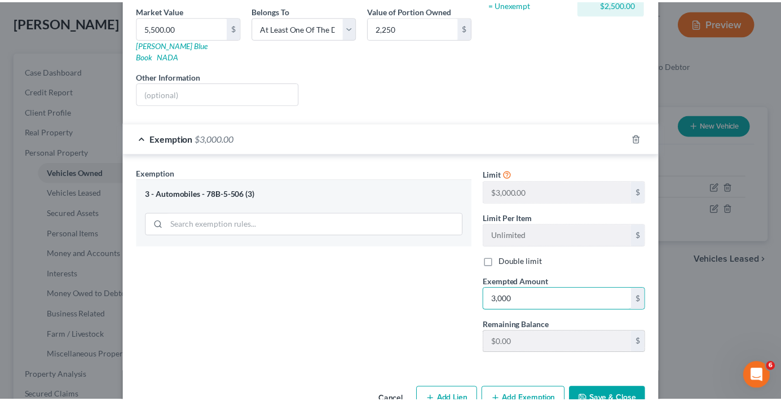
scroll to position [199, 0]
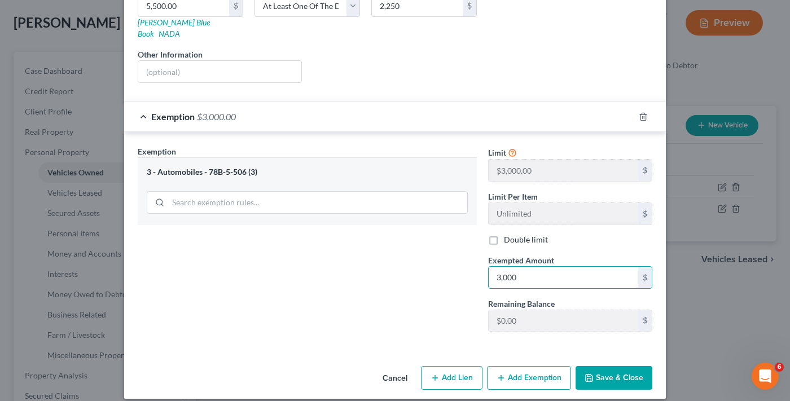
type input "3,000"
click at [616, 366] on button "Save & Close" at bounding box center [613, 378] width 77 height 24
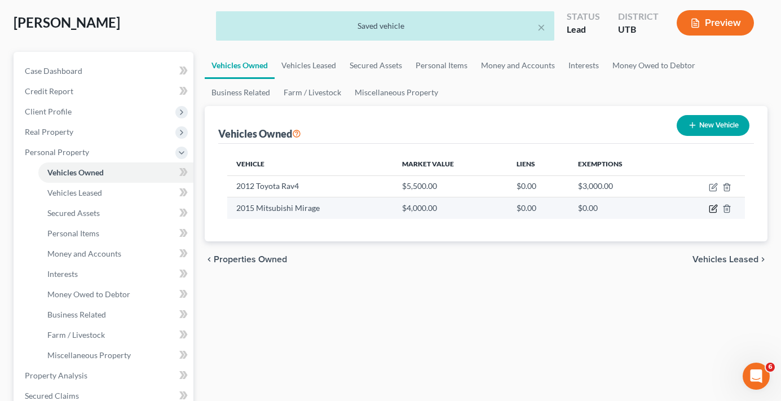
click at [714, 210] on icon "button" at bounding box center [714, 207] width 5 height 5
select select "0"
select select "11"
select select "3"
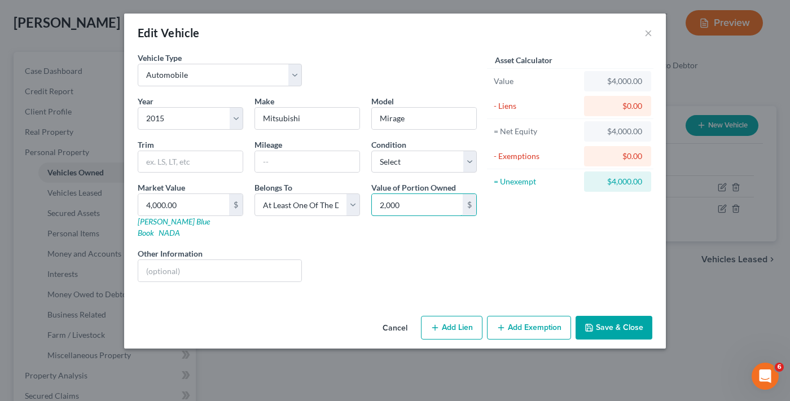
type input "2,000"
click at [613, 316] on button "Save & Close" at bounding box center [613, 328] width 77 height 24
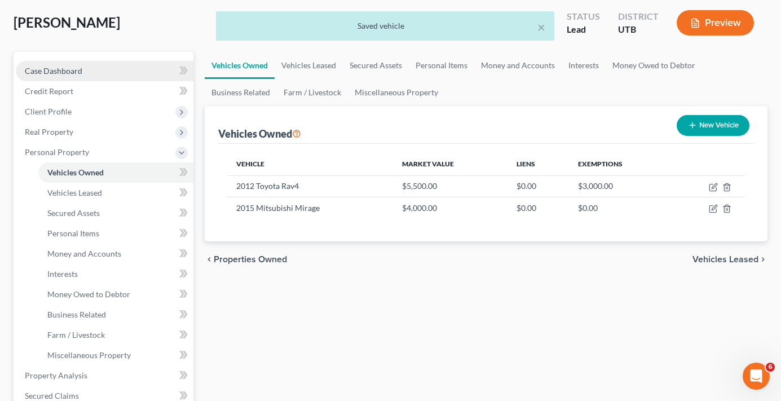
click at [83, 66] on link "Case Dashboard" at bounding box center [105, 71] width 178 height 20
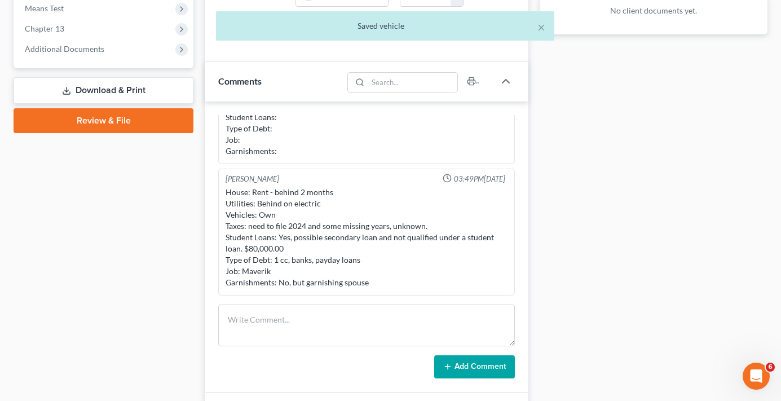
scroll to position [508, 0]
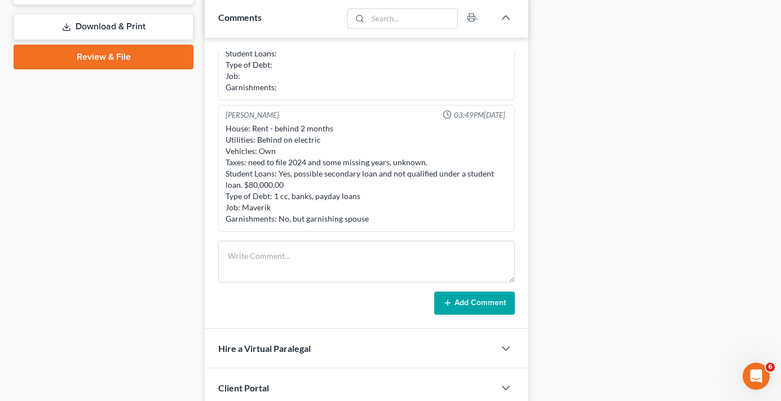
drag, startPoint x: 196, startPoint y: 223, endPoint x: 123, endPoint y: 235, distance: 74.3
click at [123, 235] on div "Case Dashboard Payments Invoices Payments Payments Credit Report Client Profile" at bounding box center [103, 24] width 191 height 847
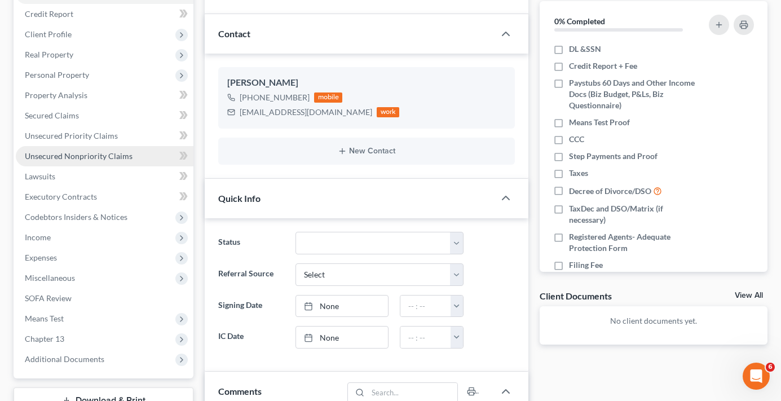
scroll to position [0, 0]
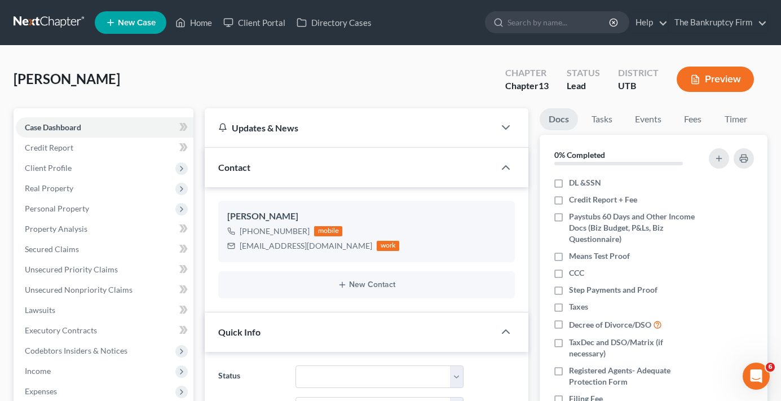
click at [218, 85] on div "[PERSON_NAME] Upgraded Chapter Chapter 13 Status Lead District UTB Preview" at bounding box center [391, 83] width 754 height 49
drag, startPoint x: 240, startPoint y: 248, endPoint x: 323, endPoint y: 257, distance: 83.4
click at [323, 257] on div "[PERSON_NAME] [PHONE_NUMBER] mobile [EMAIL_ADDRESS][DOMAIN_NAME] work" at bounding box center [366, 231] width 297 height 61
click at [265, 76] on div "[PERSON_NAME] Upgraded Chapter Chapter 13 Status Lead District UTB Preview" at bounding box center [391, 83] width 754 height 49
click at [304, 232] on span "[PHONE_NUMBER]" at bounding box center [281, 231] width 82 height 10
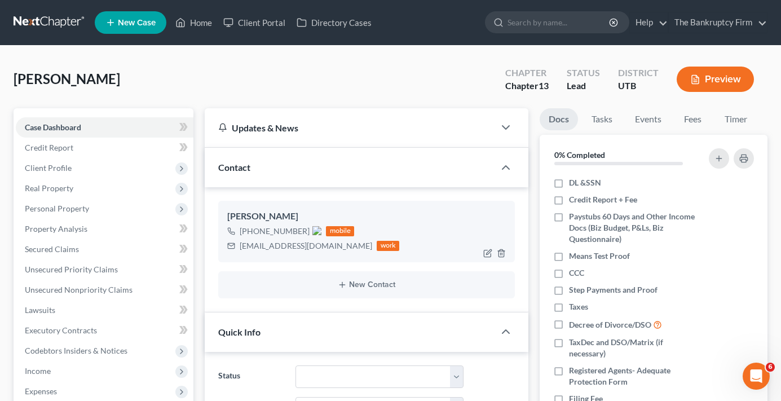
drag, startPoint x: 304, startPoint y: 231, endPoint x: 250, endPoint y: 232, distance: 53.0
click at [250, 232] on span "[PHONE_NUMBER]" at bounding box center [281, 231] width 82 height 10
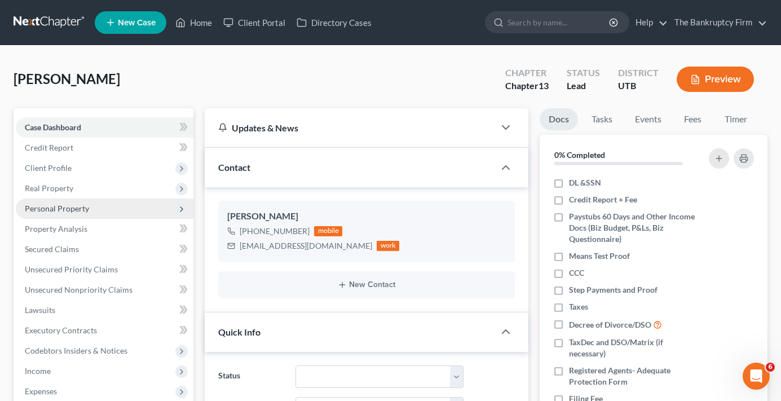
drag, startPoint x: 250, startPoint y: 236, endPoint x: 178, endPoint y: 210, distance: 76.2
click at [250, 236] on div "[PHONE_NUMBER]" at bounding box center [275, 231] width 70 height 11
click at [487, 253] on icon "button" at bounding box center [488, 251] width 5 height 5
select select "0"
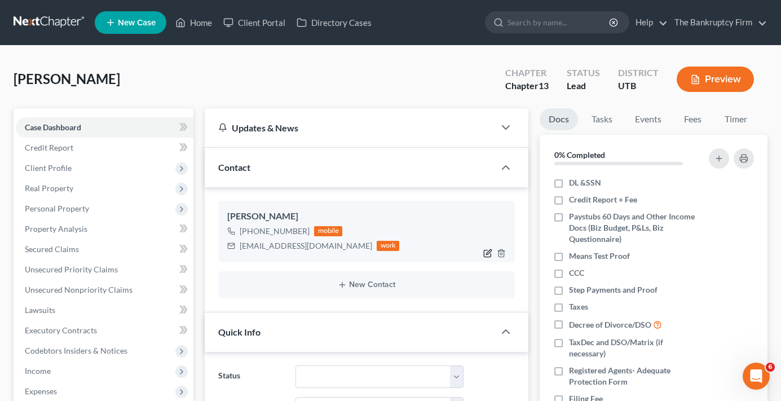
select select "1"
select select "0"
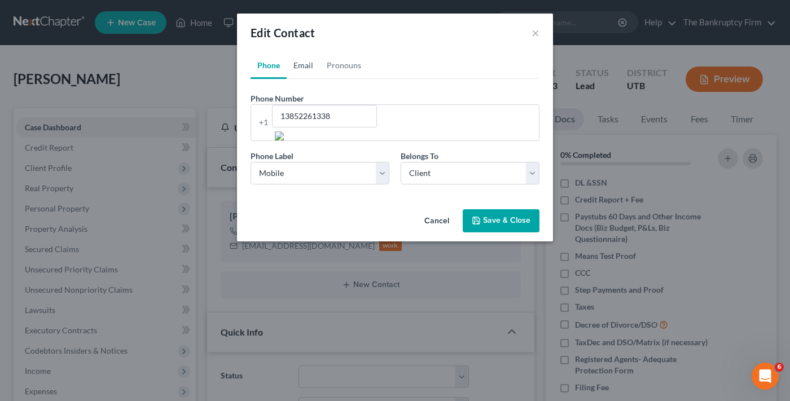
drag, startPoint x: 307, startPoint y: 65, endPoint x: 308, endPoint y: 139, distance: 73.9
click at [307, 65] on link "Email" at bounding box center [303, 65] width 33 height 27
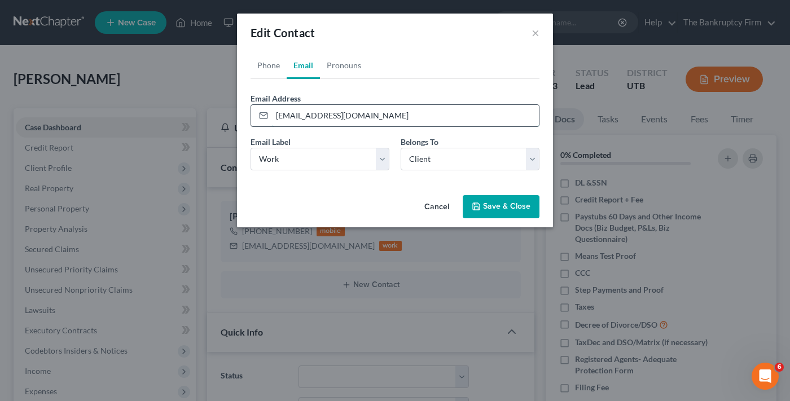
click at [340, 115] on input "[EMAIL_ADDRESS][DOMAIN_NAME]" at bounding box center [405, 115] width 267 height 21
type input "[EMAIL_ADDRESS][DOMAIN_NAME]"
click at [502, 208] on button "Save & Close" at bounding box center [501, 207] width 77 height 24
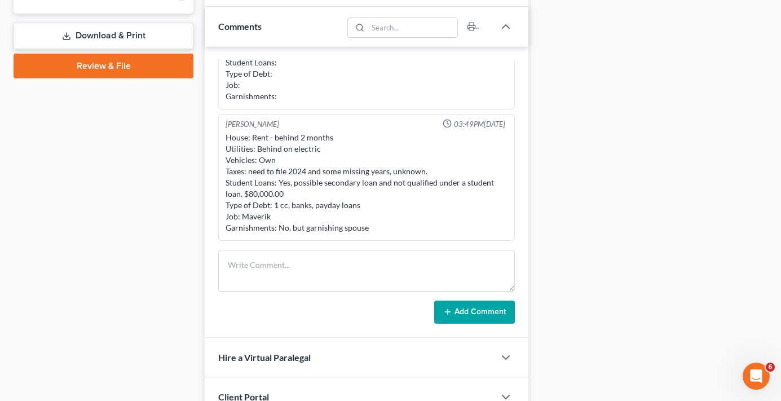
scroll to position [508, 0]
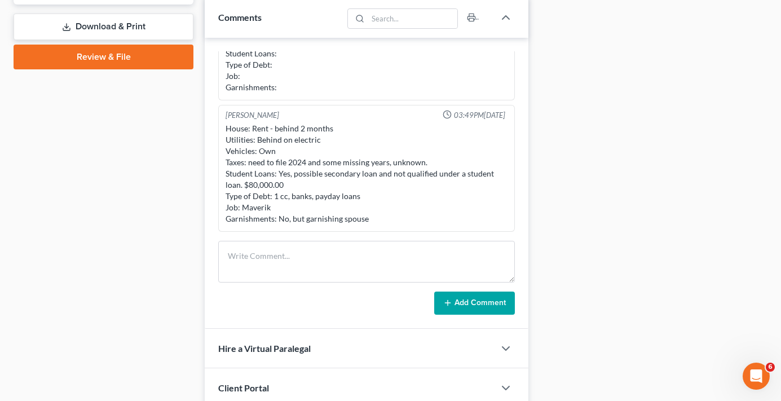
click at [195, 179] on div "Case Dashboard Payments Invoices Payments Payments Credit Report Client Profile" at bounding box center [103, 24] width 191 height 847
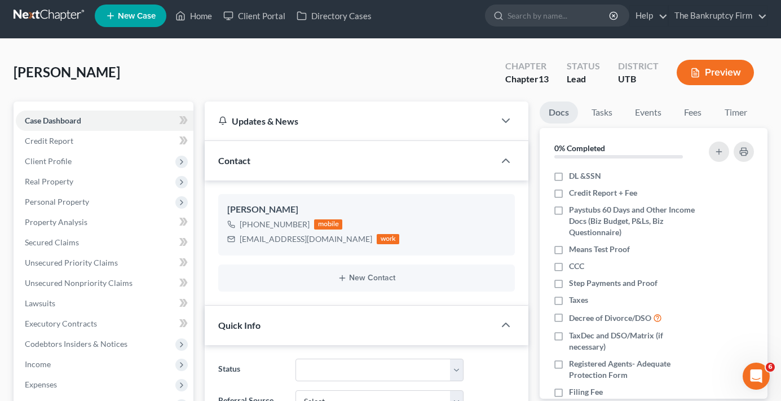
scroll to position [0, 0]
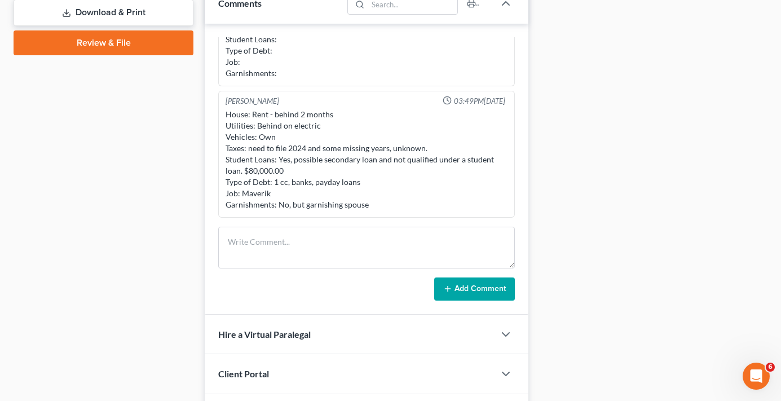
scroll to position [451, 0]
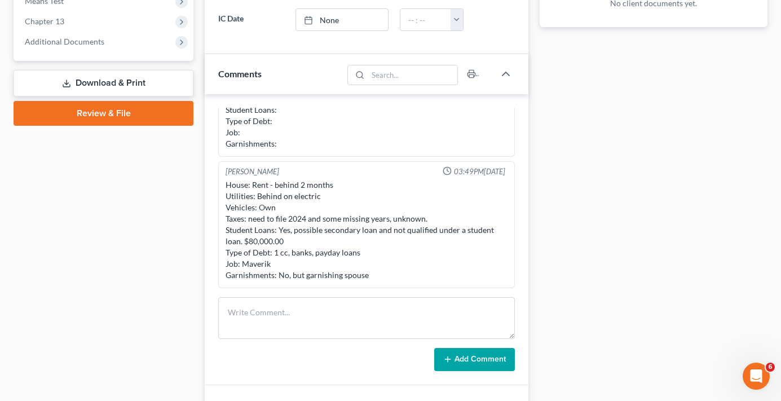
click at [190, 246] on div "Case Dashboard Payments Invoices Payments Payments Credit Report Client Profile" at bounding box center [103, 80] width 191 height 847
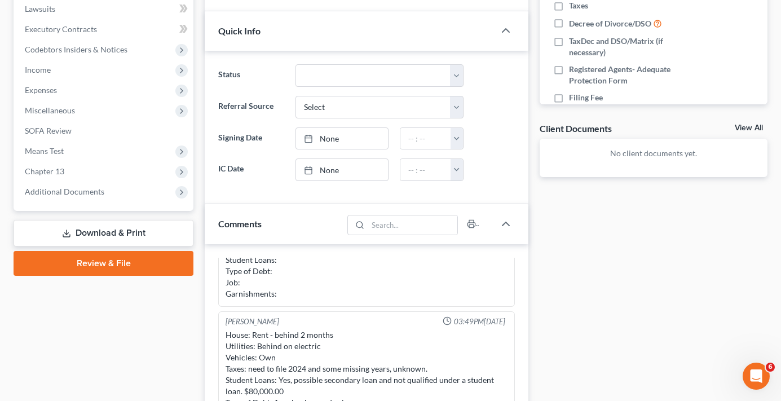
scroll to position [282, 0]
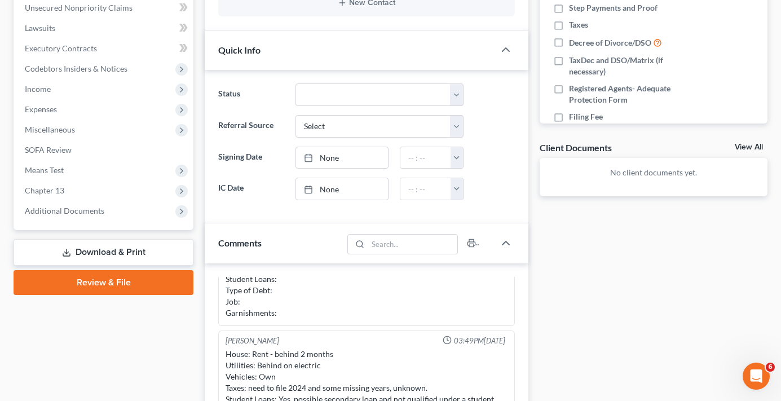
click at [196, 216] on div "Case Dashboard Payments Invoices Payments Payments Credit Report Client Profile" at bounding box center [103, 249] width 191 height 847
click at [195, 218] on div "Case Dashboard Payments Invoices Payments Payments Credit Report Client Profile" at bounding box center [103, 249] width 191 height 847
click at [196, 217] on div "Case Dashboard Payments Invoices Payments Payments Credit Report Client Profile" at bounding box center [103, 249] width 191 height 847
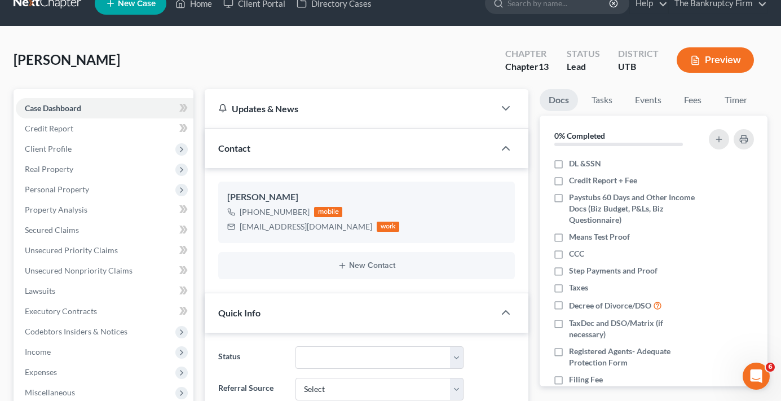
scroll to position [0, 0]
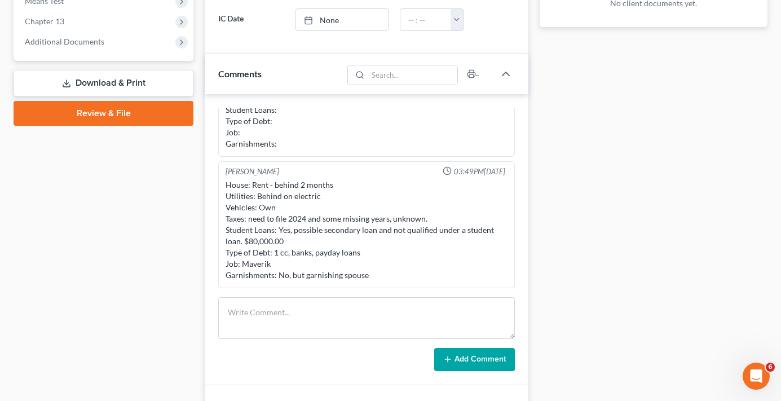
scroll to position [508, 0]
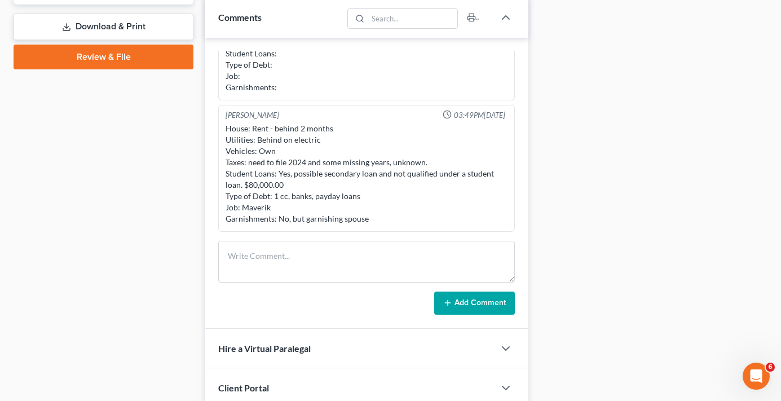
click at [196, 196] on div "Case Dashboard Payments Invoices Payments Payments Credit Report Client Profile" at bounding box center [103, 24] width 191 height 847
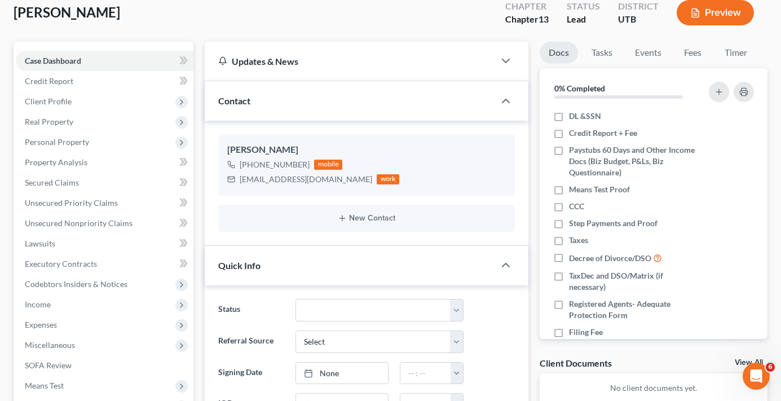
scroll to position [0, 0]
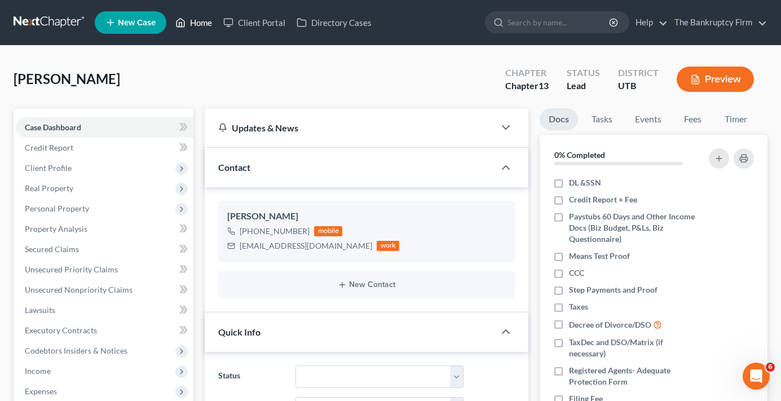
drag, startPoint x: 200, startPoint y: 21, endPoint x: 201, endPoint y: 31, distance: 9.7
click at [200, 21] on link "Home" at bounding box center [194, 22] width 48 height 20
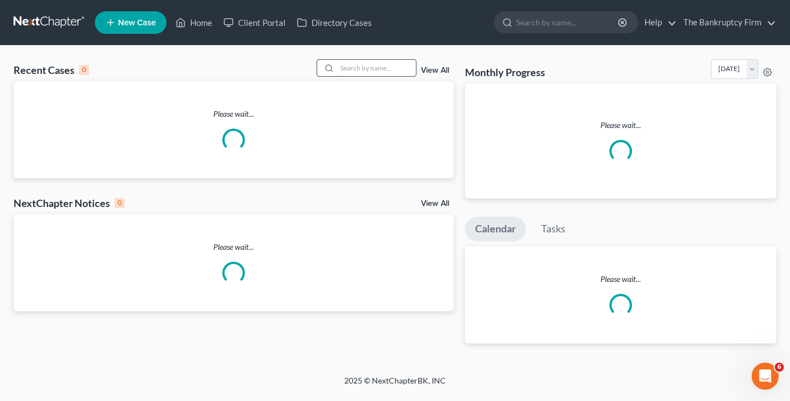
click at [361, 60] on input "search" at bounding box center [376, 68] width 79 height 16
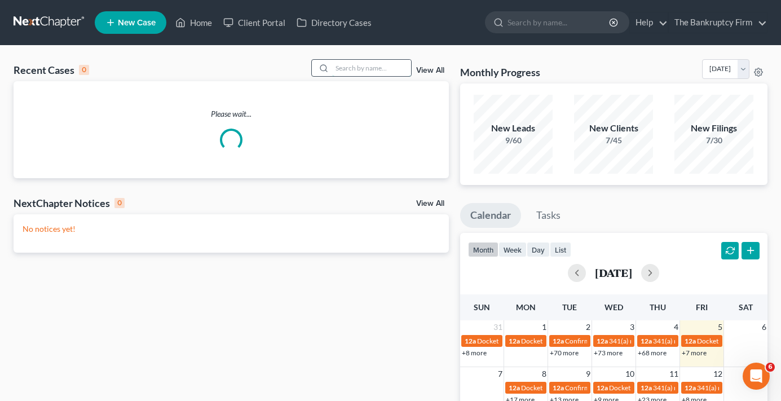
click at [358, 66] on input "search" at bounding box center [371, 68] width 79 height 16
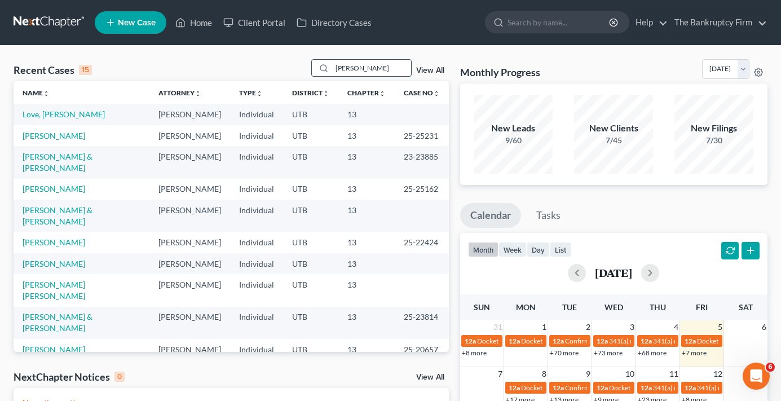
type input "[PERSON_NAME]"
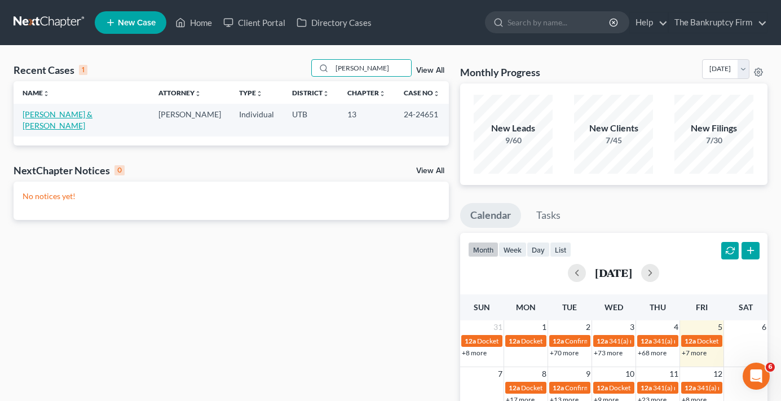
click at [74, 115] on link "[PERSON_NAME] & [PERSON_NAME]" at bounding box center [58, 119] width 70 height 21
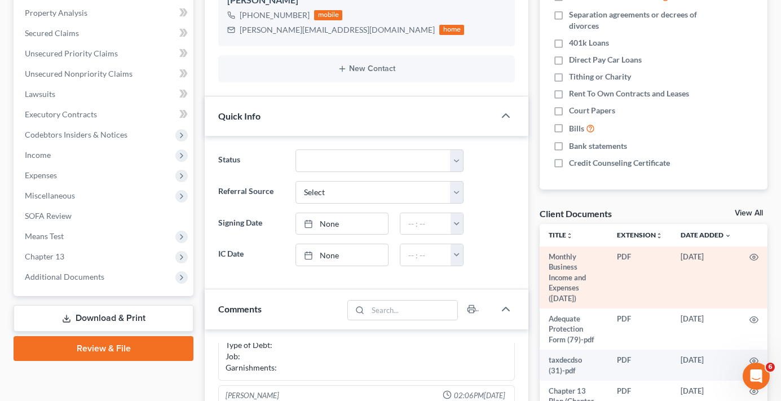
scroll to position [226, 0]
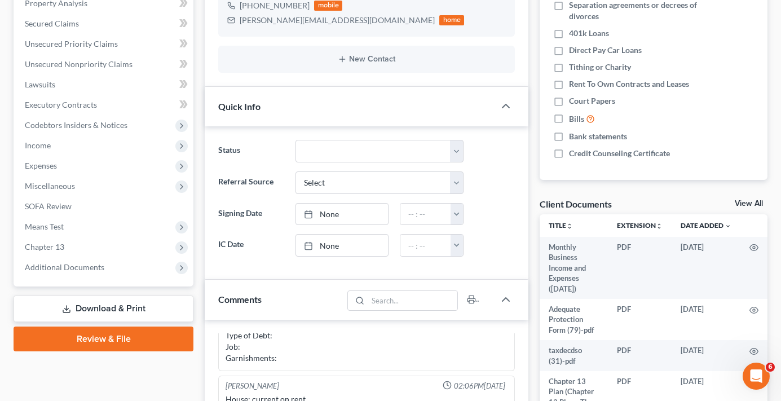
click at [748, 203] on link "View All" at bounding box center [749, 204] width 28 height 8
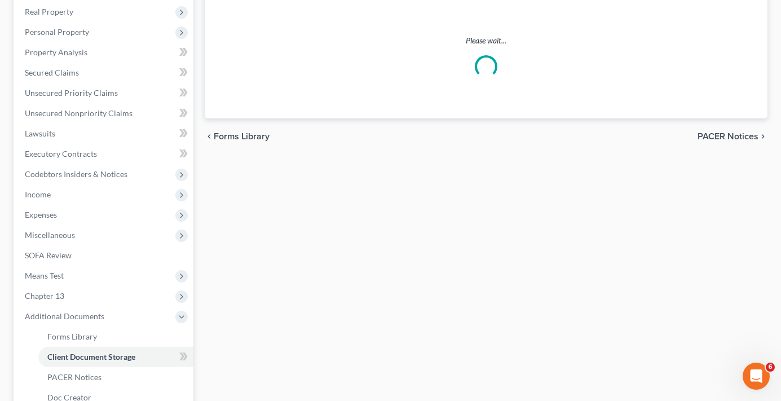
select select "30"
select select "26"
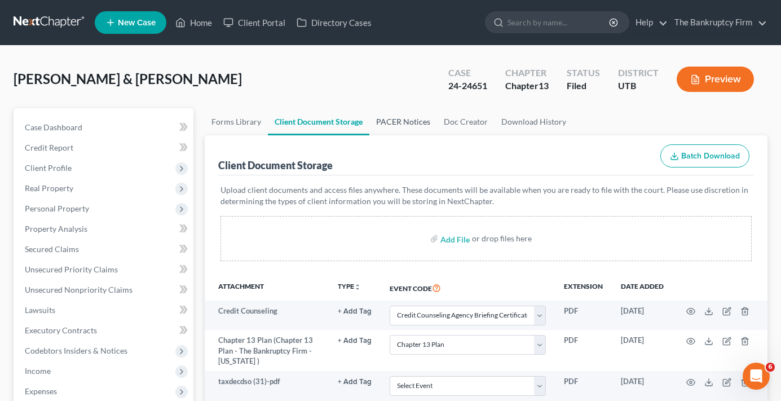
click at [401, 121] on link "PACER Notices" at bounding box center [404, 121] width 68 height 27
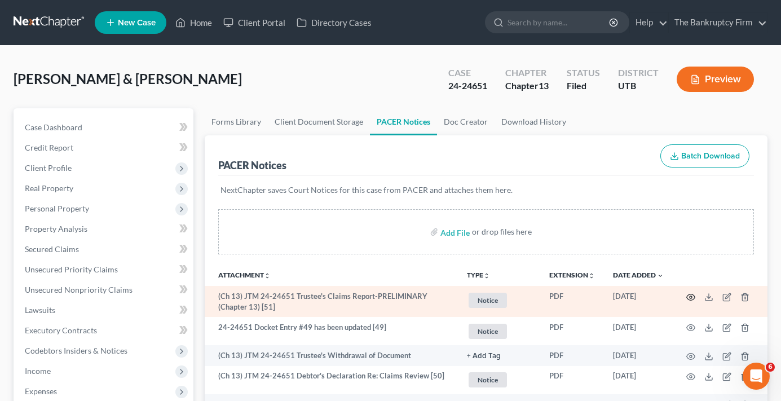
click at [693, 301] on icon "button" at bounding box center [691, 297] width 9 height 9
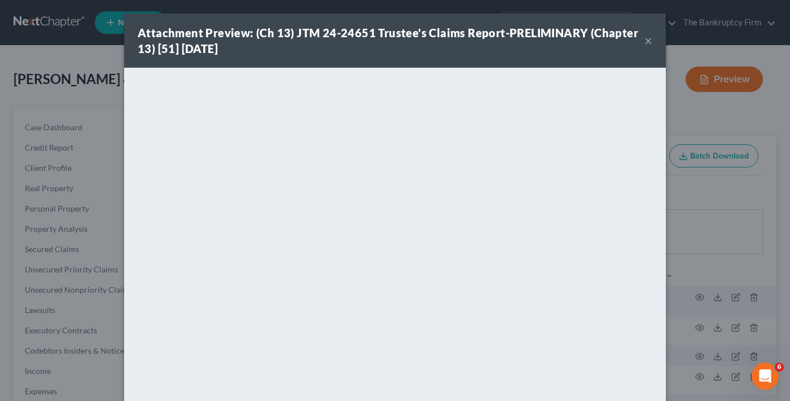
click at [645, 45] on button "×" at bounding box center [648, 41] width 8 height 14
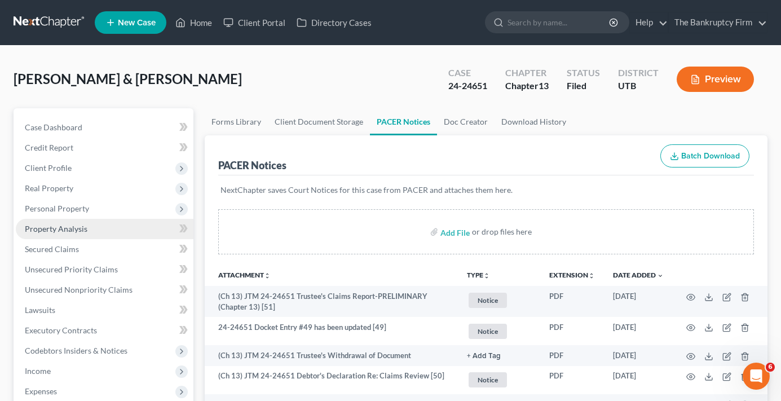
click at [62, 228] on span "Property Analysis" at bounding box center [56, 229] width 63 height 10
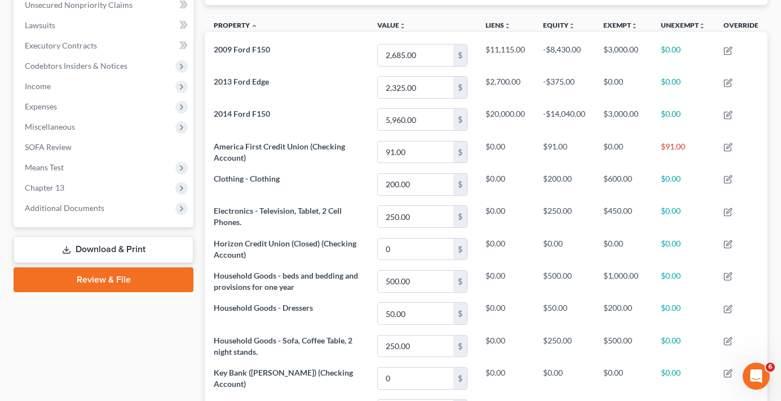
scroll to position [282, 0]
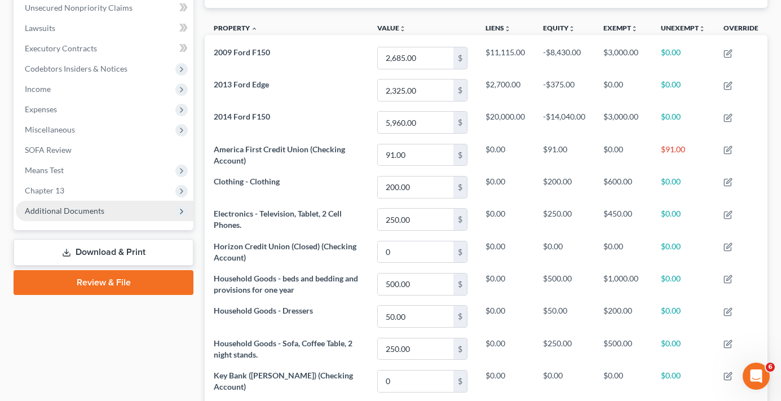
click at [77, 211] on span "Additional Documents" at bounding box center [65, 211] width 80 height 10
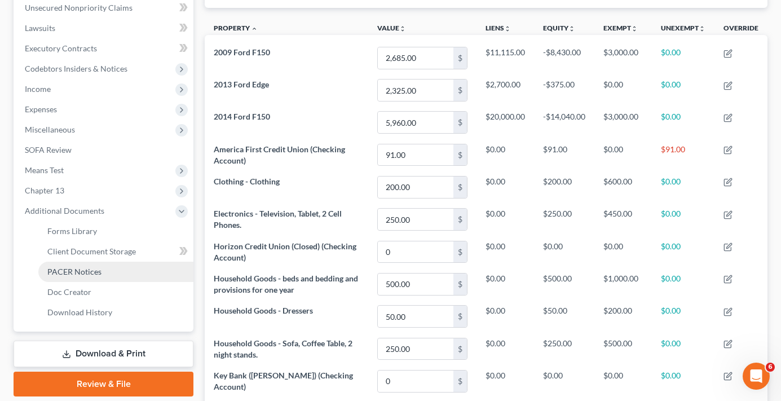
click at [95, 275] on span "PACER Notices" at bounding box center [74, 272] width 54 height 10
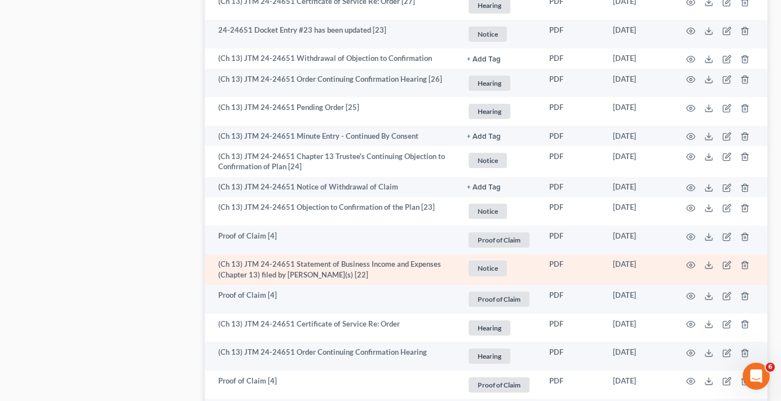
scroll to position [1241, 0]
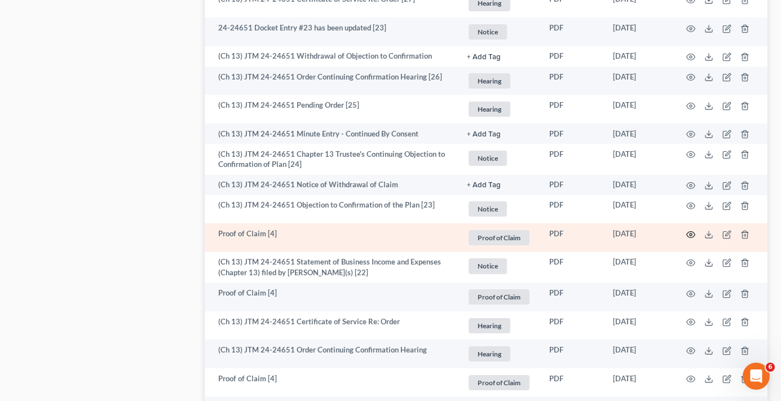
click at [688, 235] on icon "button" at bounding box center [691, 234] width 9 height 9
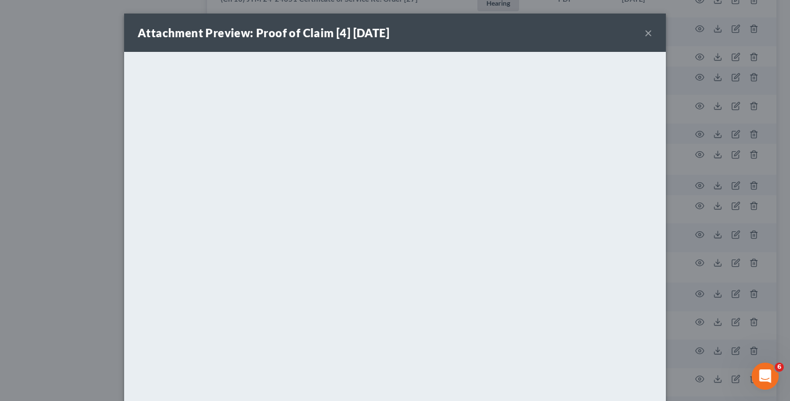
click at [644, 34] on button "×" at bounding box center [648, 33] width 8 height 14
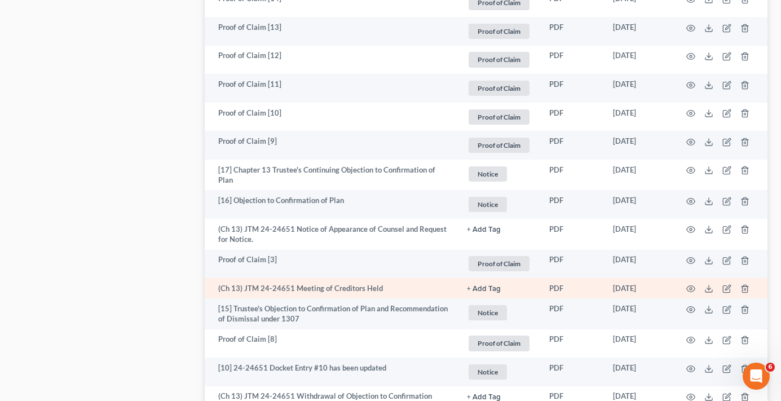
scroll to position [1749, 0]
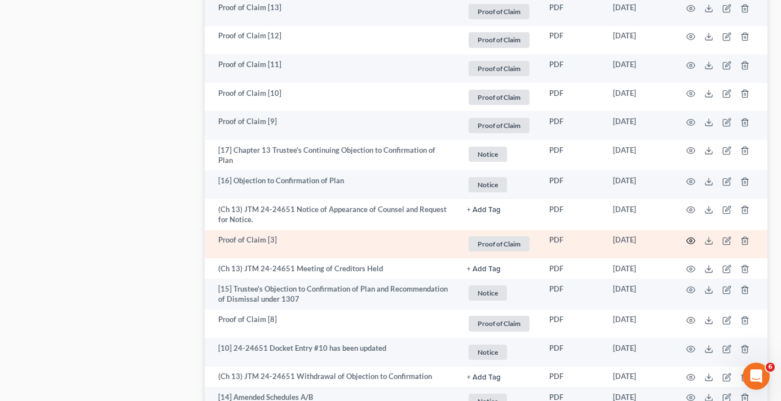
click at [689, 239] on icon "button" at bounding box center [691, 240] width 9 height 9
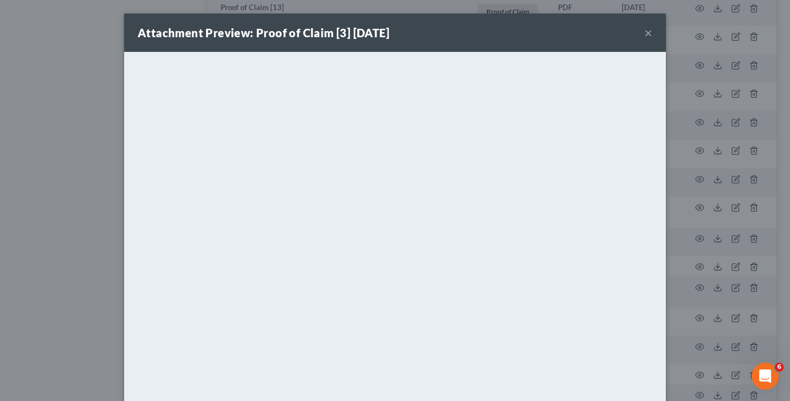
click at [694, 72] on div "Attachment Preview: Proof of Claim [3] [DATE] × <object ng-attr-data='[URL][DOM…" at bounding box center [395, 200] width 790 height 401
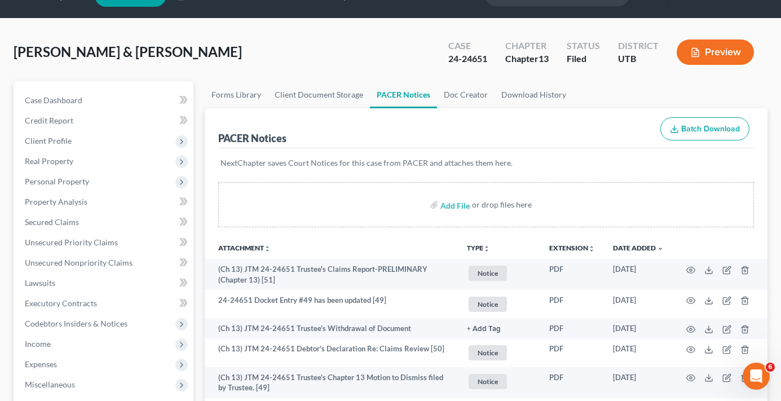
scroll to position [0, 0]
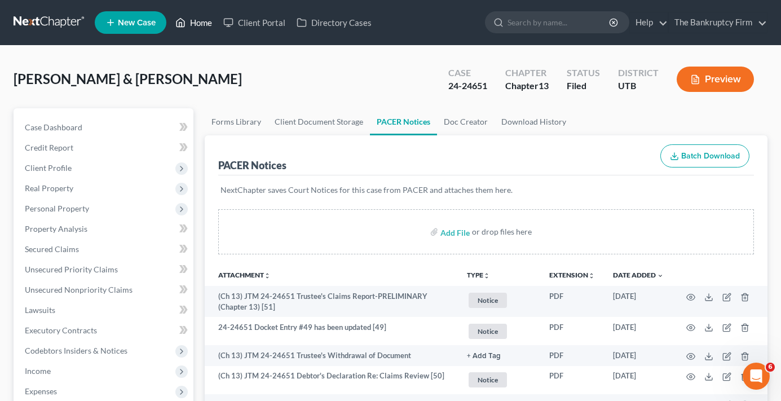
drag, startPoint x: 200, startPoint y: 21, endPoint x: 351, endPoint y: 88, distance: 165.7
click at [200, 21] on link "Home" at bounding box center [194, 22] width 48 height 20
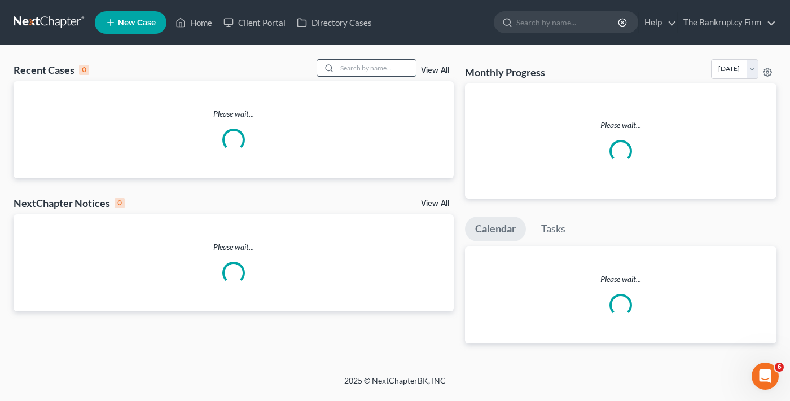
click at [383, 70] on input "search" at bounding box center [376, 68] width 79 height 16
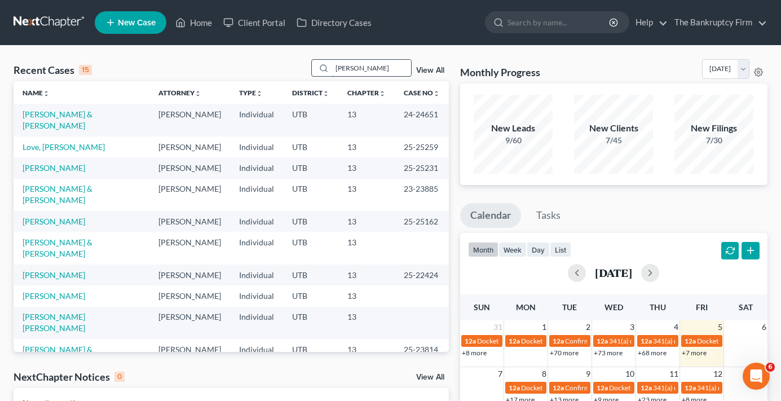
type input "[PERSON_NAME]"
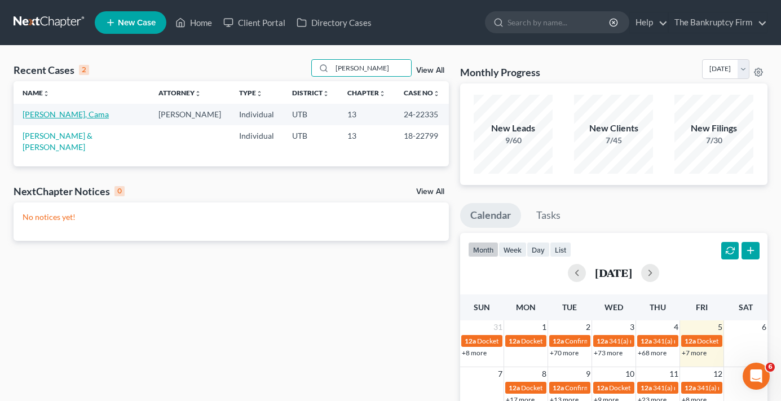
click at [51, 116] on link "[PERSON_NAME], Cama" at bounding box center [66, 114] width 86 height 10
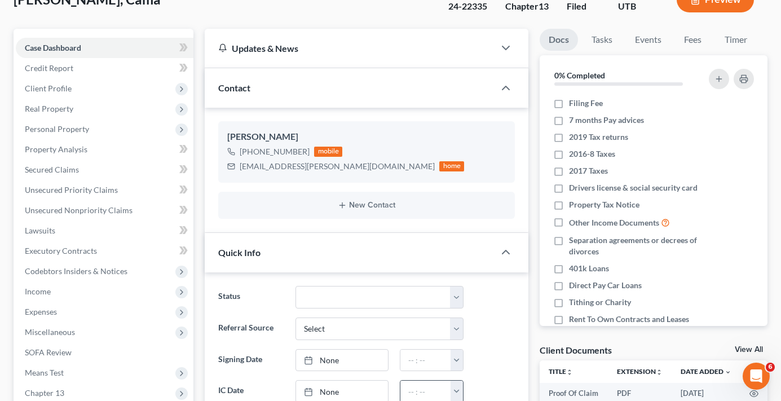
scroll to position [226, 0]
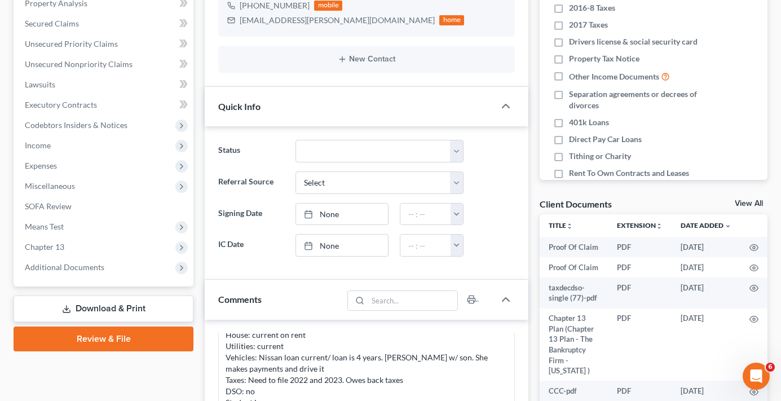
click at [746, 204] on link "View All" at bounding box center [749, 204] width 28 height 8
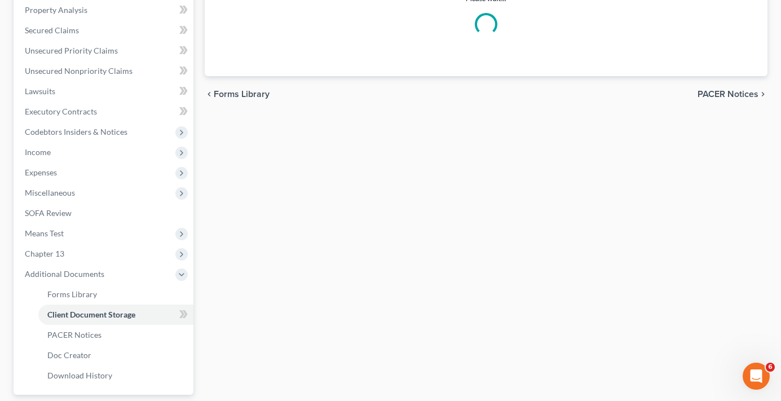
scroll to position [200, 0]
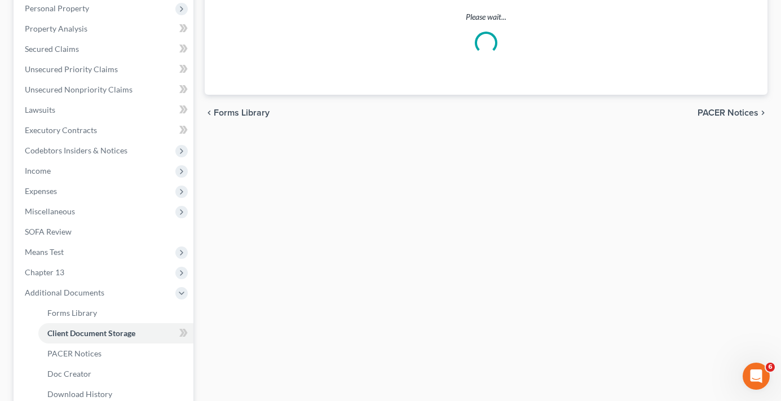
select select "30"
select select "26"
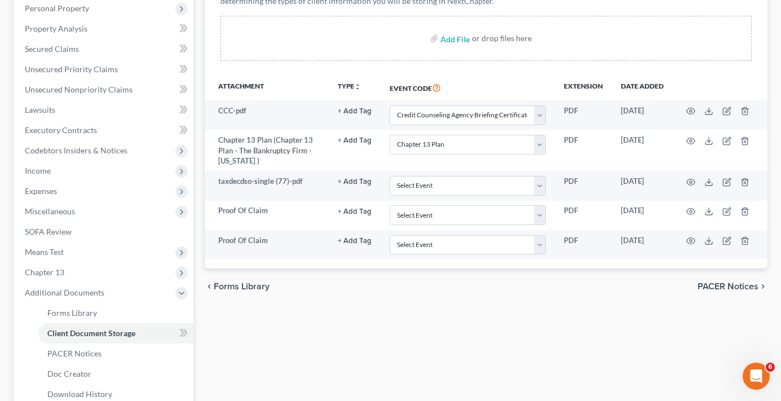
scroll to position [0, 0]
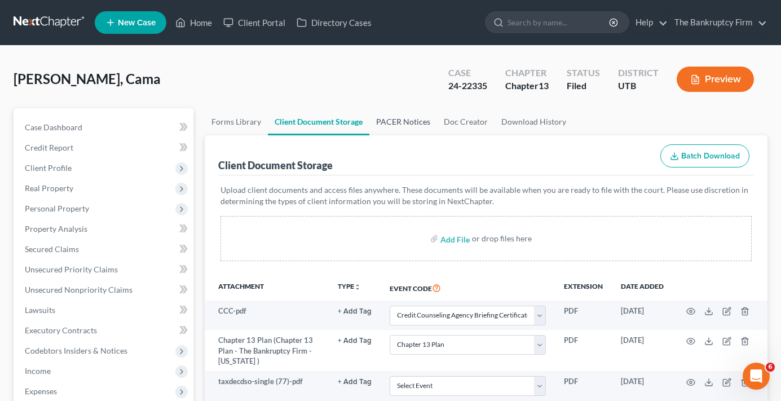
click at [405, 120] on link "PACER Notices" at bounding box center [404, 121] width 68 height 27
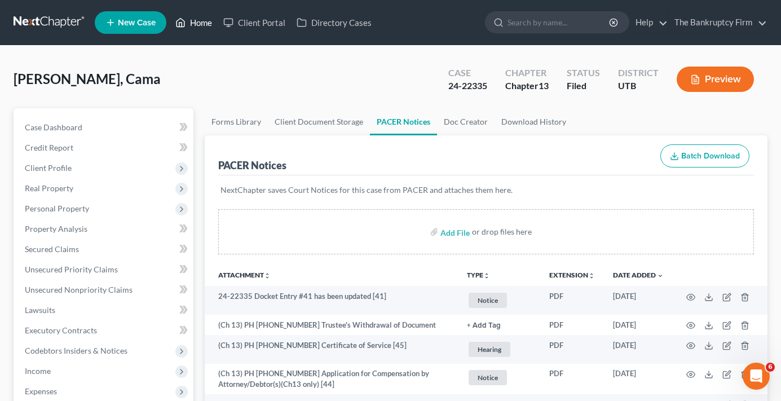
drag, startPoint x: 206, startPoint y: 25, endPoint x: 271, endPoint y: 142, distance: 133.6
click at [206, 25] on link "Home" at bounding box center [194, 22] width 48 height 20
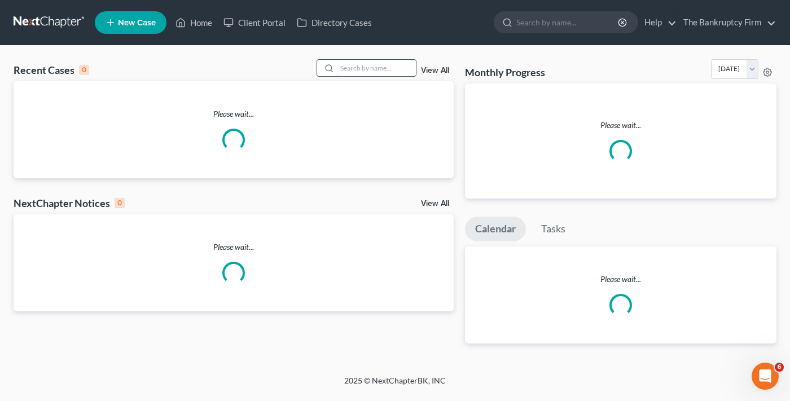
click at [361, 68] on input "search" at bounding box center [376, 68] width 79 height 16
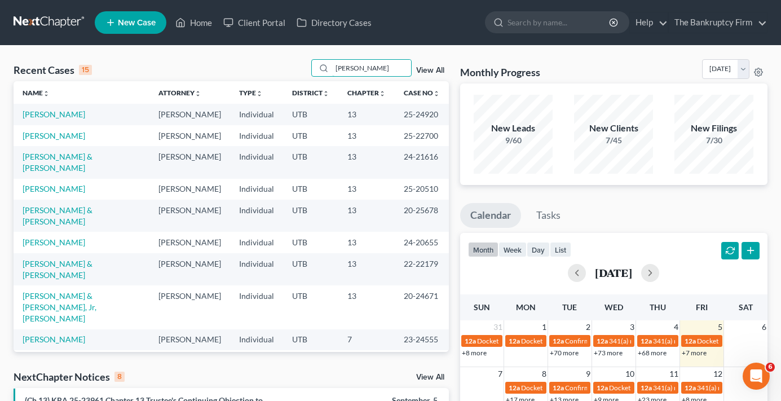
drag, startPoint x: 360, startPoint y: 68, endPoint x: 262, endPoint y: 72, distance: 98.2
click at [262, 72] on div "Recent Cases 15 [PERSON_NAME] View All" at bounding box center [232, 70] width 436 height 22
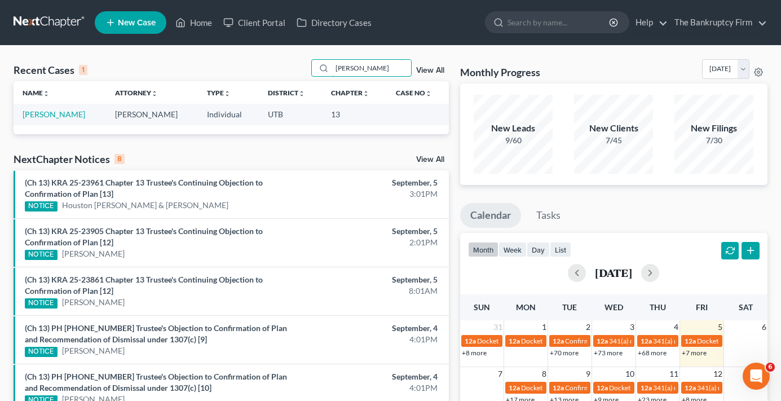
drag, startPoint x: 373, startPoint y: 72, endPoint x: 228, endPoint y: 74, distance: 145.0
click at [228, 74] on div "Recent Cases 1 [PERSON_NAME] View All" at bounding box center [232, 70] width 436 height 22
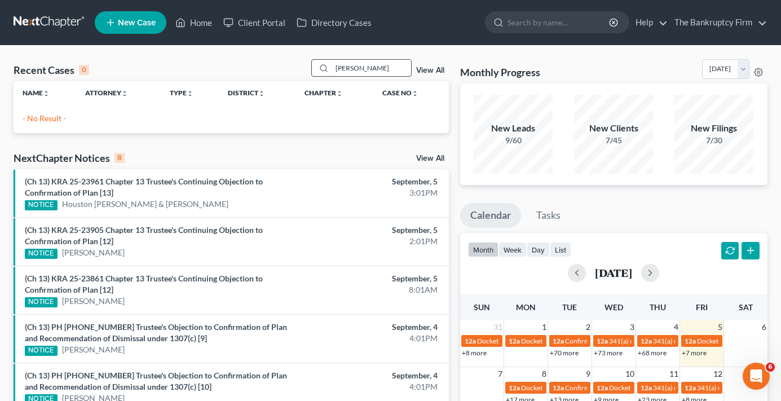
click at [348, 66] on input "[PERSON_NAME]" at bounding box center [371, 68] width 79 height 16
type input "[PERSON_NAME]"
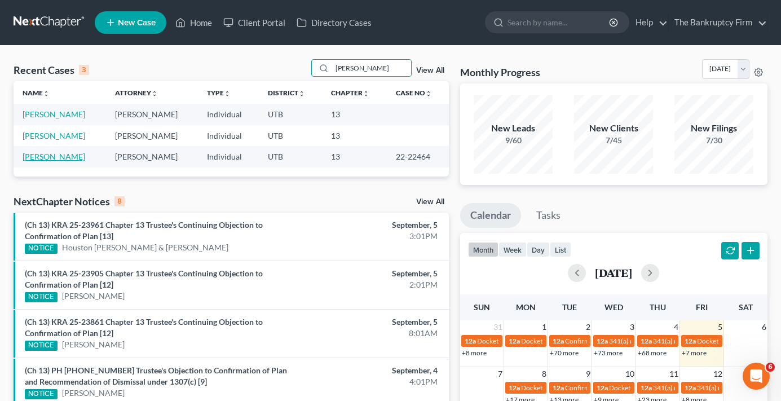
click at [57, 159] on link "[PERSON_NAME]" at bounding box center [54, 157] width 63 height 10
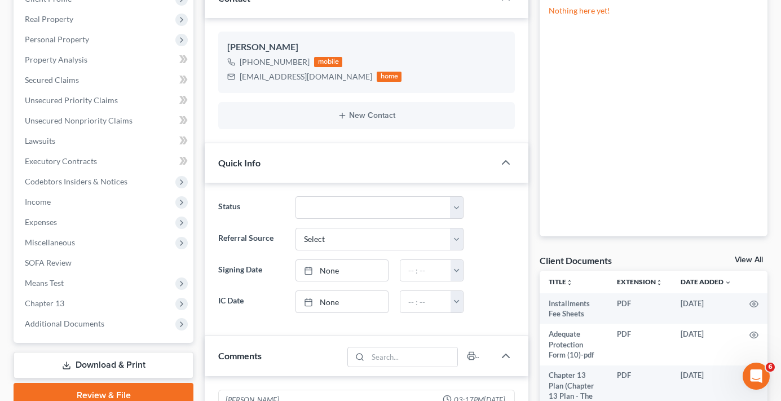
scroll to position [141, 0]
click at [742, 259] on link "View All" at bounding box center [749, 260] width 28 height 8
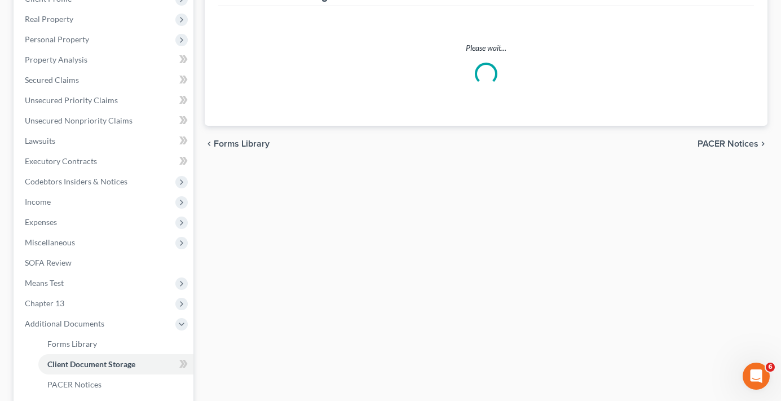
select select "30"
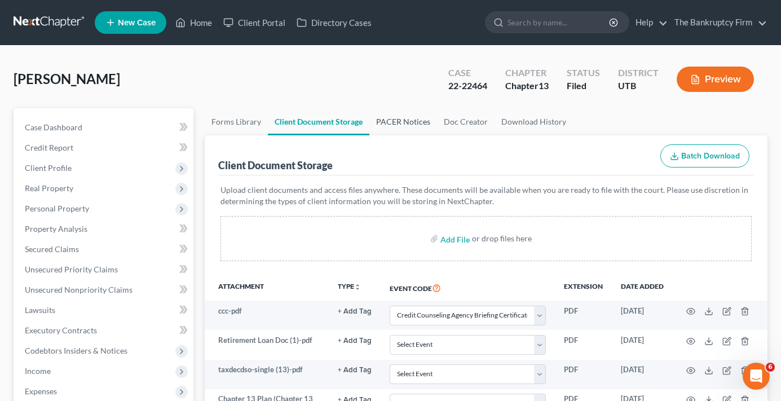
click at [405, 119] on link "PACER Notices" at bounding box center [404, 121] width 68 height 27
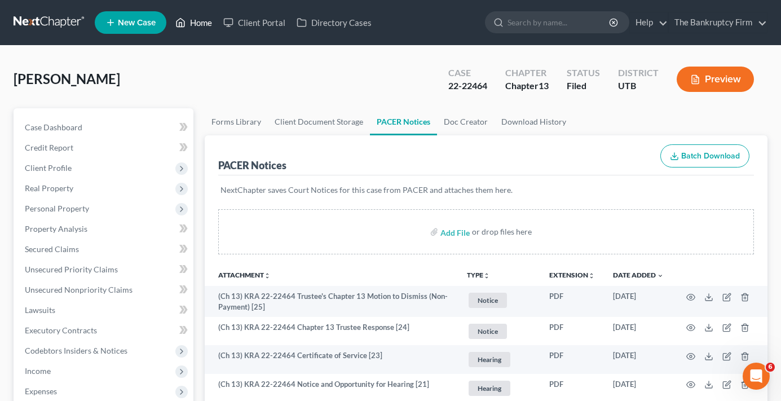
click at [194, 25] on link "Home" at bounding box center [194, 22] width 48 height 20
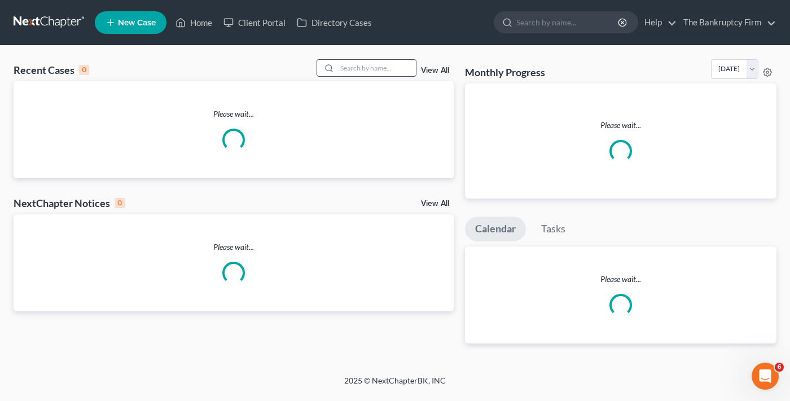
click at [353, 68] on input "search" at bounding box center [376, 68] width 79 height 16
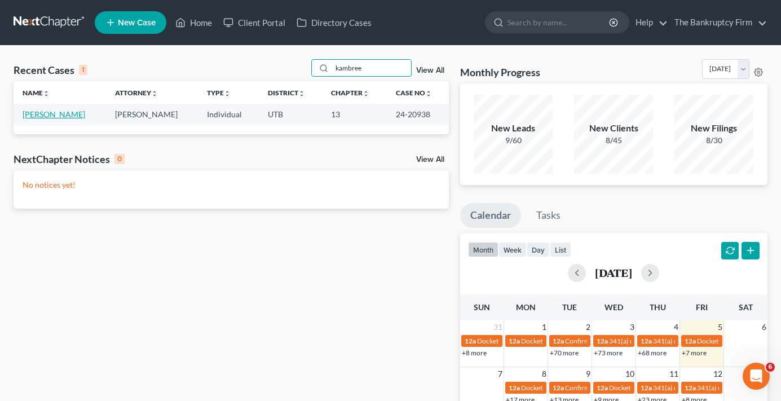
type input "kambree"
click at [67, 111] on link "[PERSON_NAME]" at bounding box center [54, 114] width 63 height 10
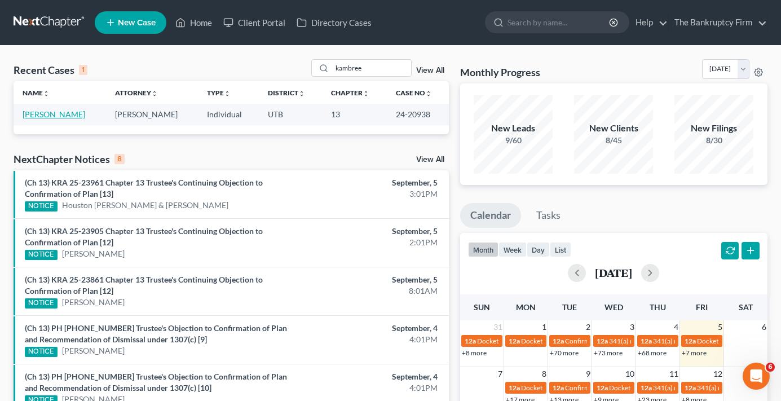
click at [81, 112] on link "[PERSON_NAME]" at bounding box center [54, 114] width 63 height 10
click at [66, 114] on link "[PERSON_NAME]" at bounding box center [54, 114] width 63 height 10
click at [51, 113] on link "[PERSON_NAME]" at bounding box center [54, 114] width 63 height 10
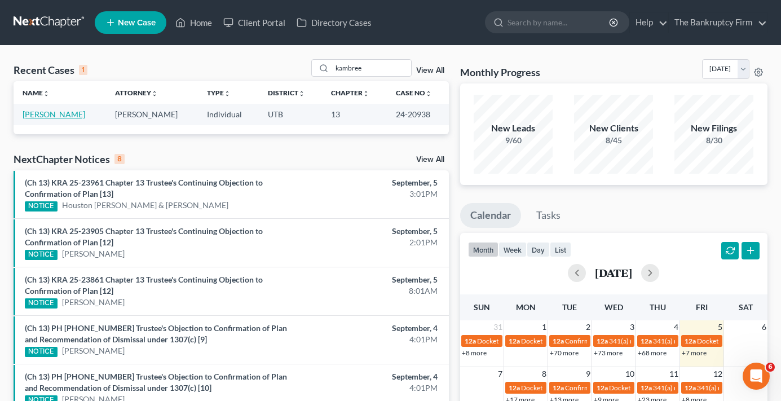
click at [51, 113] on link "[PERSON_NAME]" at bounding box center [54, 114] width 63 height 10
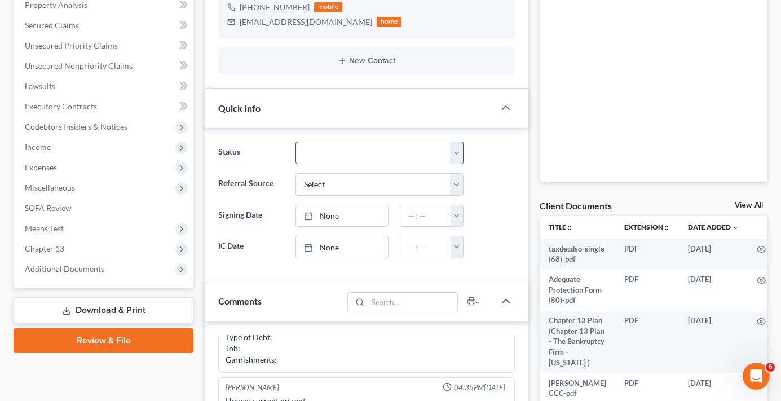
scroll to position [226, 0]
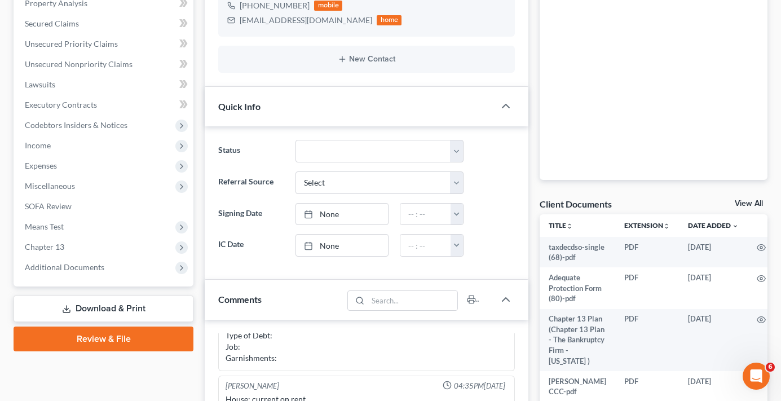
click at [750, 200] on link "View All" at bounding box center [749, 204] width 28 height 8
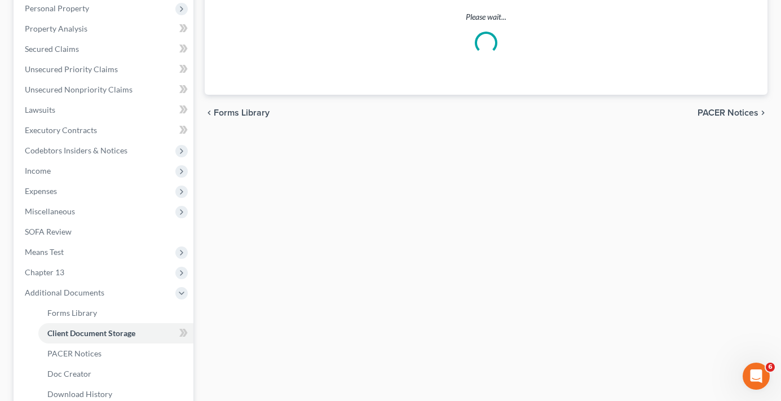
scroll to position [52, 0]
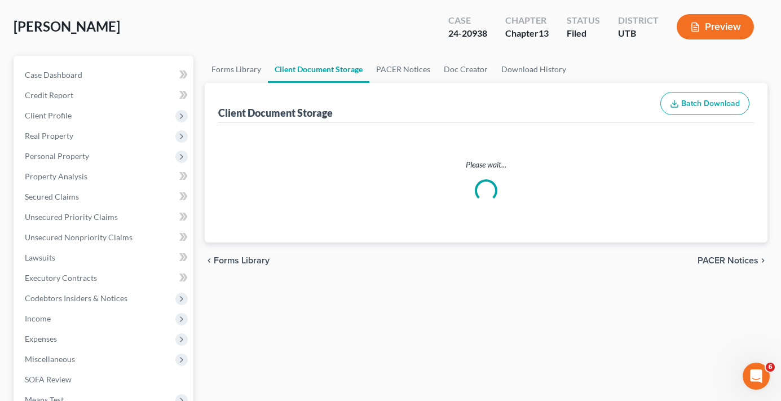
select select "30"
select select "26"
select select "37"
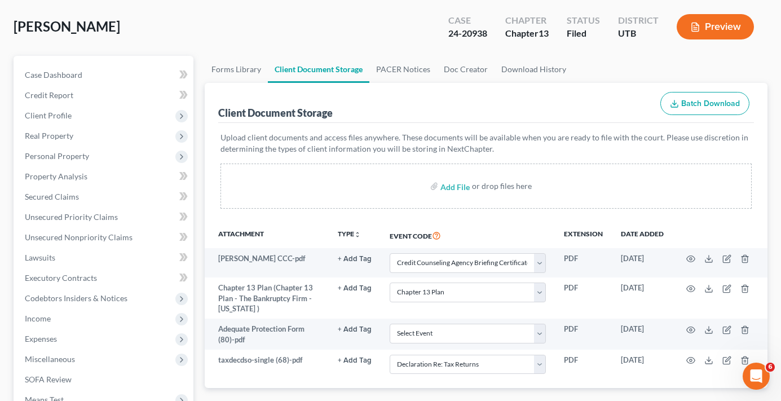
scroll to position [0, 0]
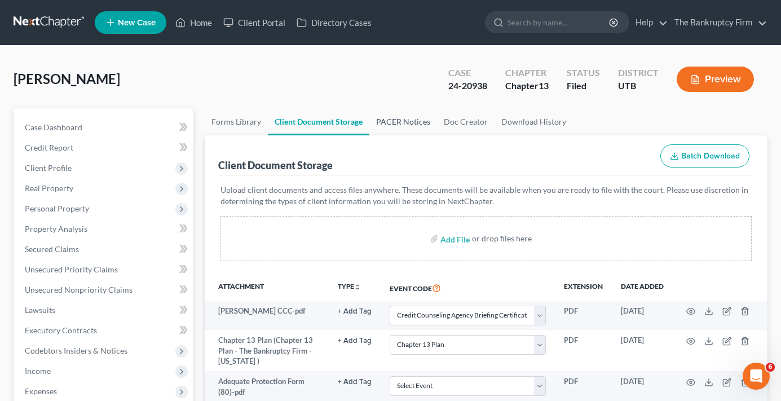
click at [404, 120] on link "PACER Notices" at bounding box center [404, 121] width 68 height 27
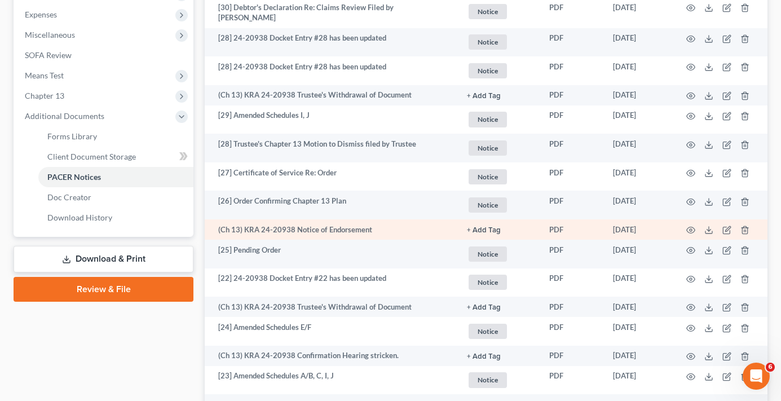
scroll to position [395, 0]
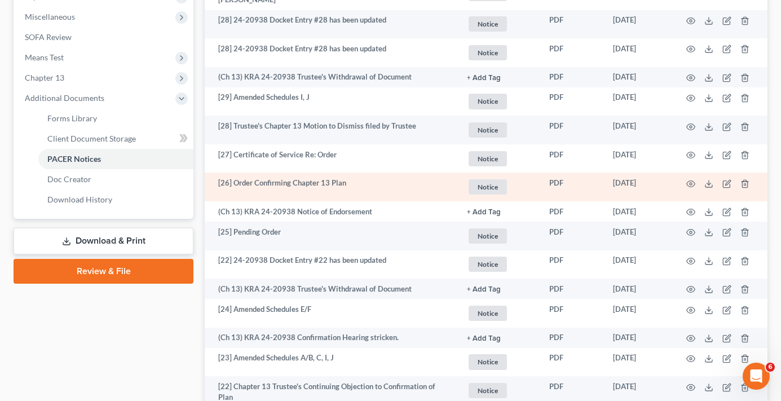
click at [696, 184] on td at bounding box center [720, 187] width 95 height 29
click at [691, 185] on circle "button" at bounding box center [691, 184] width 2 height 2
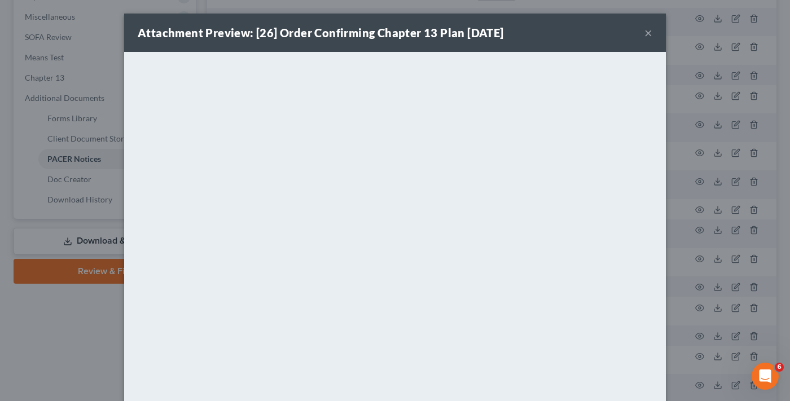
click at [644, 29] on button "×" at bounding box center [648, 33] width 8 height 14
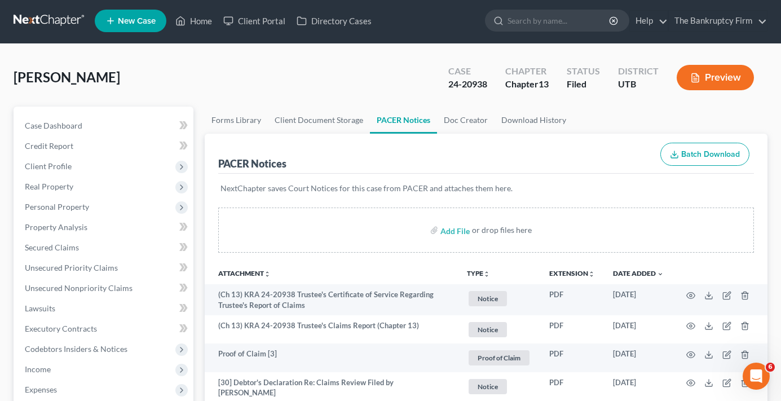
scroll to position [0, 0]
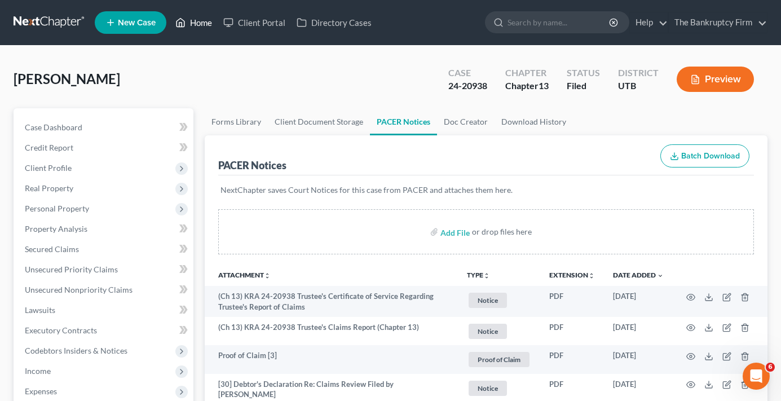
click at [197, 24] on link "Home" at bounding box center [194, 22] width 48 height 20
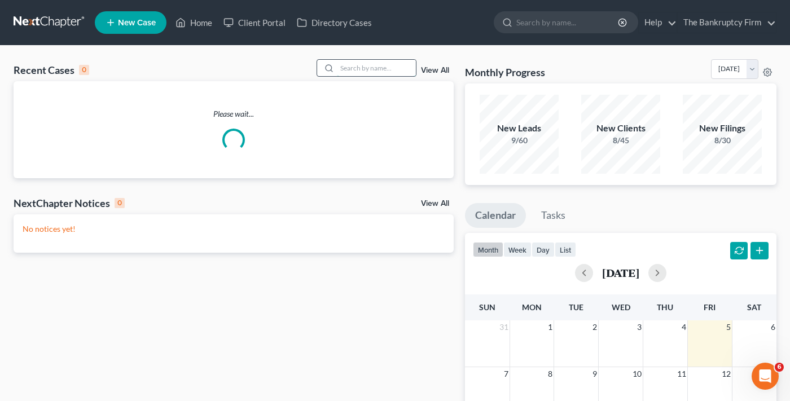
click at [339, 65] on input "search" at bounding box center [376, 68] width 79 height 16
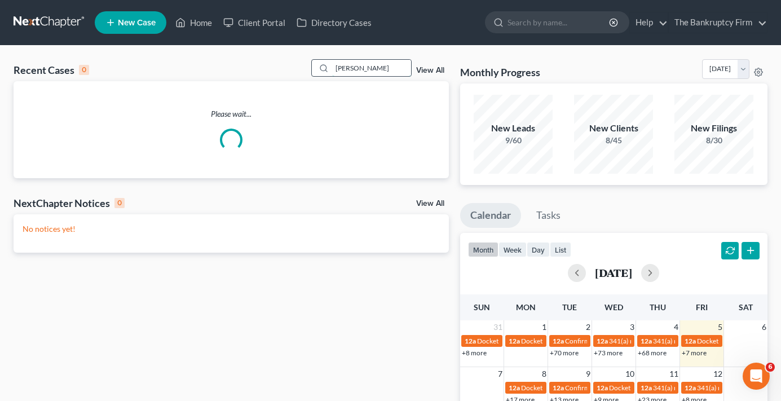
type input "[PERSON_NAME]"
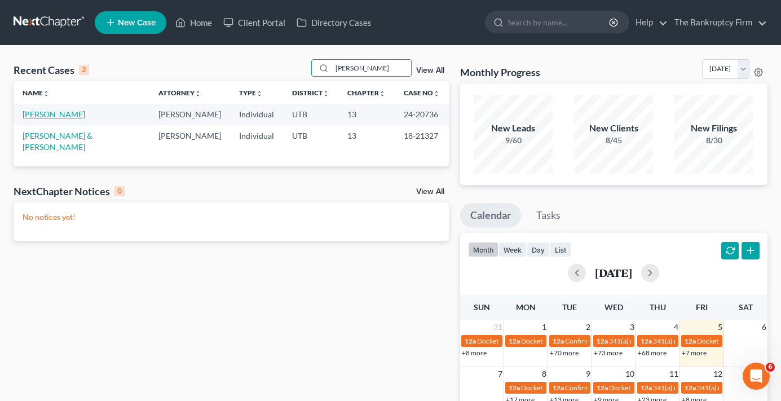
click at [43, 115] on link "[PERSON_NAME]" at bounding box center [54, 114] width 63 height 10
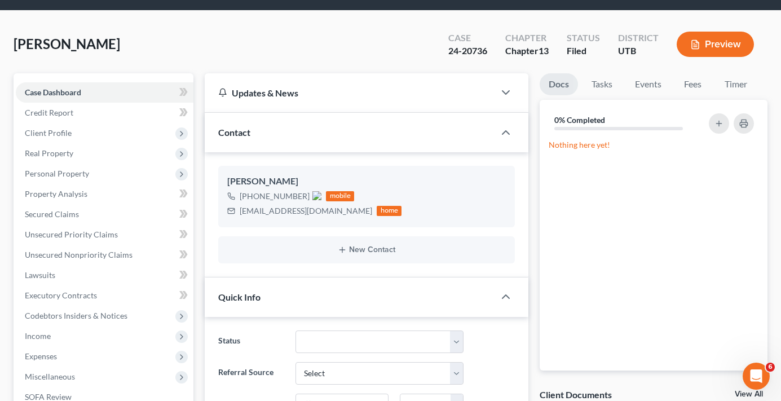
scroll to position [169, 0]
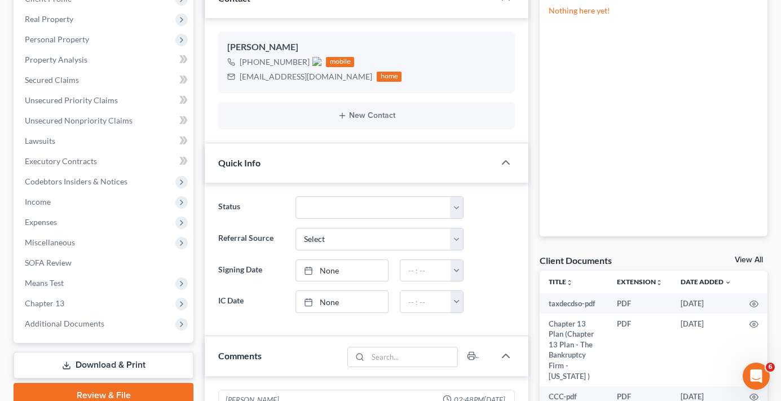
click at [750, 258] on link "View All" at bounding box center [749, 260] width 28 height 8
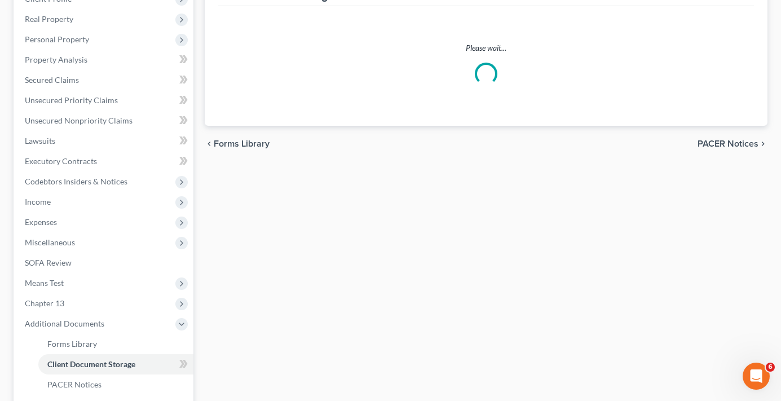
select select "30"
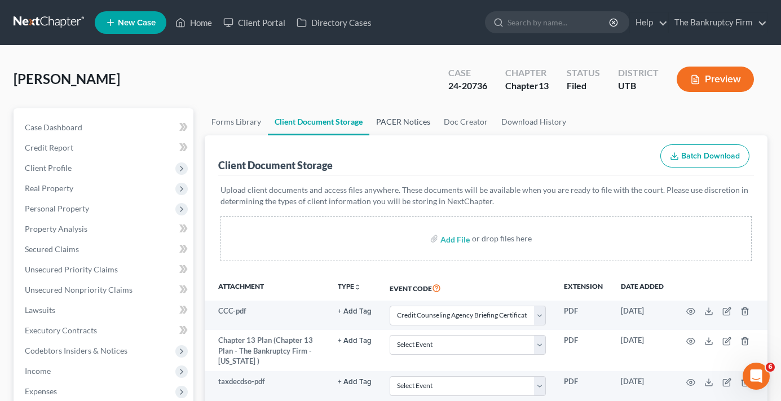
click at [398, 129] on link "PACER Notices" at bounding box center [404, 121] width 68 height 27
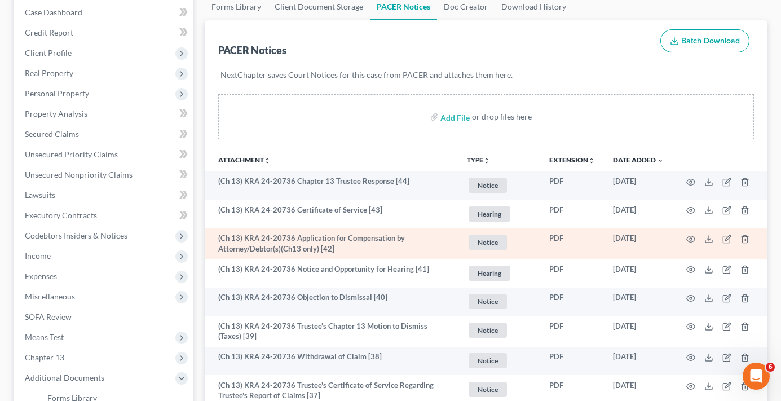
scroll to position [113, 0]
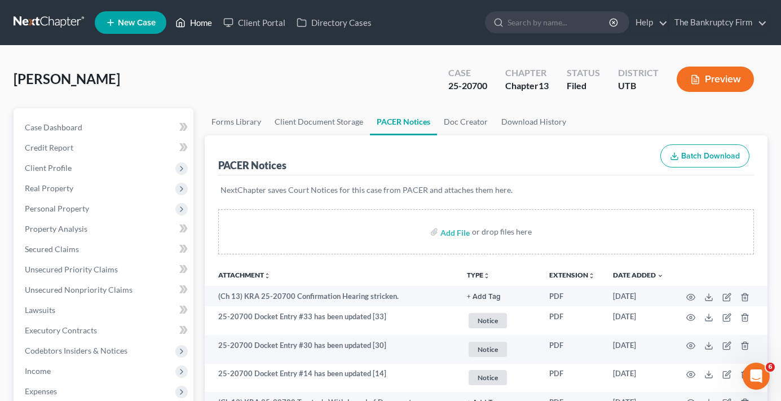
click at [192, 17] on link "Home" at bounding box center [194, 22] width 48 height 20
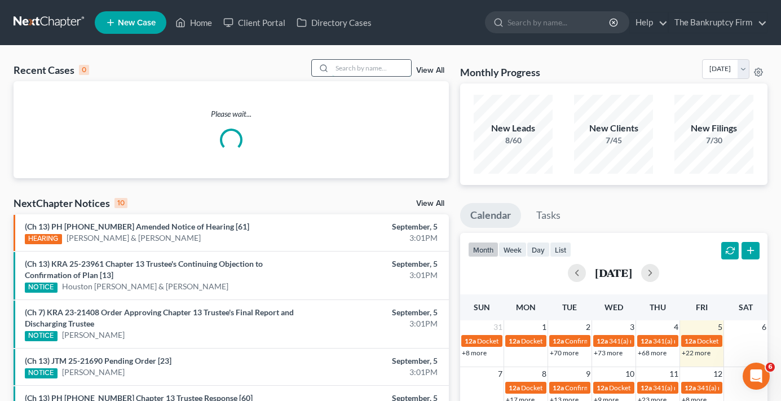
click at [362, 71] on input "search" at bounding box center [371, 68] width 79 height 16
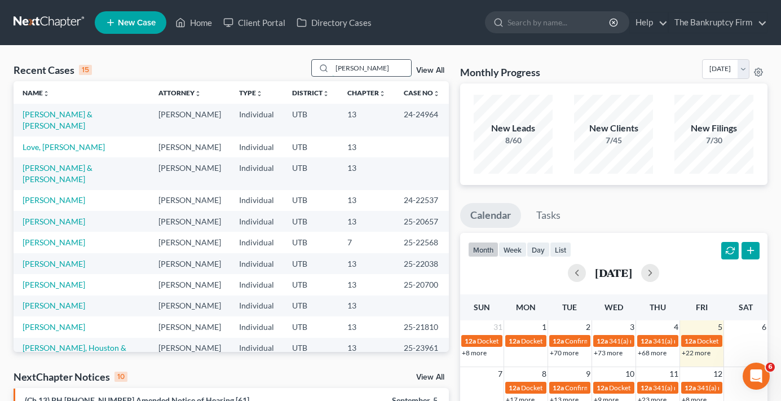
type input "andersen"
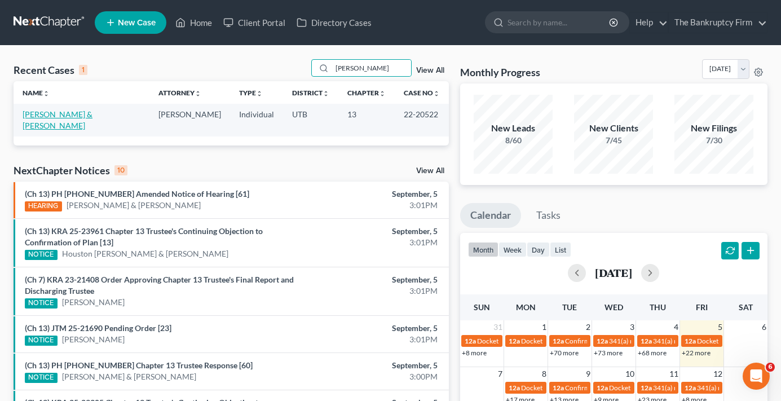
click at [55, 119] on link "[PERSON_NAME] & [PERSON_NAME]" at bounding box center [58, 119] width 70 height 21
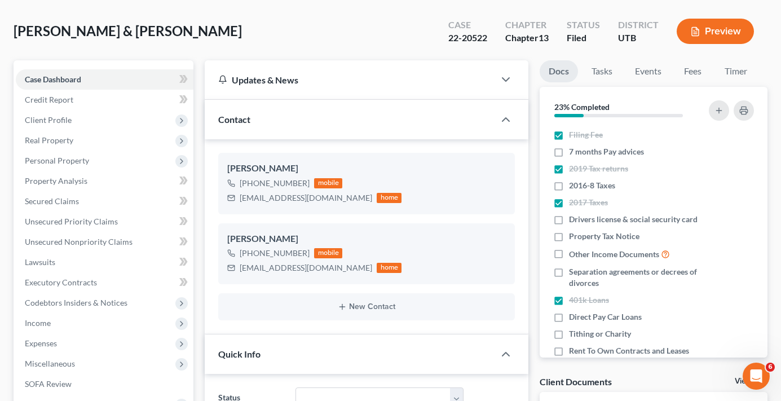
scroll to position [169, 0]
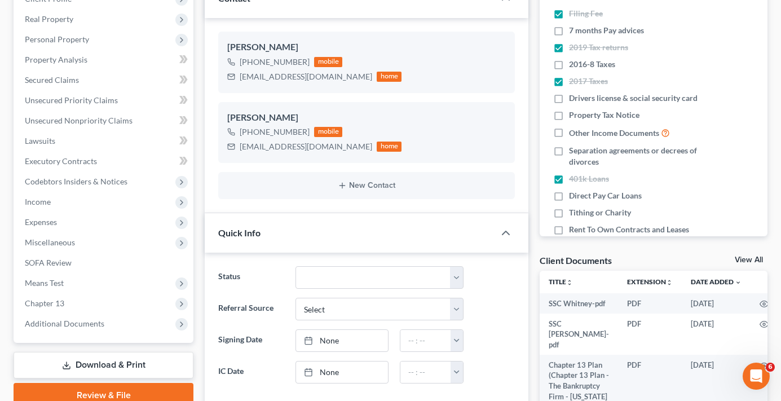
click at [746, 260] on link "View All" at bounding box center [749, 260] width 28 height 8
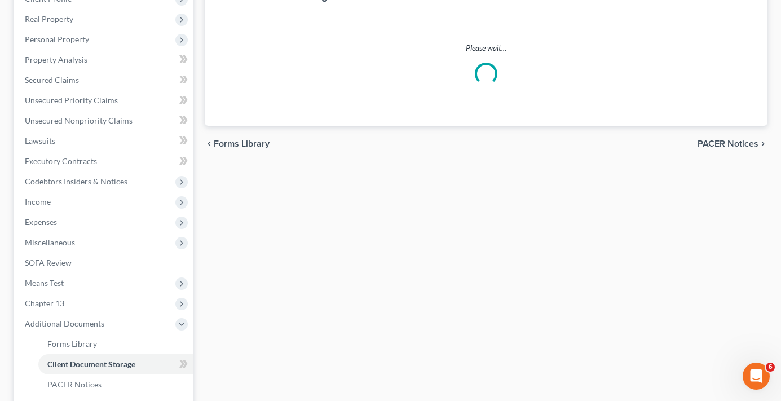
scroll to position [112, 0]
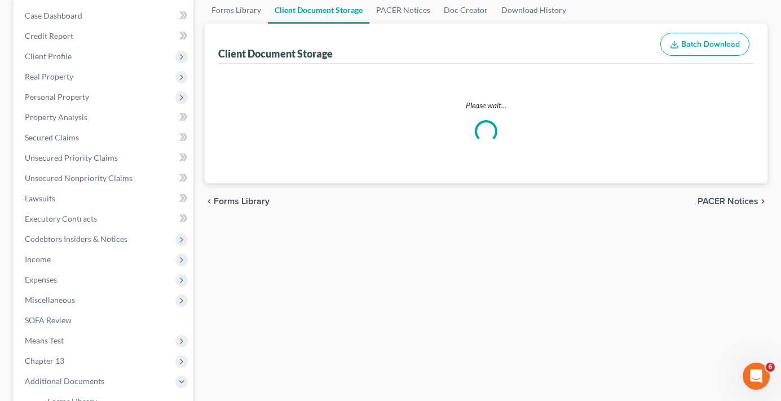
select select "30"
select select "26"
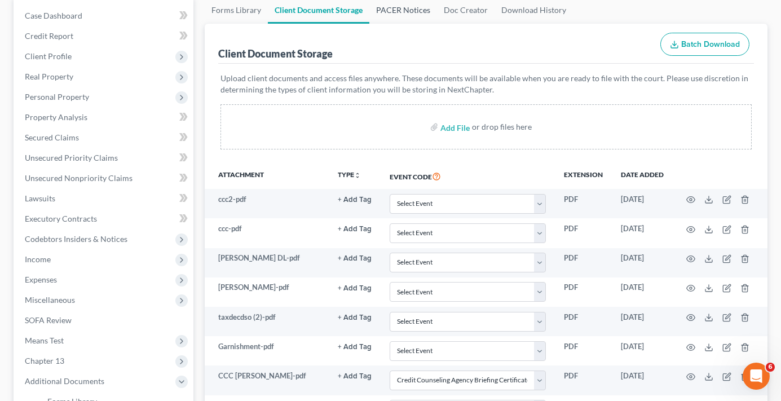
scroll to position [0, 0]
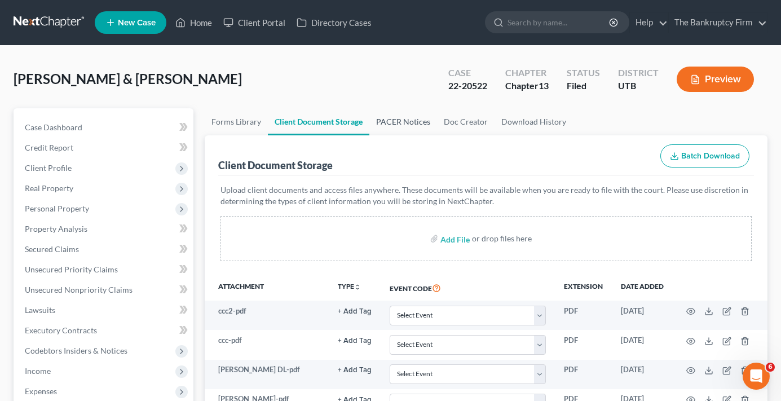
click at [395, 117] on link "PACER Notices" at bounding box center [404, 121] width 68 height 27
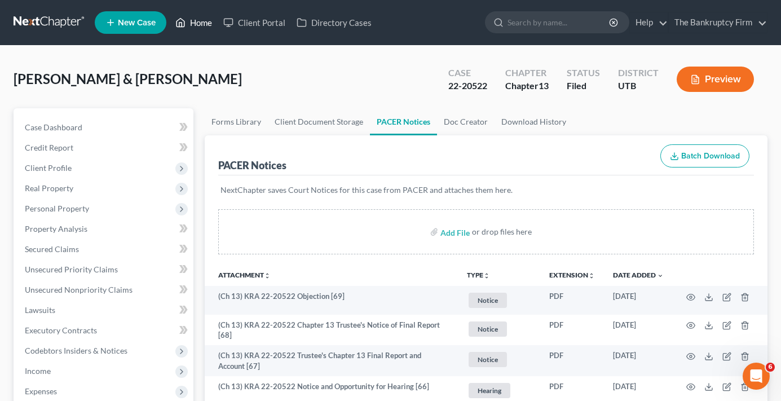
click at [205, 20] on link "Home" at bounding box center [194, 22] width 48 height 20
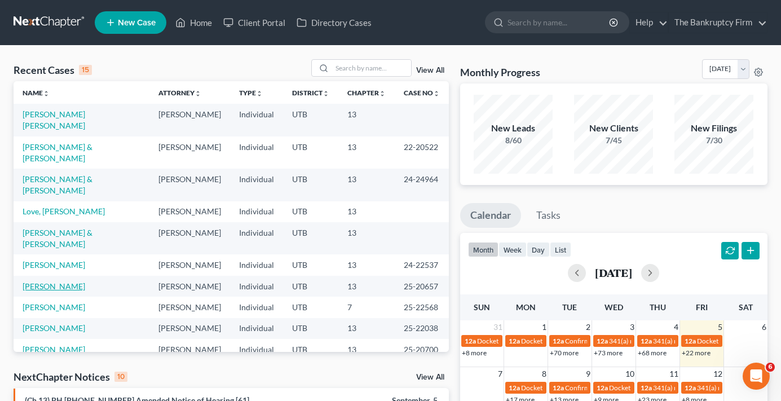
click at [48, 282] on link "[PERSON_NAME]" at bounding box center [54, 287] width 63 height 10
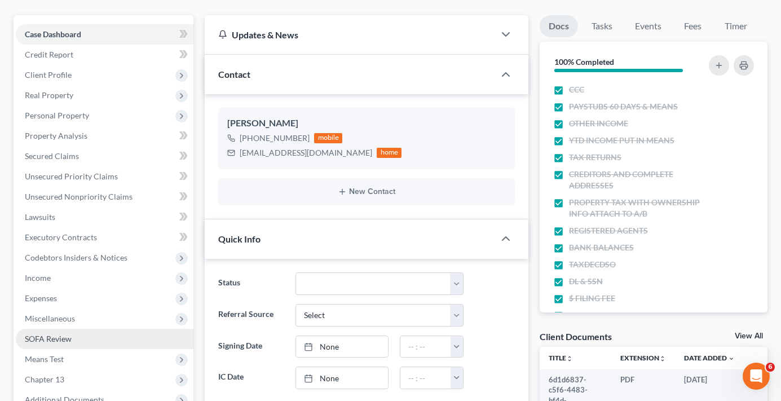
scroll to position [113, 0]
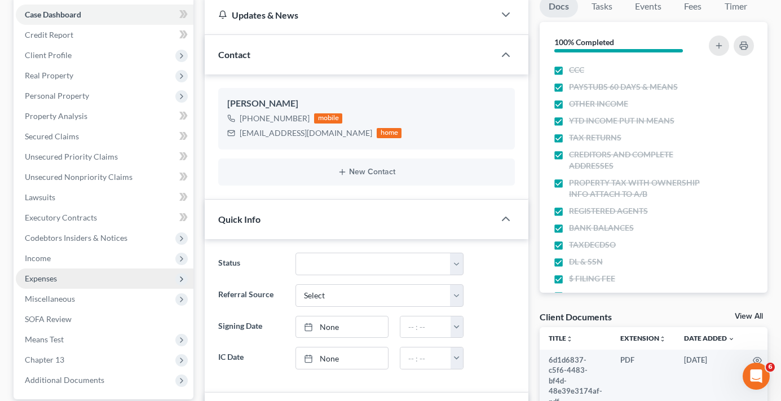
click at [46, 280] on span "Expenses" at bounding box center [41, 279] width 32 height 10
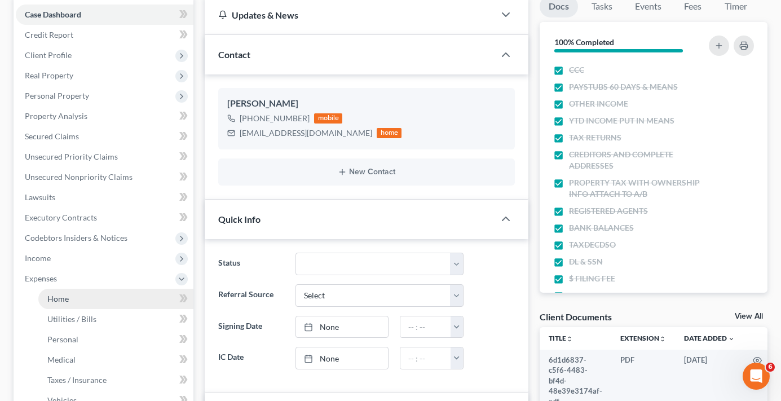
click at [61, 301] on span "Home" at bounding box center [57, 299] width 21 height 10
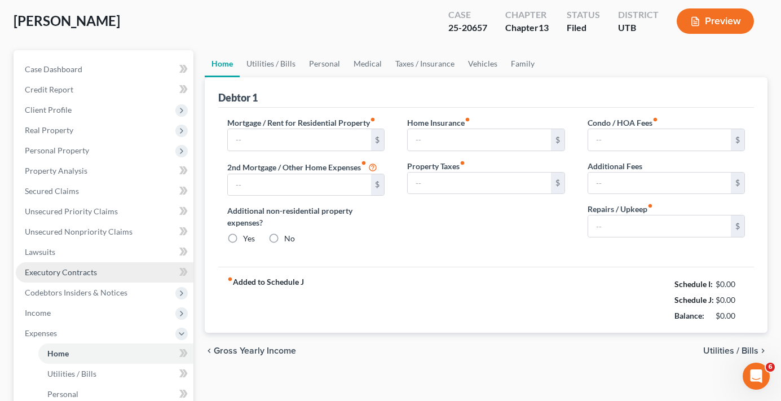
type input "1,544.00"
type input "642.00"
radio input "true"
type input "0.00"
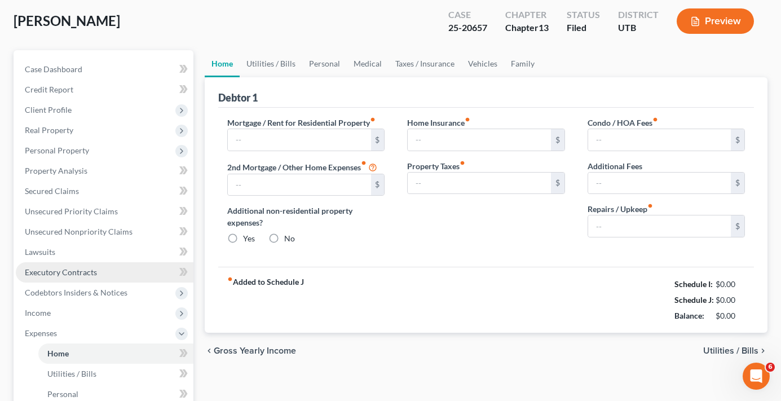
type input "0.00"
type input "86.40"
